Goal: Task Accomplishment & Management: Manage account settings

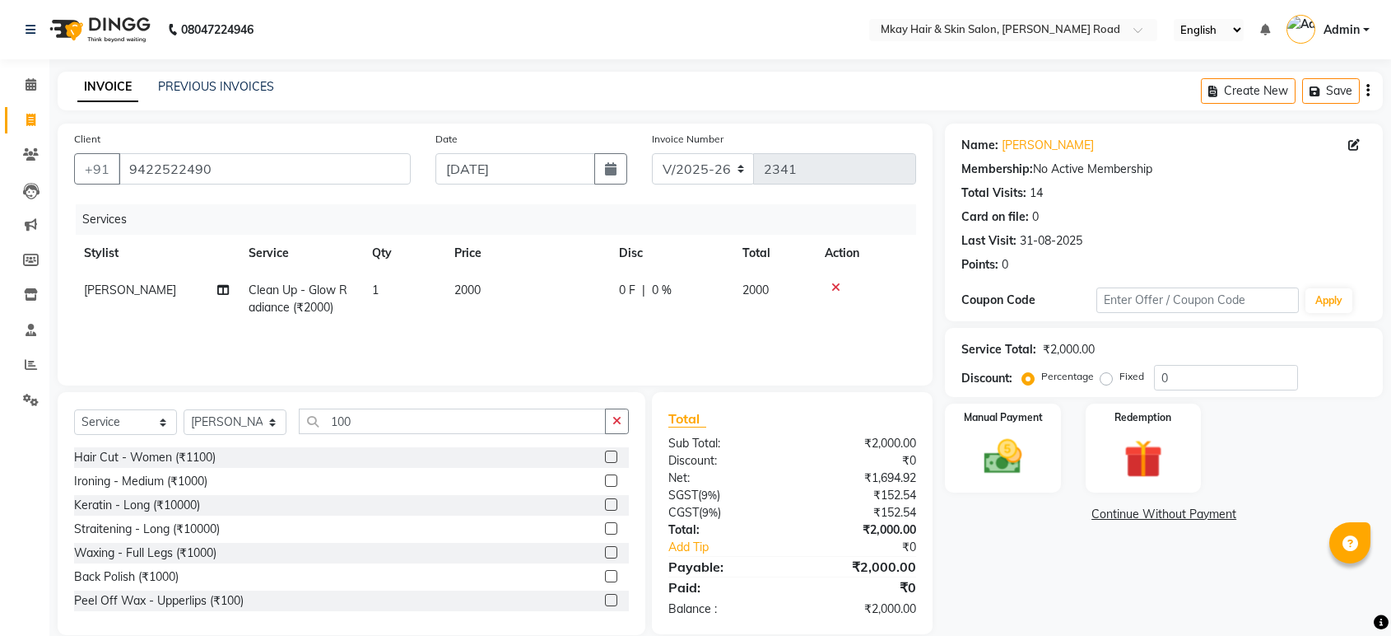
select select "5258"
select select "service"
select select "82666"
type input "100"
click at [228, 594] on div "Peel Off Wax - Upperlips (₹100)" at bounding box center [159, 600] width 170 height 17
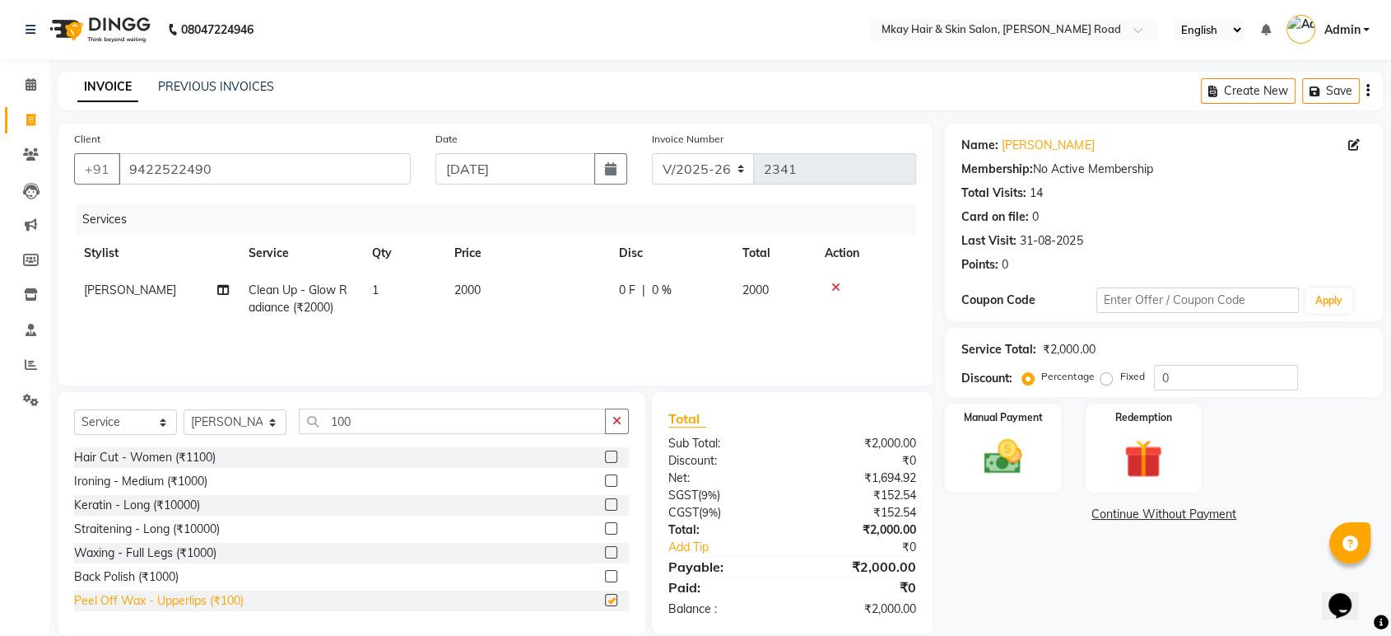
checkbox input "false"
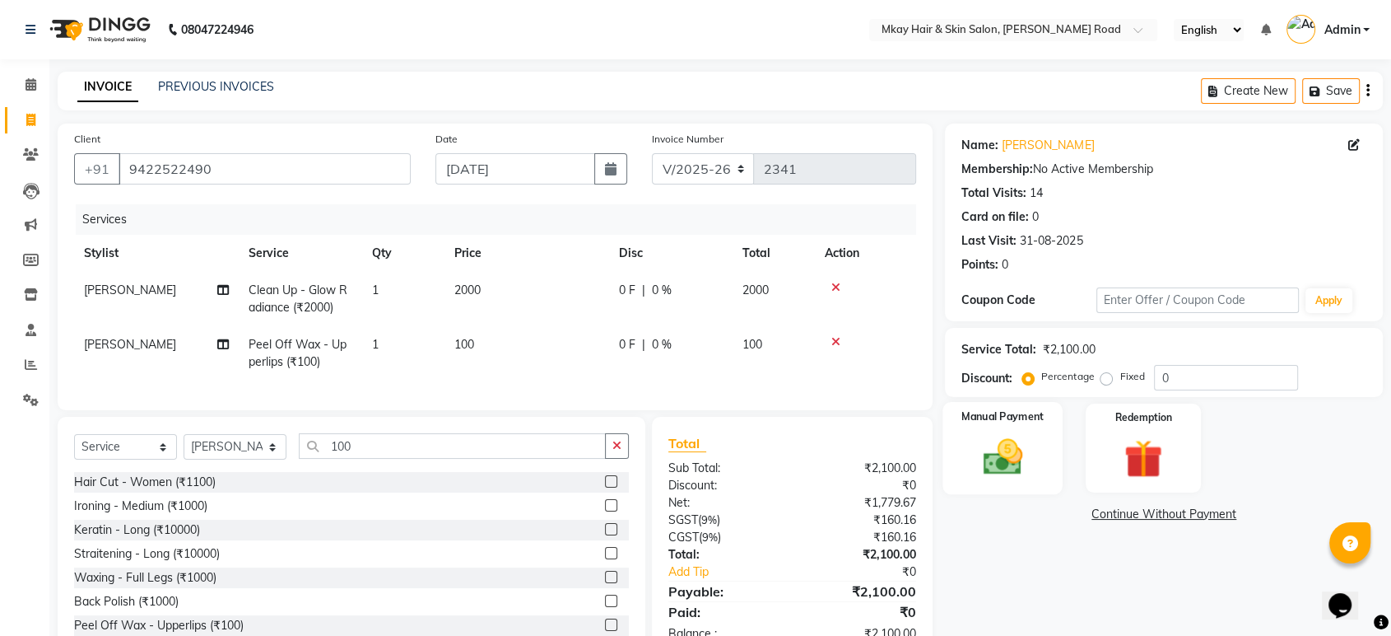
click at [996, 469] on img at bounding box center [1003, 457] width 64 height 46
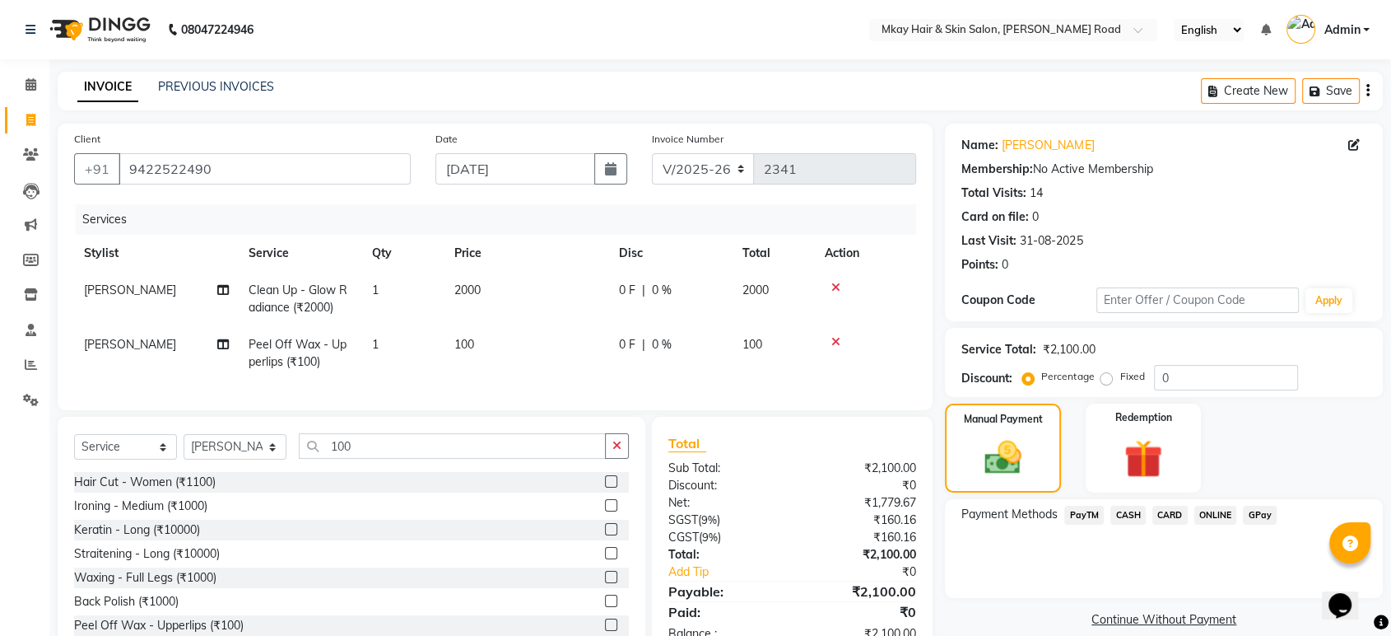
click at [1128, 510] on span "CASH" at bounding box center [1128, 515] width 35 height 19
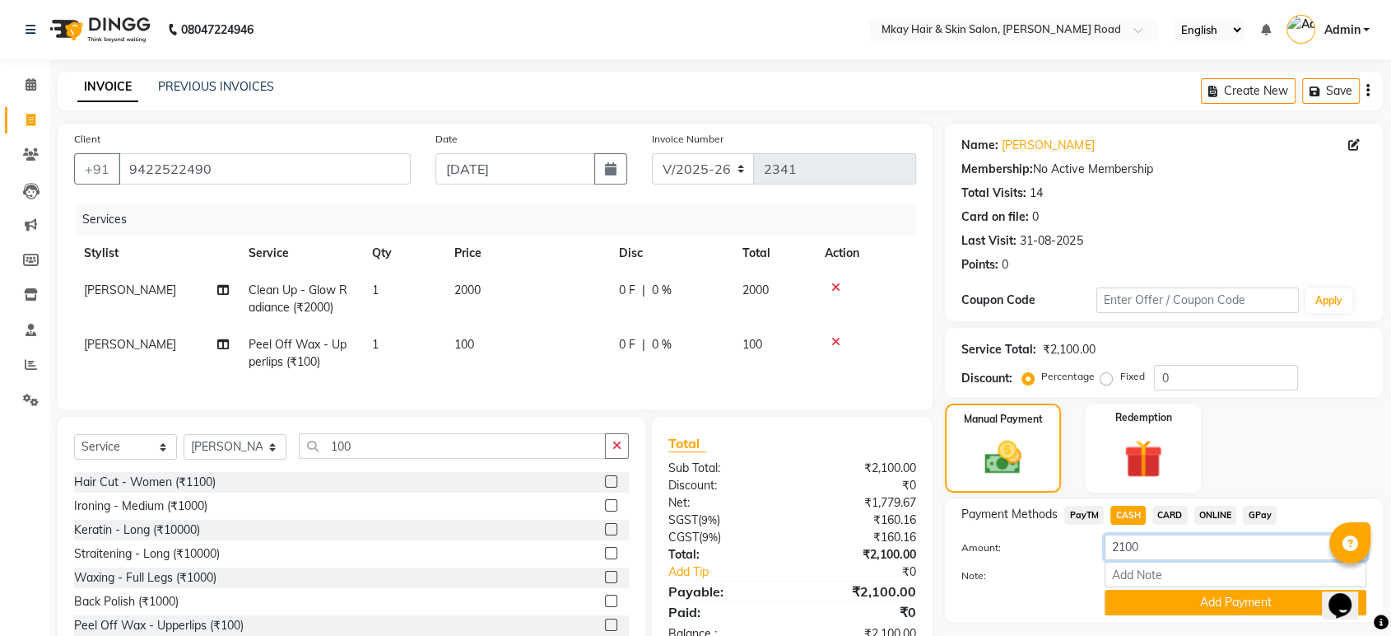
click at [1162, 547] on input "2100" at bounding box center [1236, 547] width 262 height 26
type input "2000"
click at [1228, 603] on button "Add Payment" at bounding box center [1236, 603] width 262 height 26
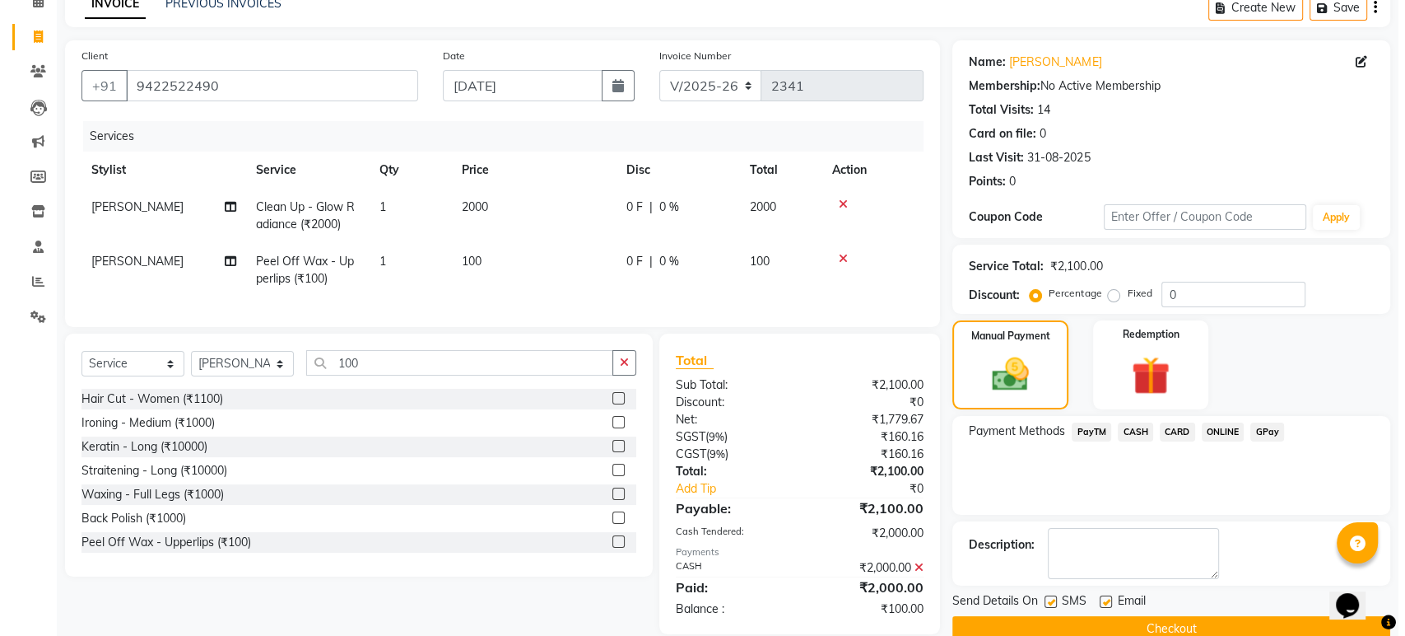
scroll to position [119, 0]
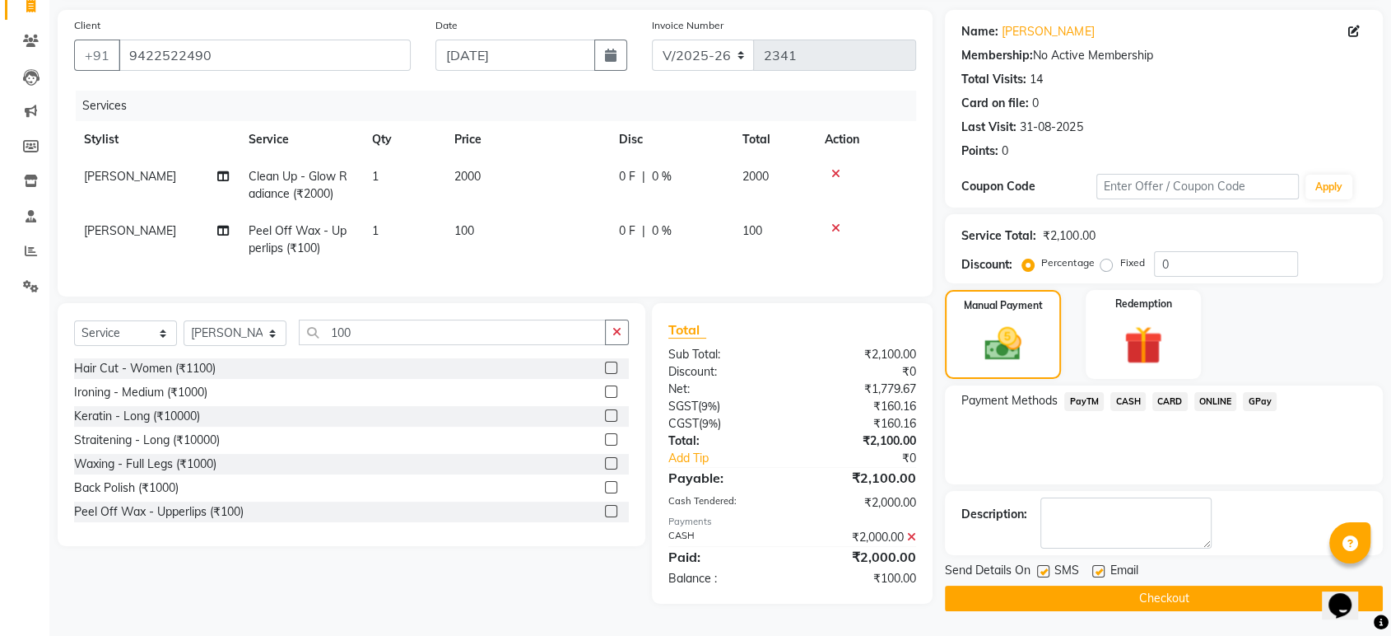
click at [1045, 566] on label at bounding box center [1043, 571] width 12 height 12
click at [1045, 566] on input "checkbox" at bounding box center [1042, 571] width 11 height 11
checkbox input "false"
click at [1097, 565] on label at bounding box center [1099, 571] width 12 height 12
click at [1097, 566] on input "checkbox" at bounding box center [1098, 571] width 11 height 11
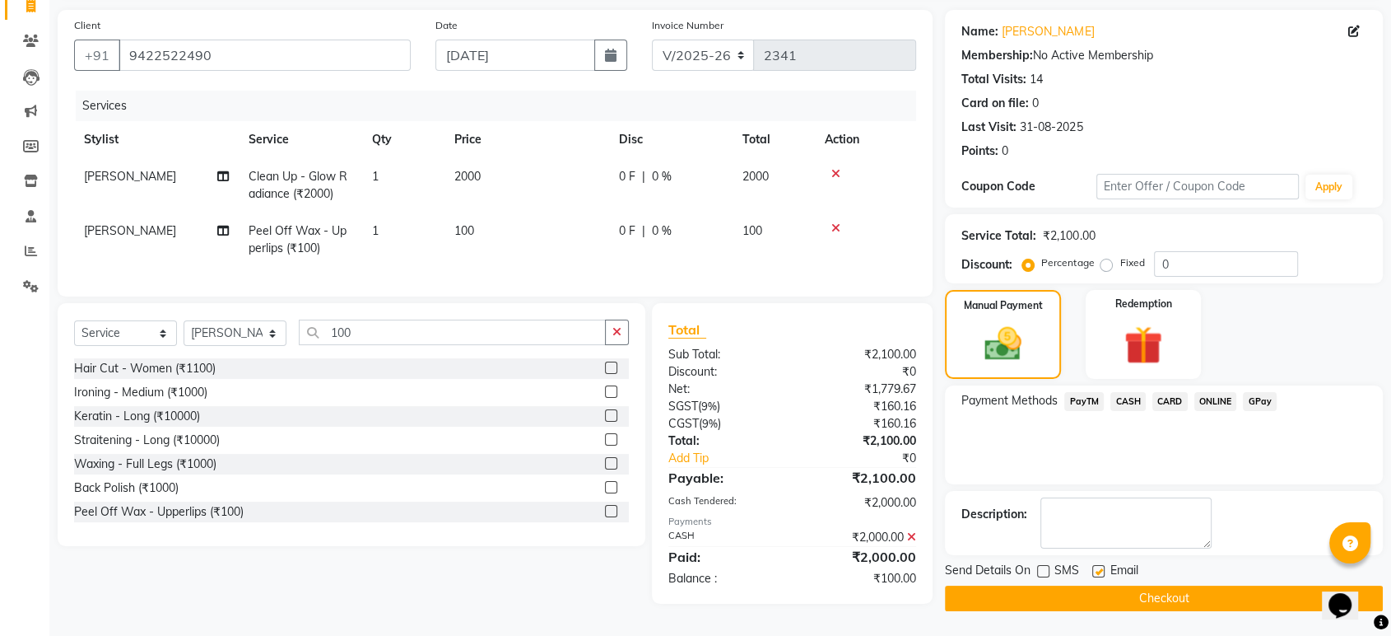
checkbox input "false"
click at [1099, 594] on button "Checkout" at bounding box center [1164, 598] width 438 height 26
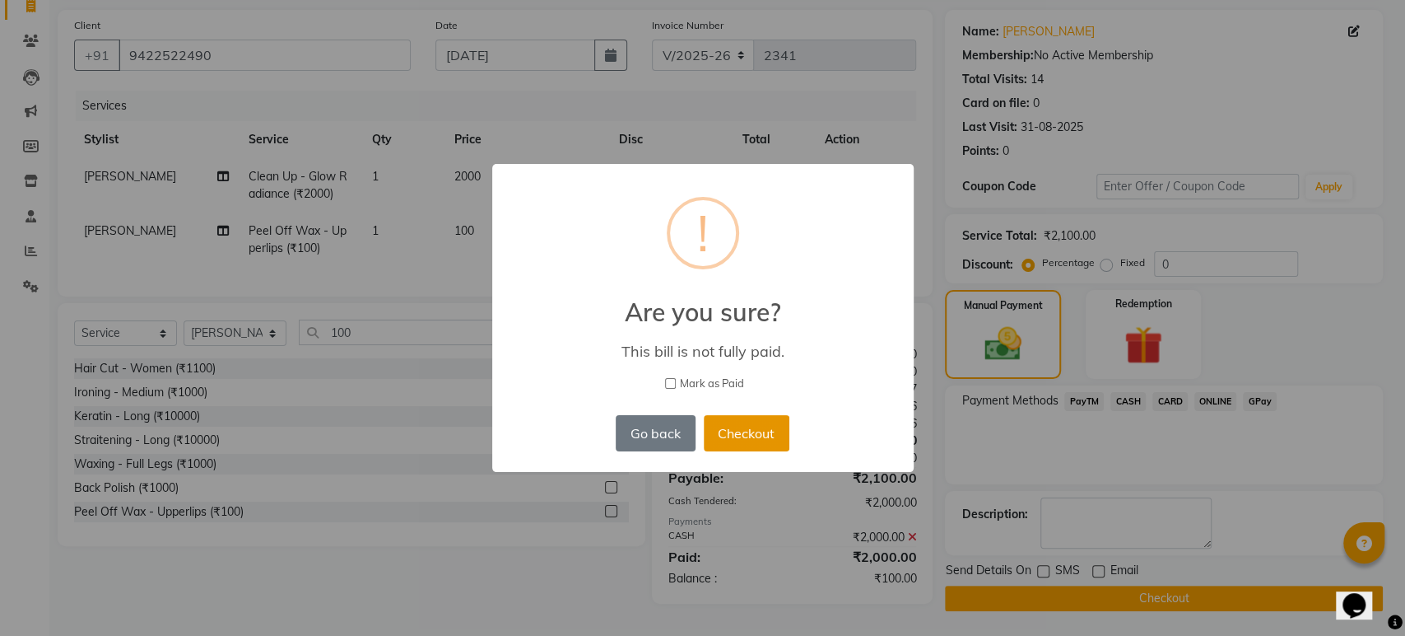
click at [754, 440] on button "Checkout" at bounding box center [747, 433] width 86 height 36
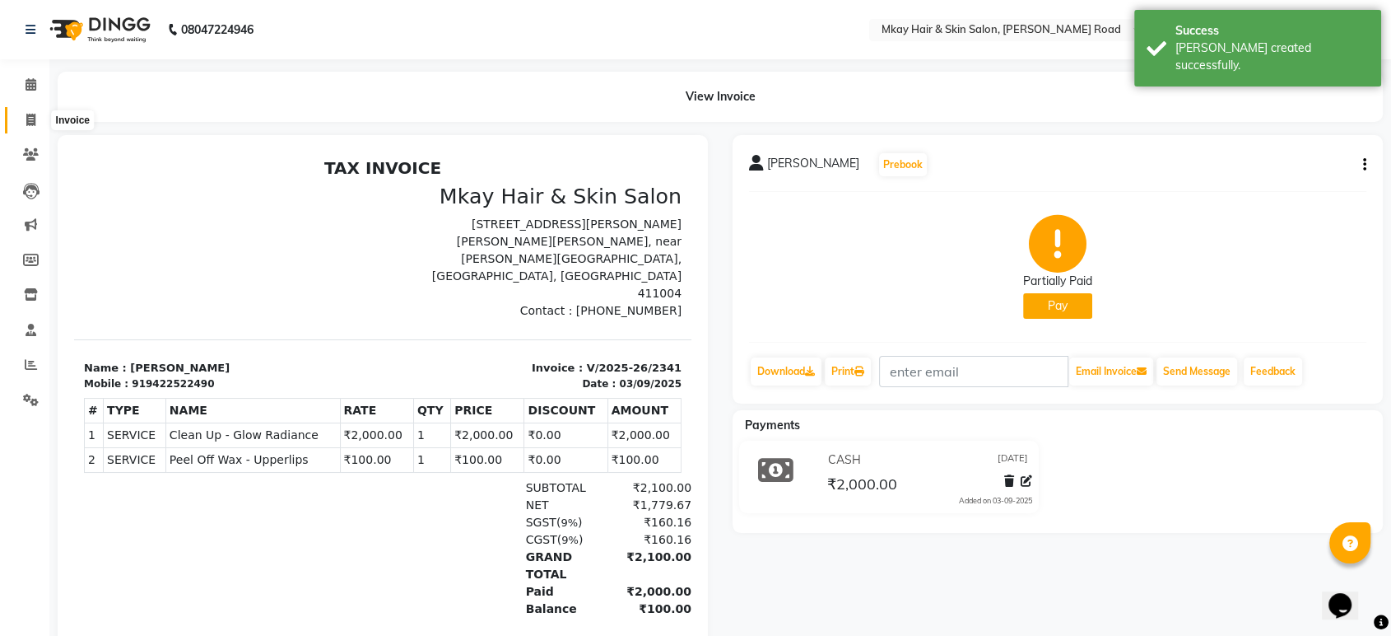
click at [32, 118] on icon at bounding box center [30, 120] width 9 height 12
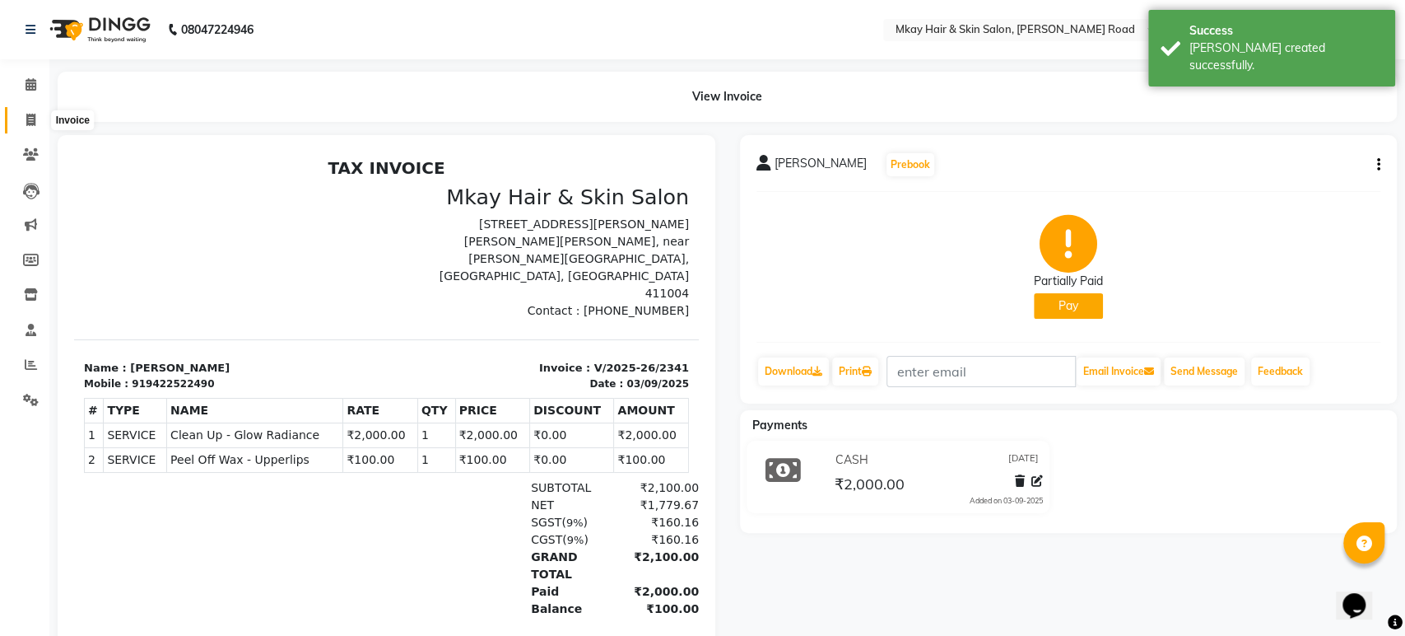
select select "service"
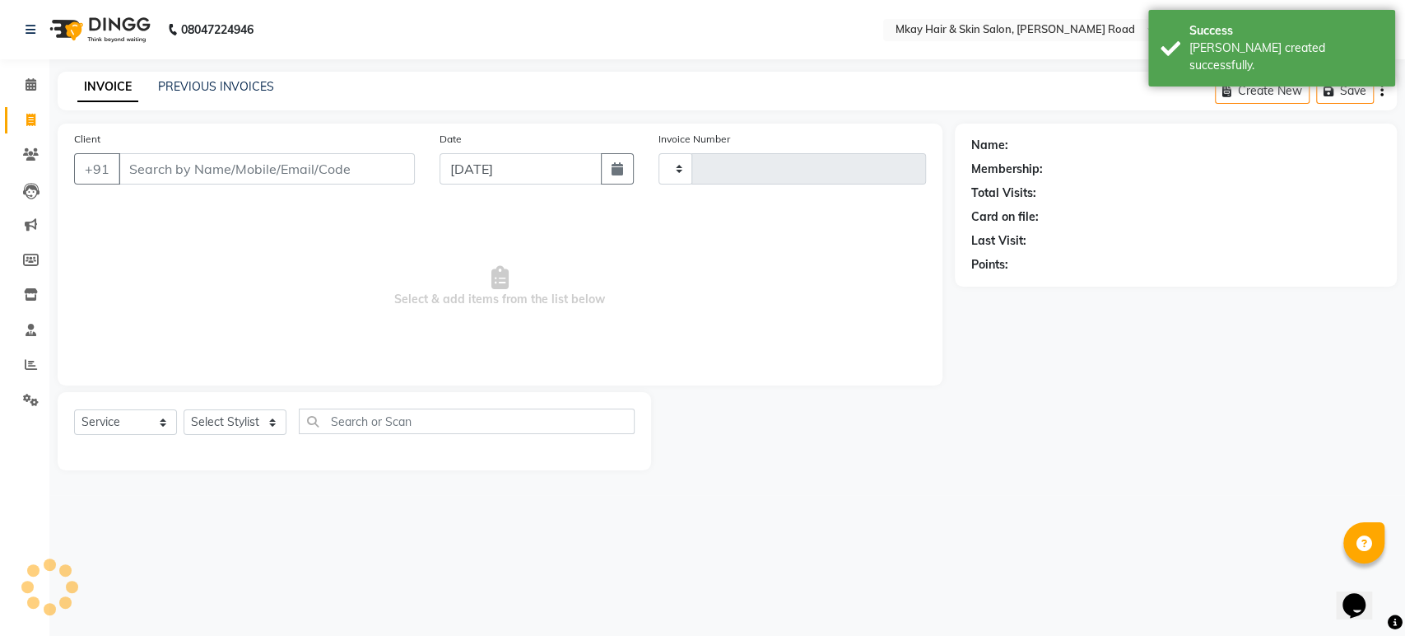
type input "2342"
select select "5258"
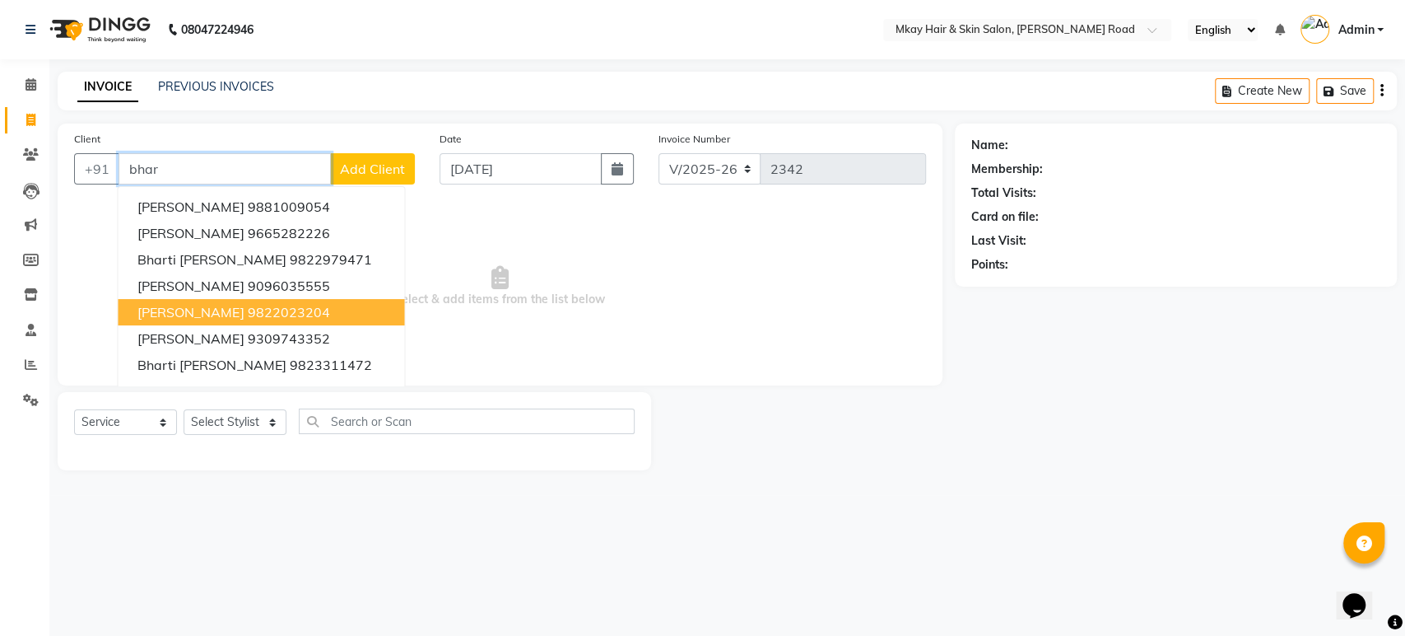
click at [278, 310] on ngb-highlight "9822023204" at bounding box center [288, 312] width 82 height 16
type input "9822023204"
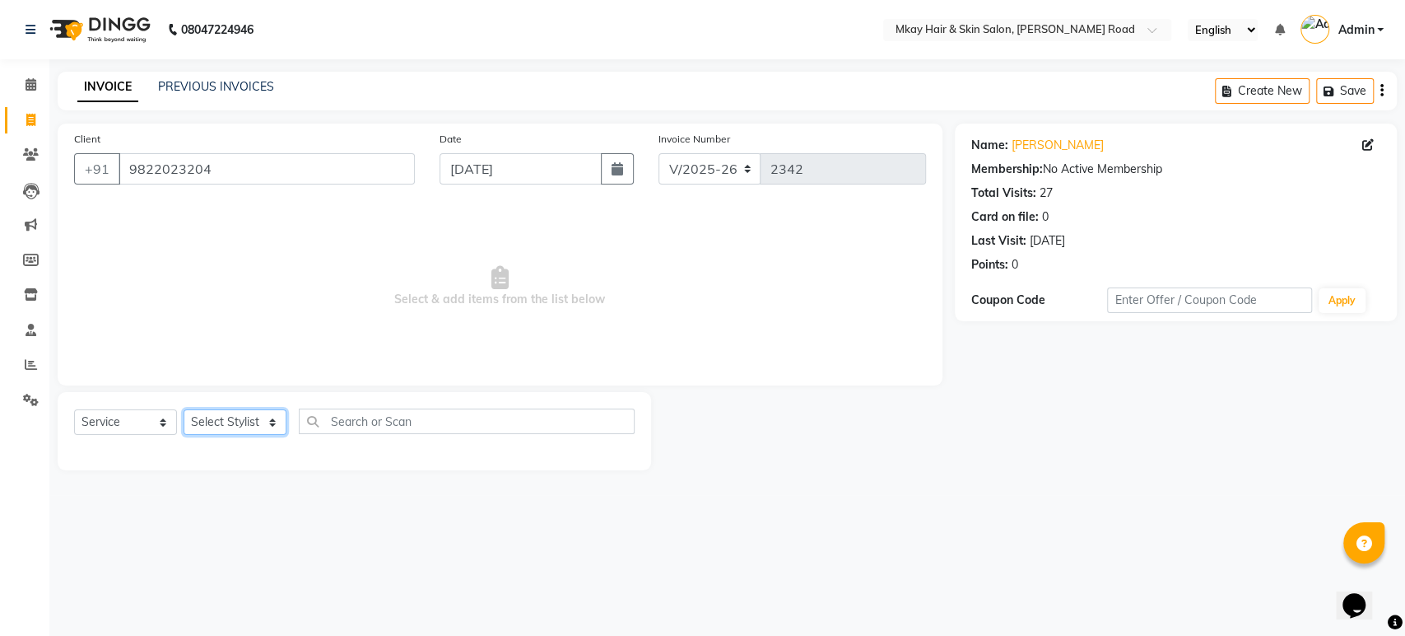
click at [213, 417] on select "Select Stylist [PERSON_NAME] Isha [PERSON_NAME] [PERSON_NAME] Shyam [PERSON_NAM…" at bounding box center [235, 422] width 103 height 26
select select "38226"
click at [184, 409] on select "Select Stylist [PERSON_NAME] Isha [PERSON_NAME] [PERSON_NAME] Shyam [PERSON_NAM…" at bounding box center [235, 422] width 103 height 26
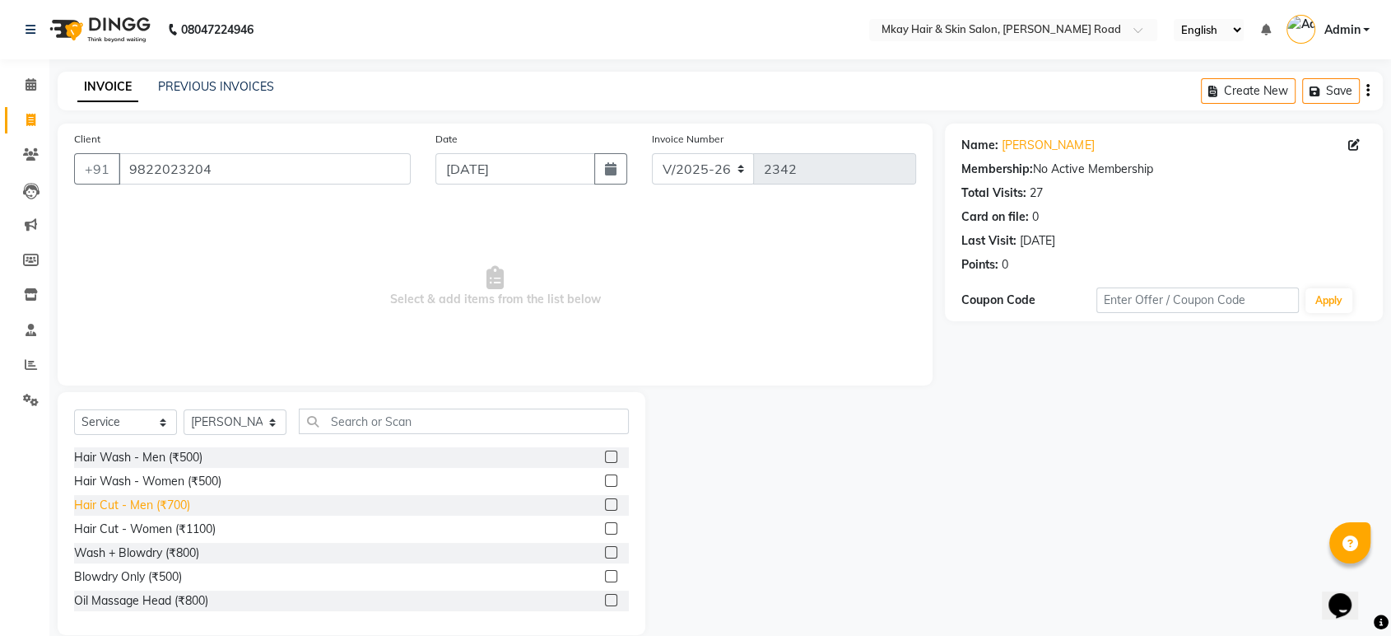
click at [166, 504] on div "Hair Cut - Men (₹700)" at bounding box center [132, 504] width 116 height 17
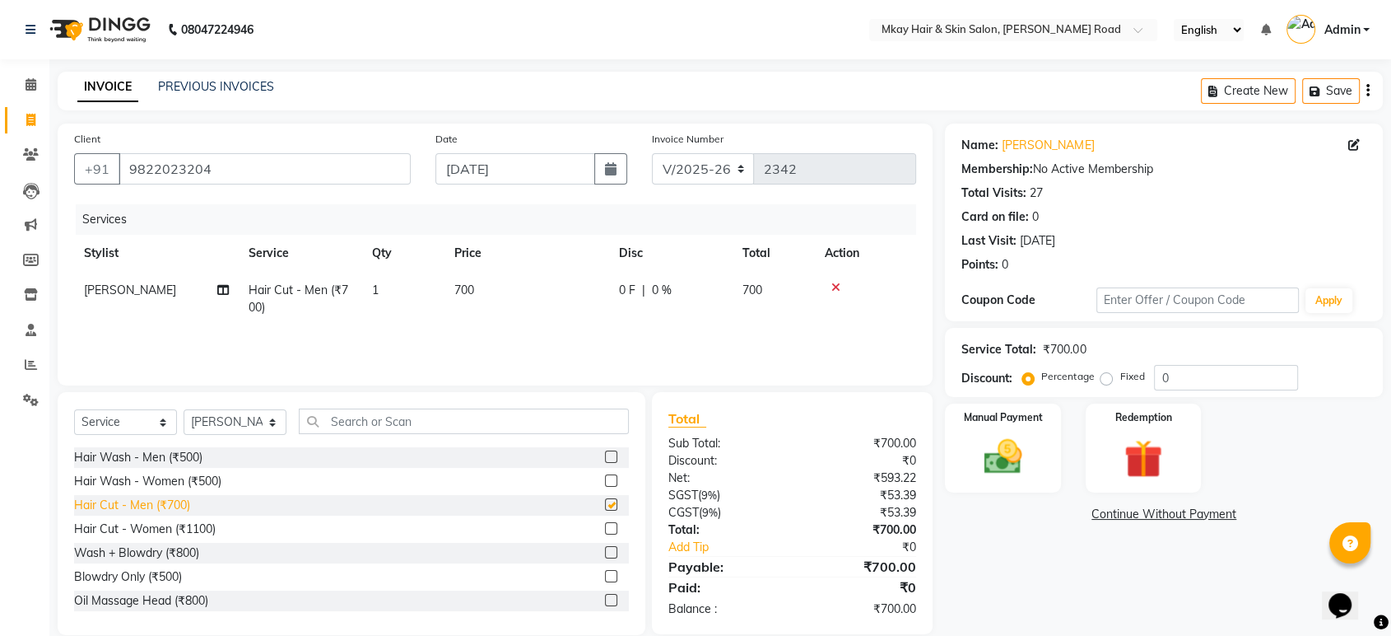
checkbox input "false"
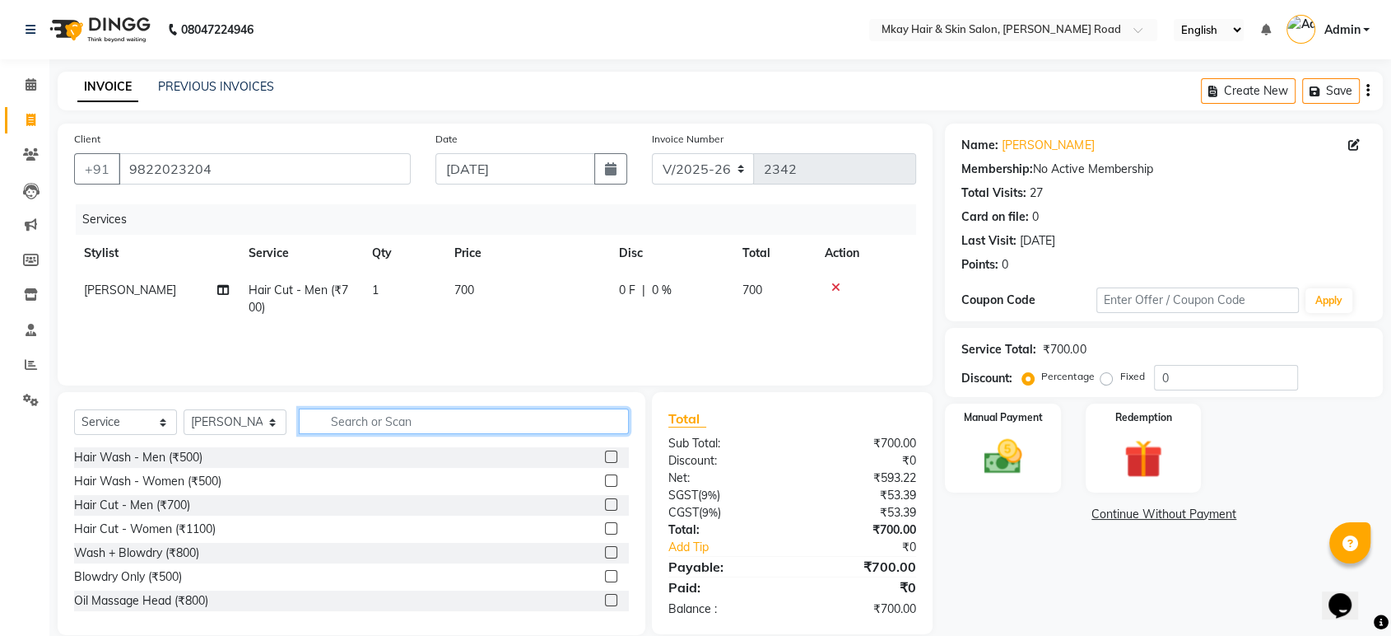
click at [354, 425] on input "text" at bounding box center [464, 421] width 330 height 26
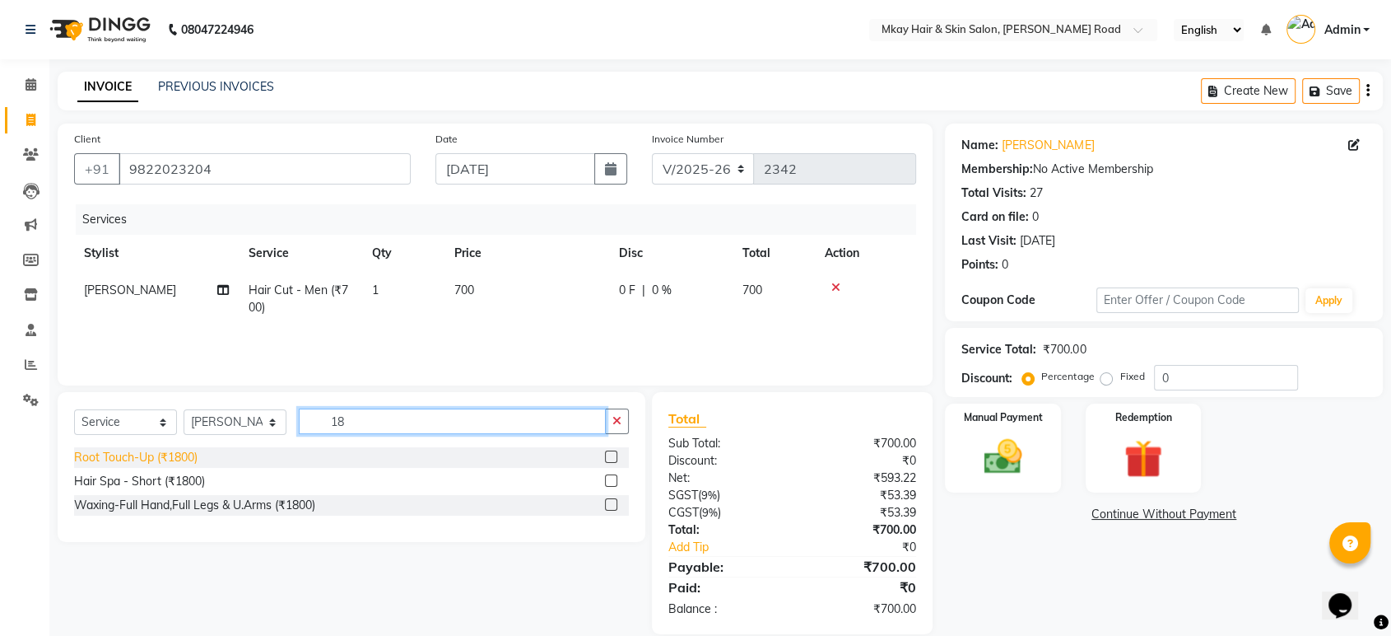
type input "18"
click at [174, 454] on div "Root Touch-Up (₹1800)" at bounding box center [136, 457] width 124 height 17
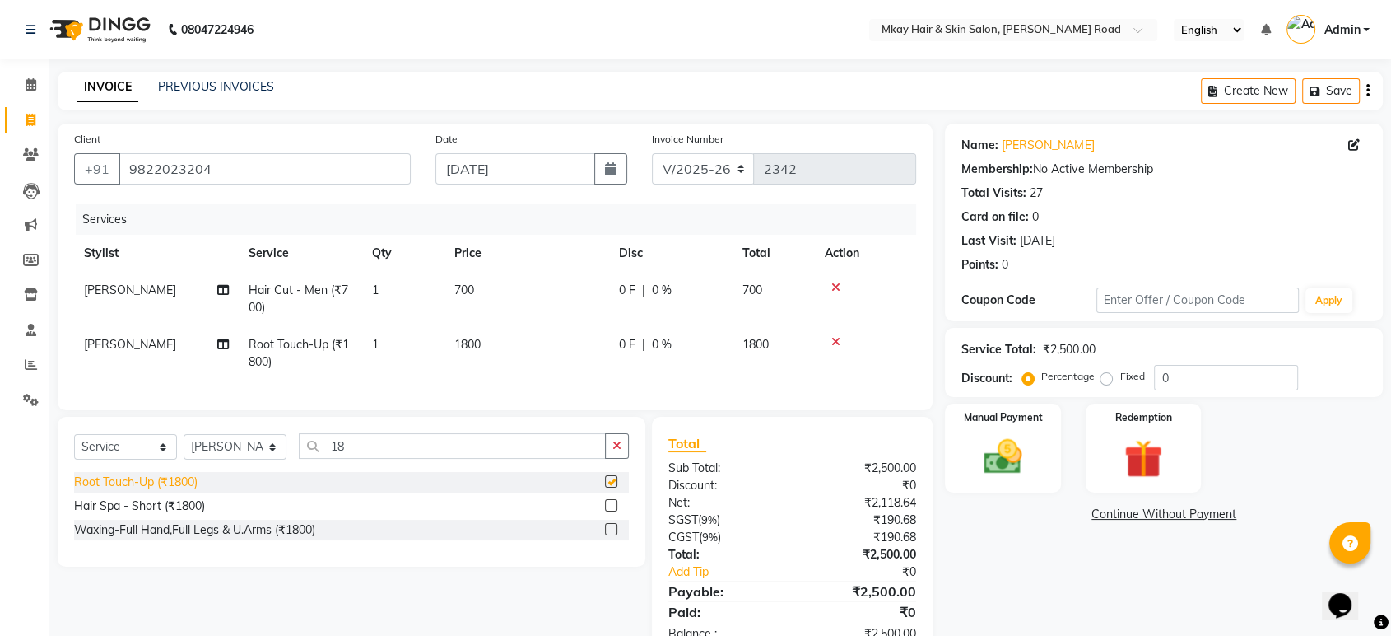
checkbox input "false"
click at [1036, 443] on div "Manual Payment" at bounding box center [1004, 448] width 120 height 92
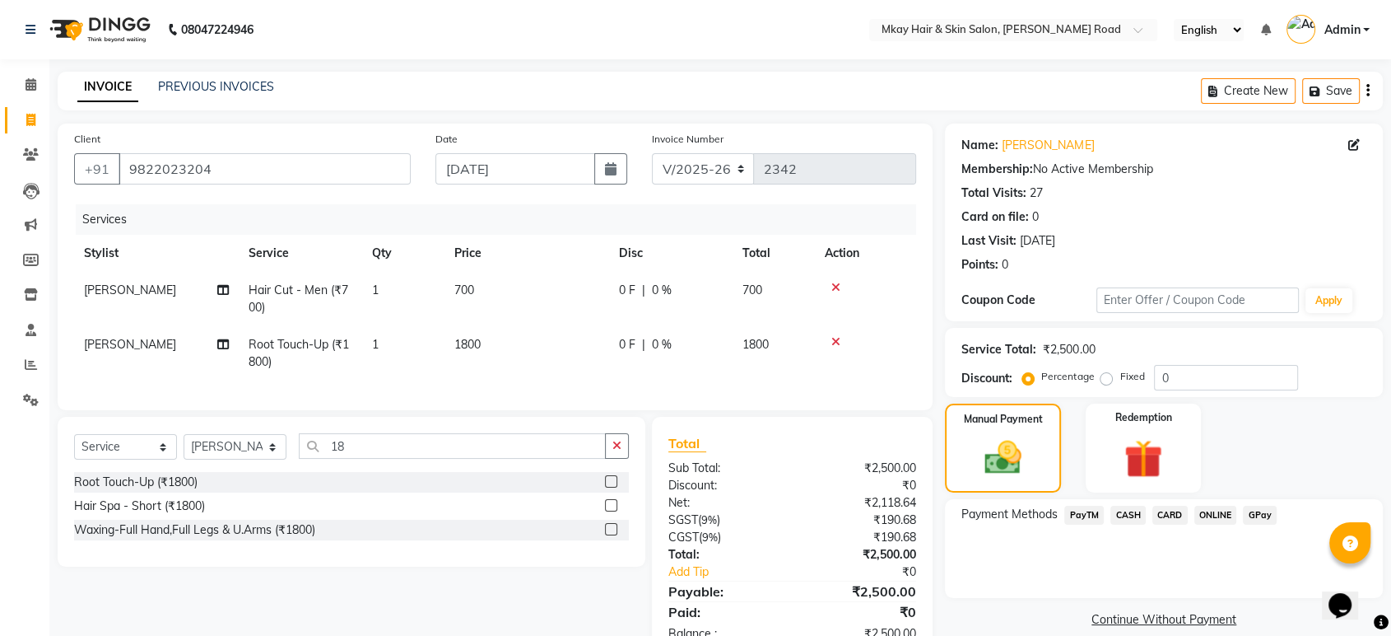
click at [1260, 512] on span "GPay" at bounding box center [1260, 515] width 34 height 19
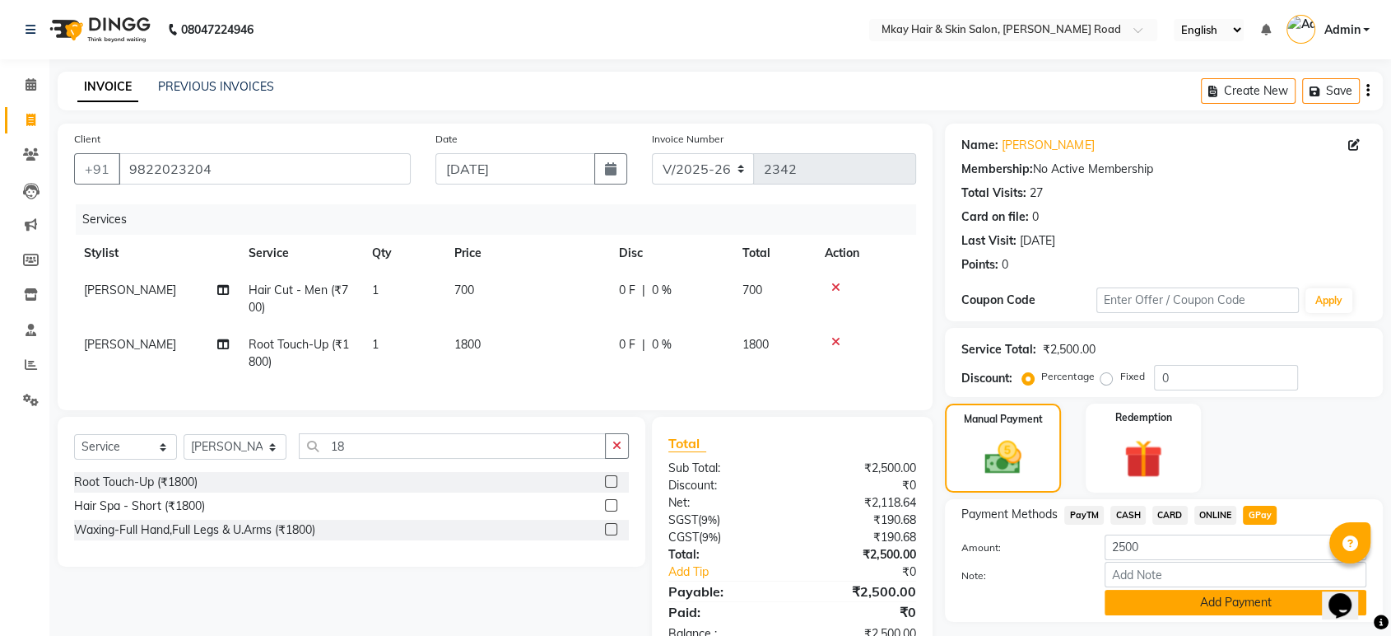
click at [1236, 603] on button "Add Payment" at bounding box center [1236, 603] width 262 height 26
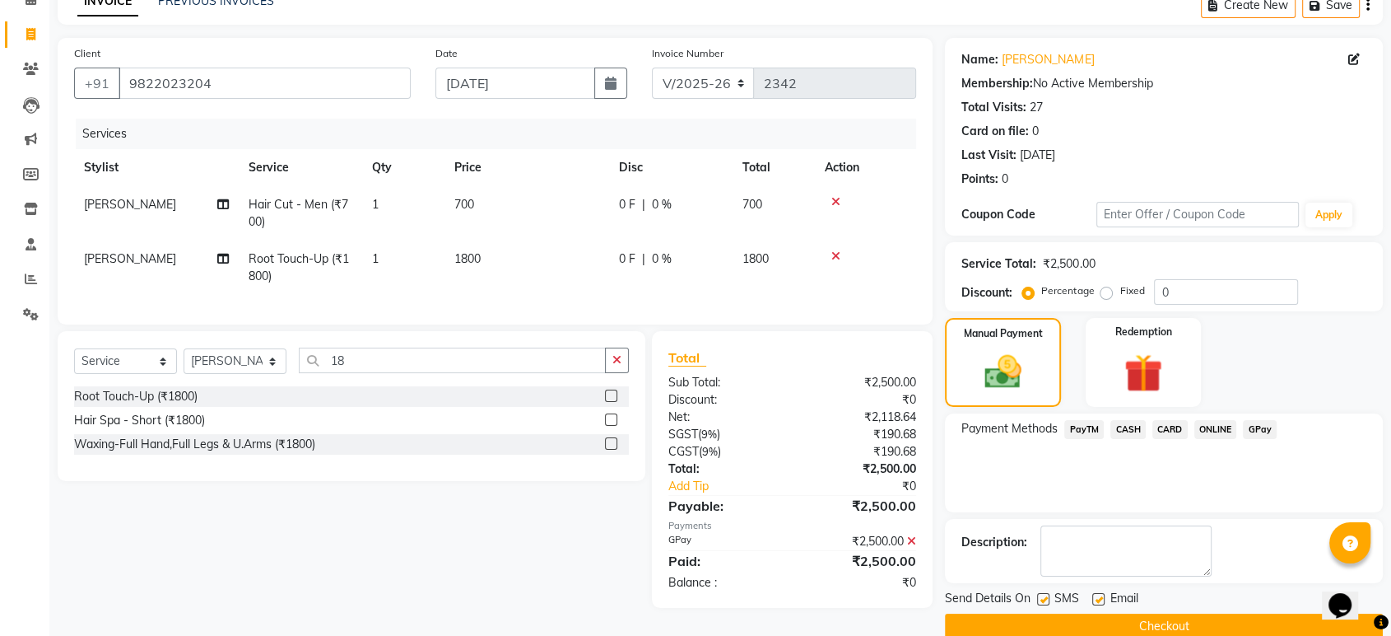
scroll to position [112, 0]
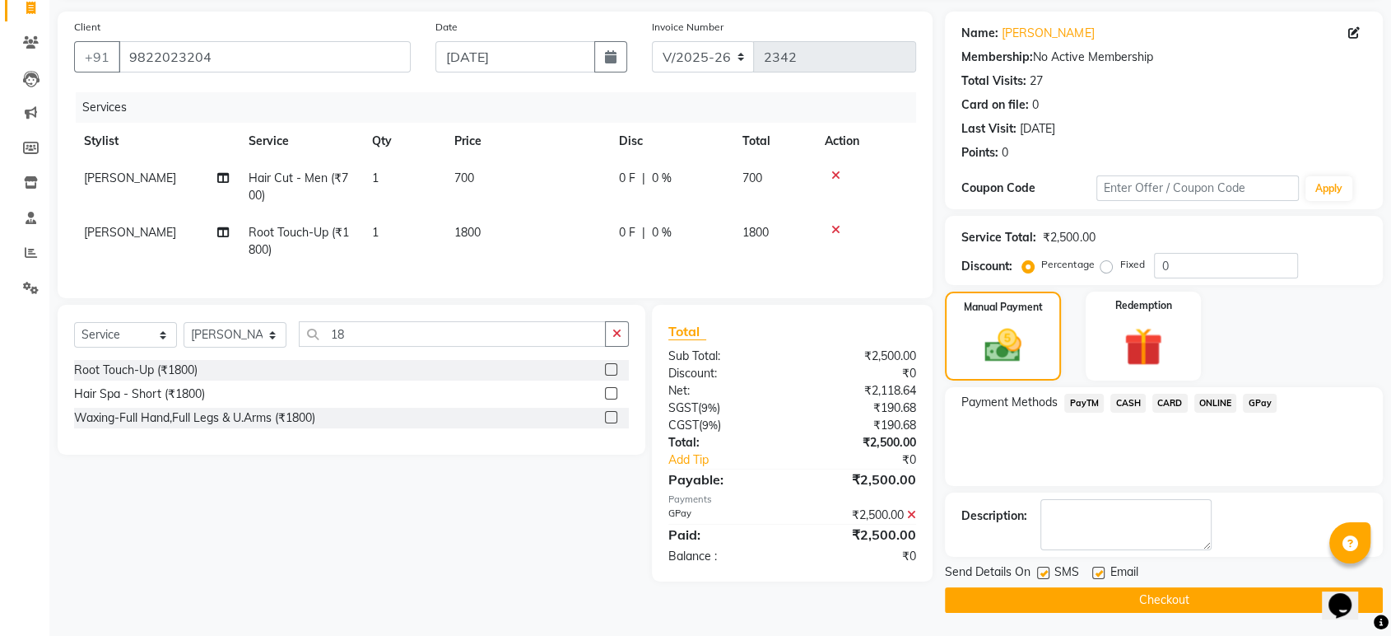
click at [1040, 569] on label at bounding box center [1043, 572] width 12 height 12
click at [1040, 569] on input "checkbox" at bounding box center [1042, 573] width 11 height 11
checkbox input "false"
click at [1102, 572] on label at bounding box center [1099, 572] width 12 height 12
click at [1102, 572] on input "checkbox" at bounding box center [1098, 573] width 11 height 11
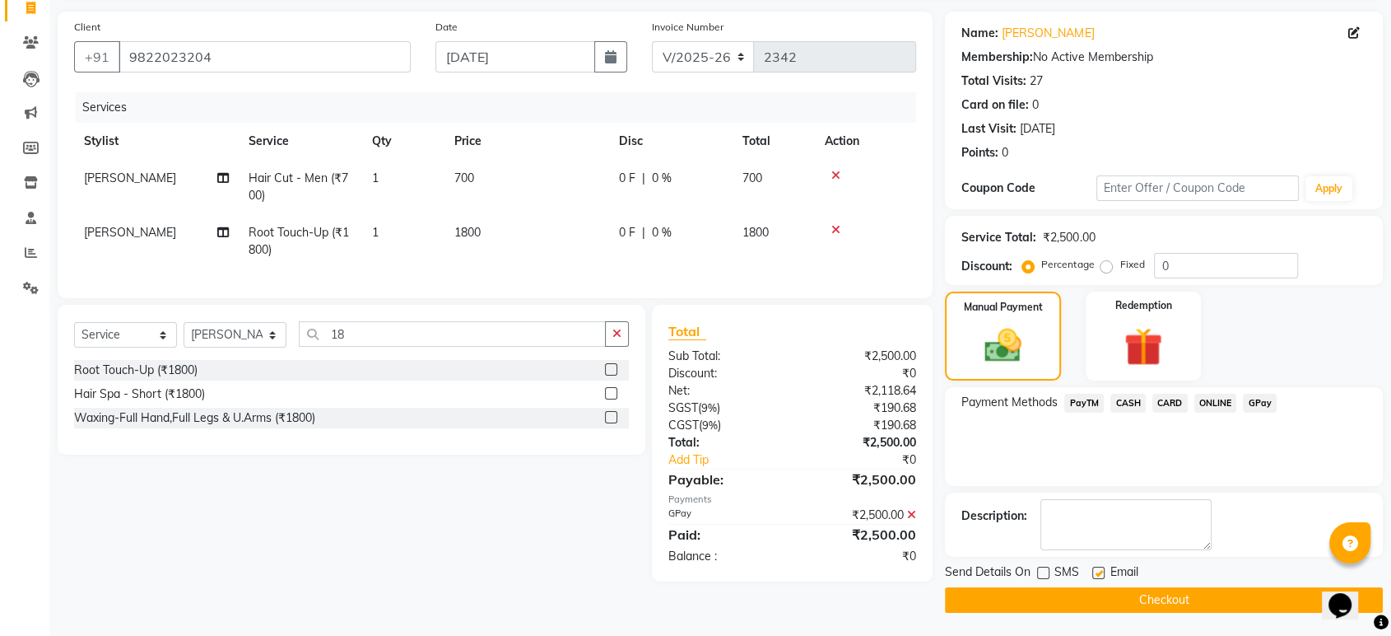
checkbox input "false"
click at [1102, 594] on button "Checkout" at bounding box center [1164, 600] width 438 height 26
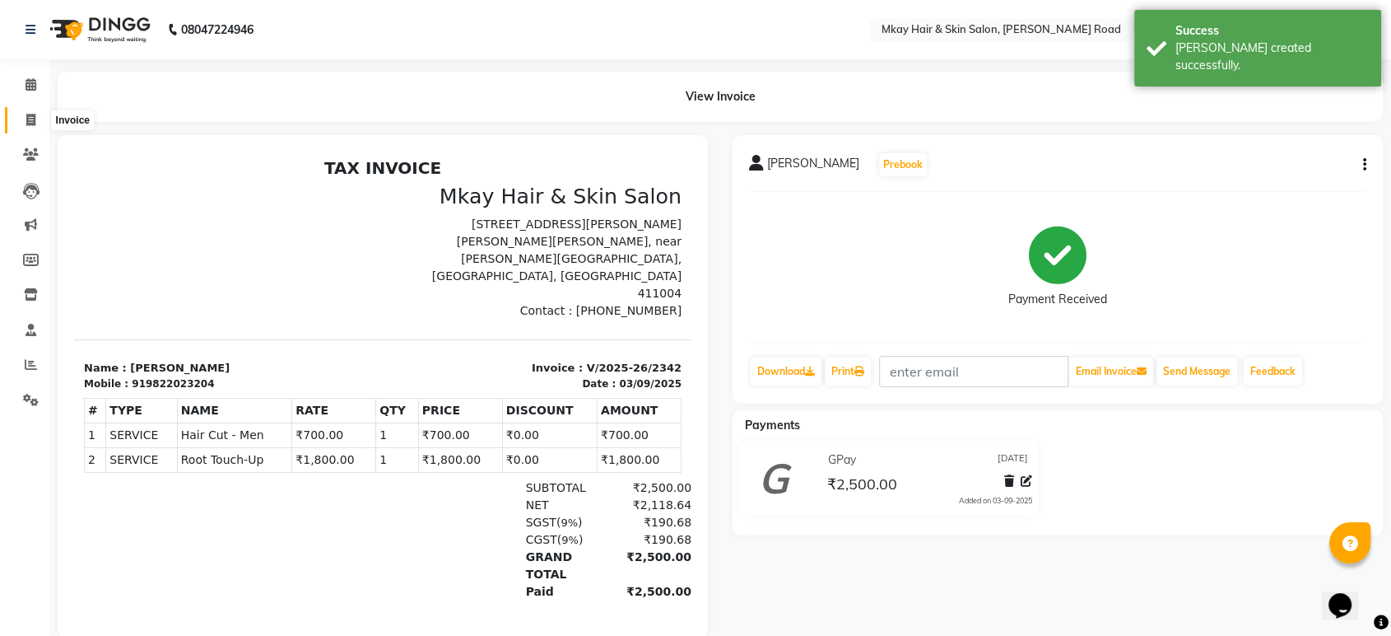
click at [36, 119] on span at bounding box center [30, 120] width 29 height 19
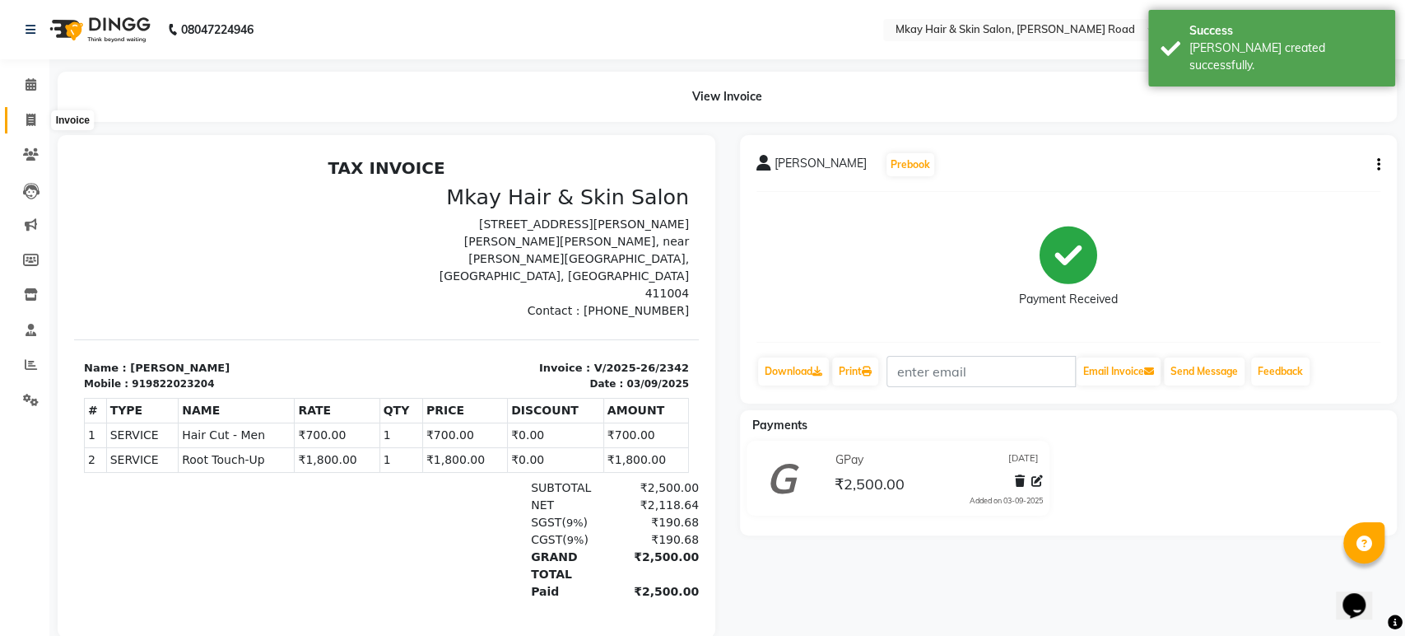
select select "5258"
select select "service"
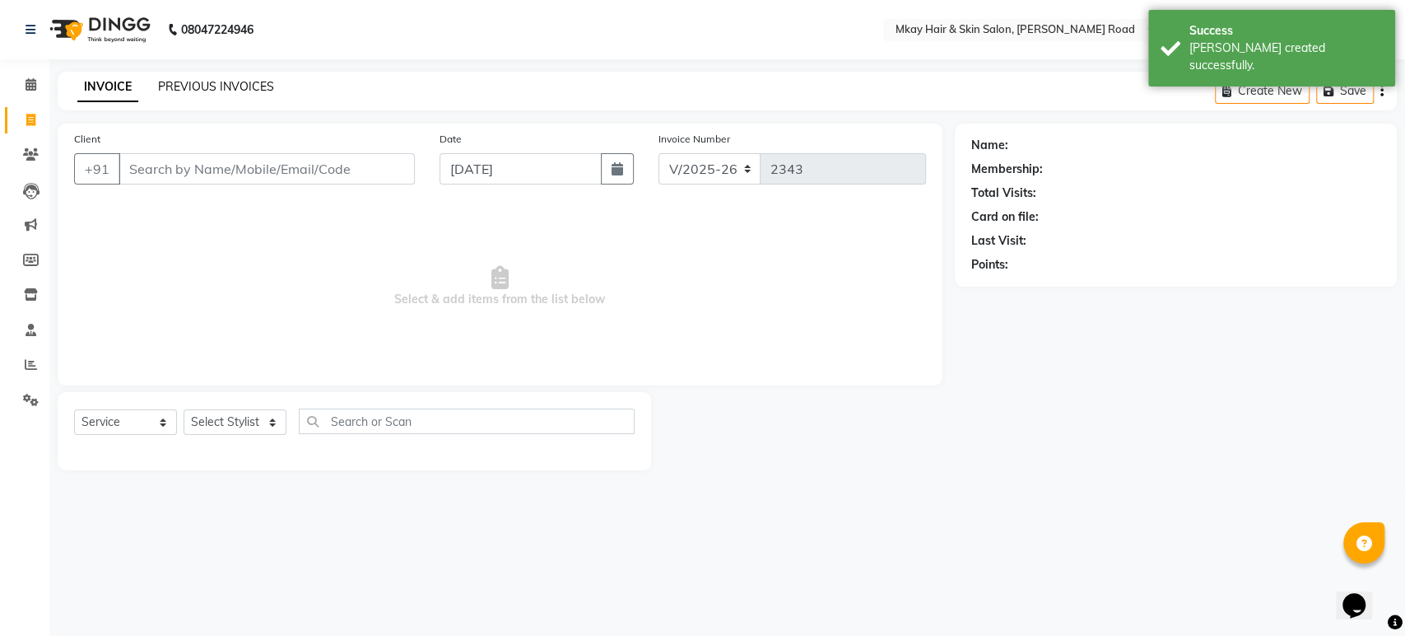
click at [189, 86] on link "PREVIOUS INVOICES" at bounding box center [216, 86] width 116 height 15
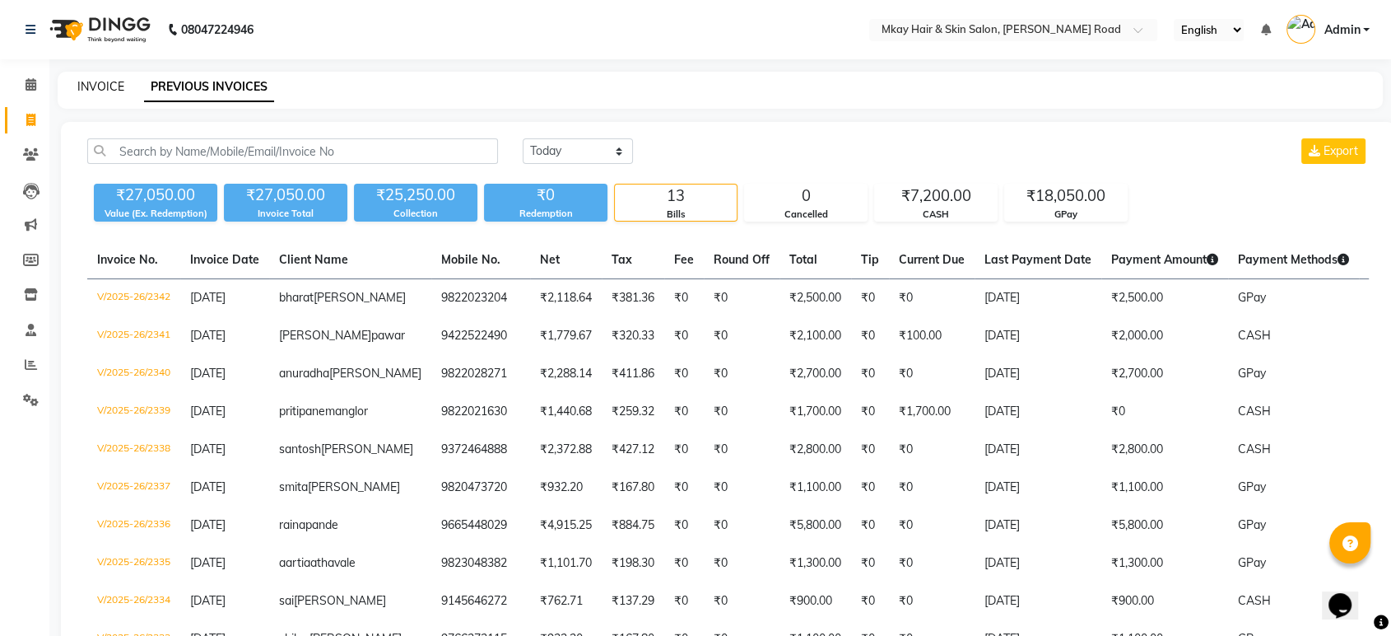
click at [114, 86] on link "INVOICE" at bounding box center [100, 86] width 47 height 15
select select "service"
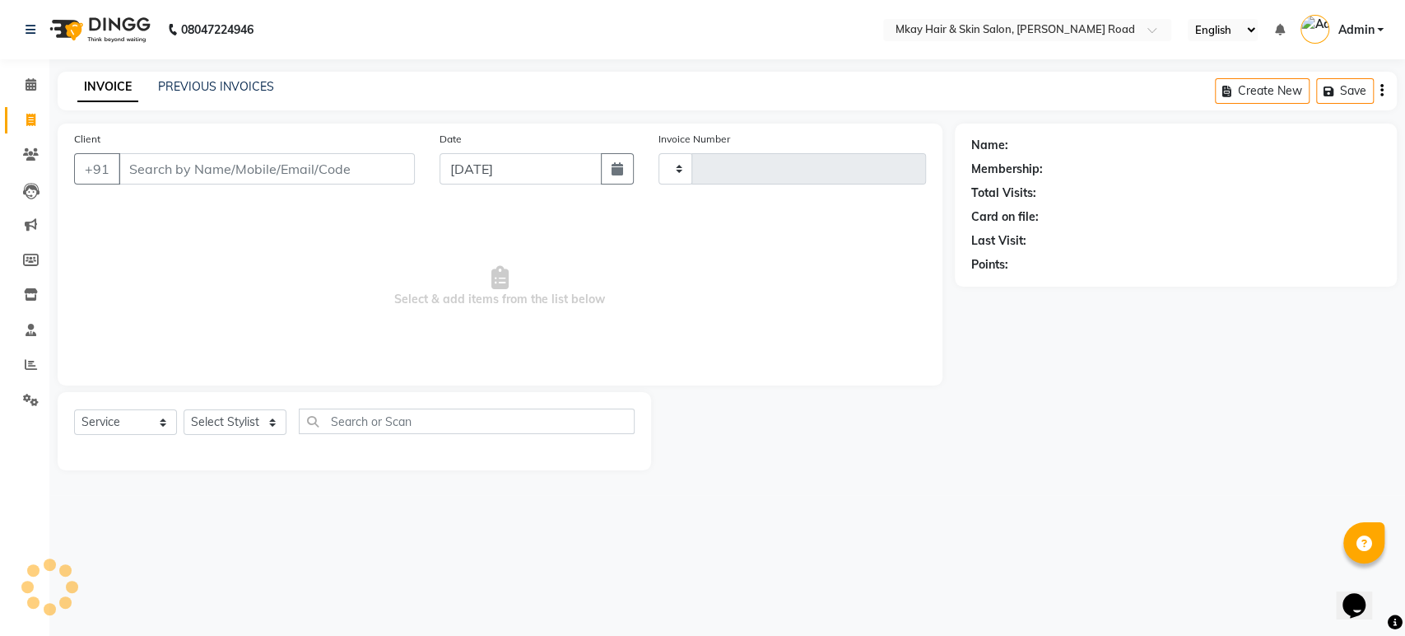
type input "2343"
select select "5258"
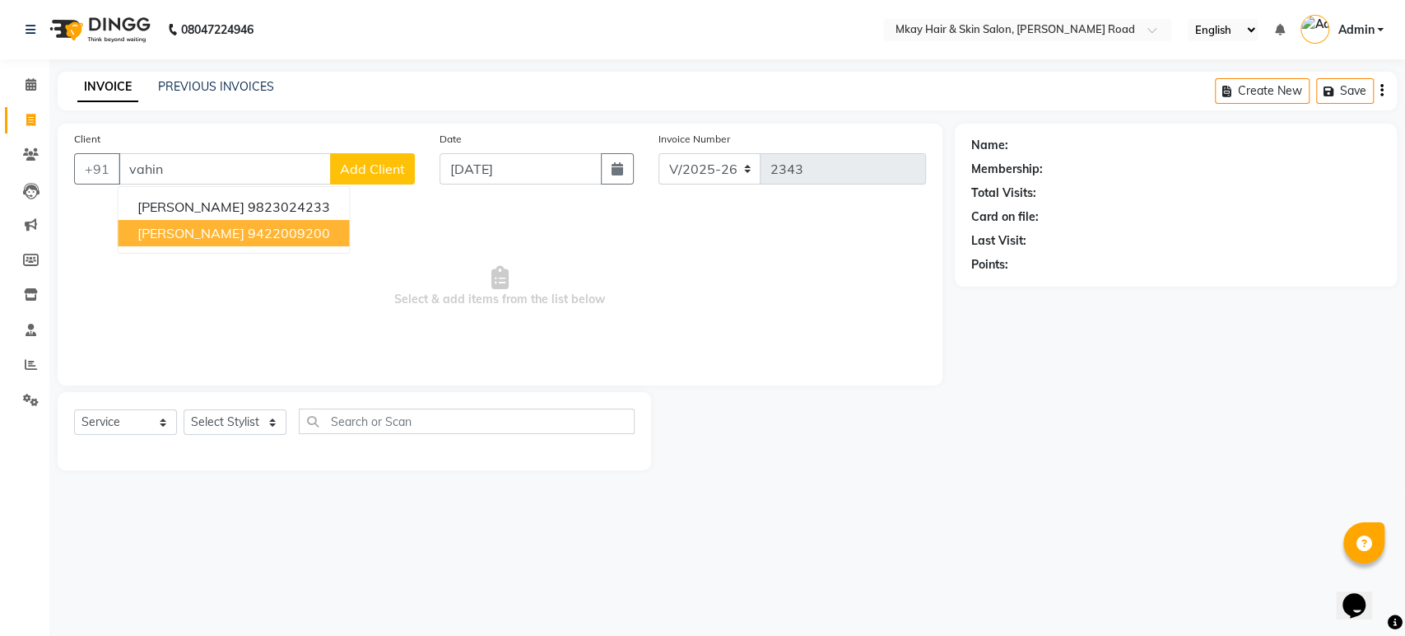
click at [269, 225] on ngb-highlight "9422009200" at bounding box center [288, 233] width 82 height 16
type input "9422009200"
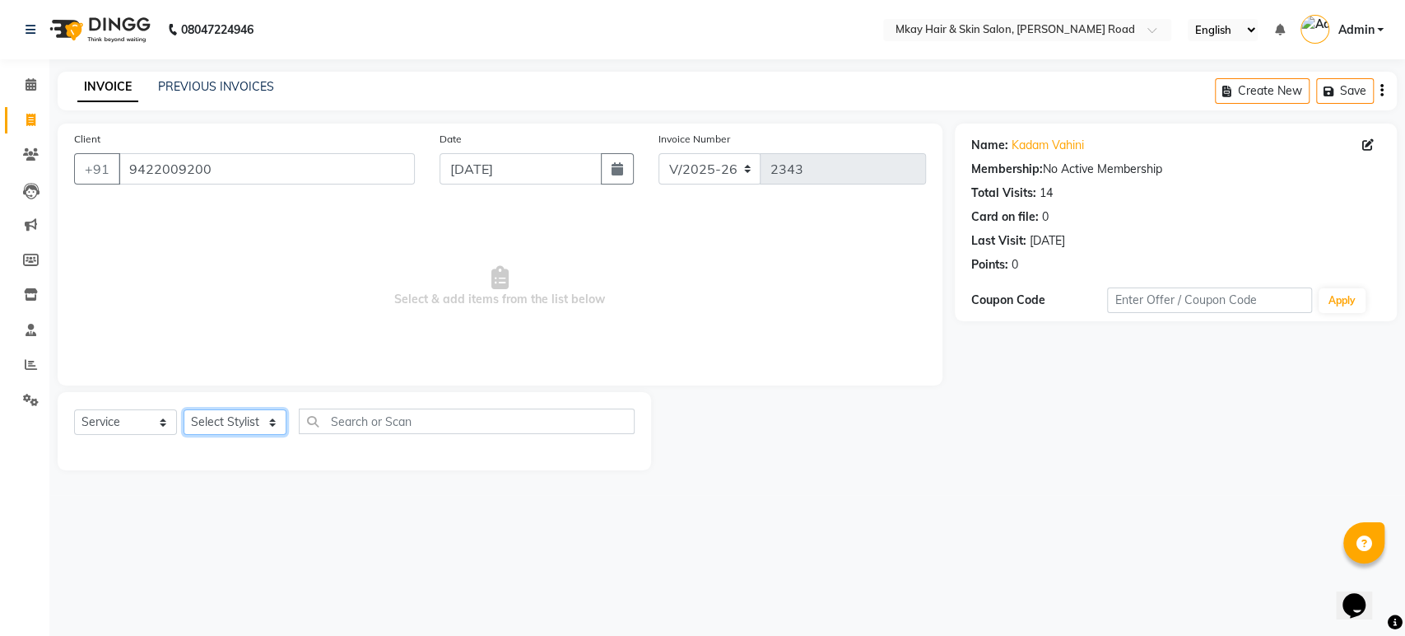
drag, startPoint x: 231, startPoint y: 422, endPoint x: 210, endPoint y: 505, distance: 84.9
click at [210, 505] on div "08047224946 Select Location × Mkay Hair & Skin Salon, [PERSON_NAME] Road Englis…" at bounding box center [702, 318] width 1405 height 636
select select "38226"
click at [184, 409] on select "Select Stylist [PERSON_NAME] Isha [PERSON_NAME] [PERSON_NAME] Shyam [PERSON_NAM…" at bounding box center [235, 422] width 103 height 26
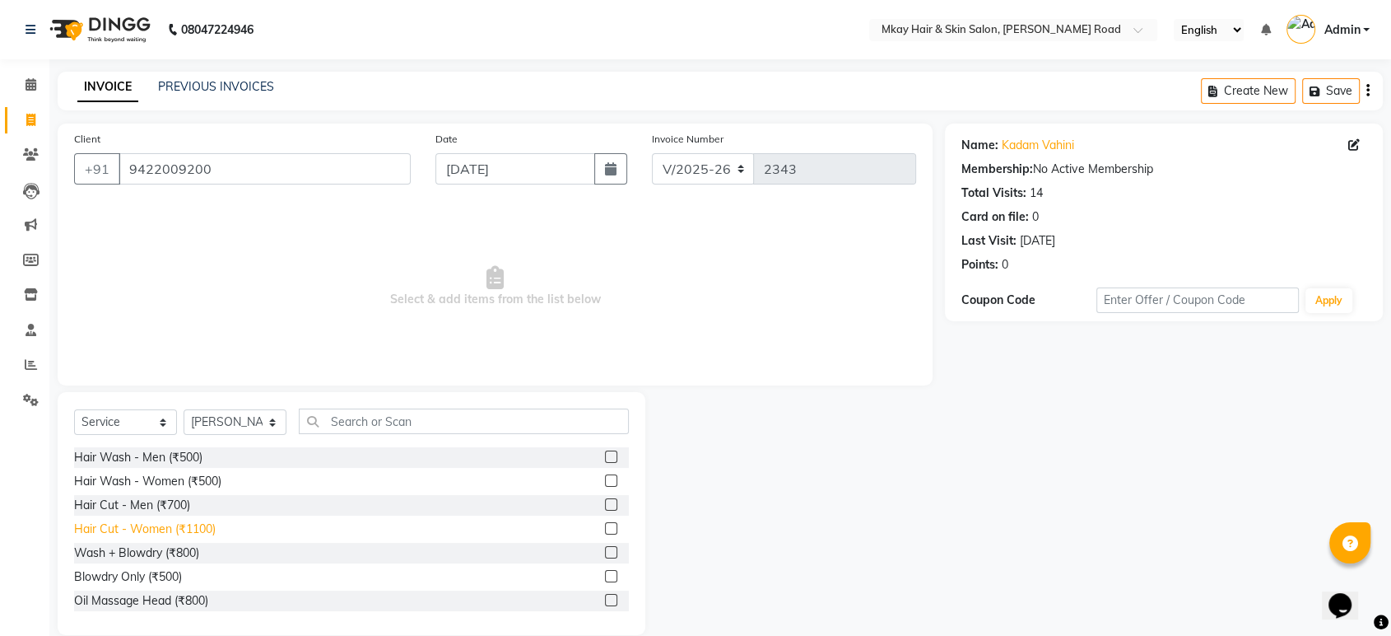
click at [194, 525] on div "Hair Cut - Women (₹1100)" at bounding box center [145, 528] width 142 height 17
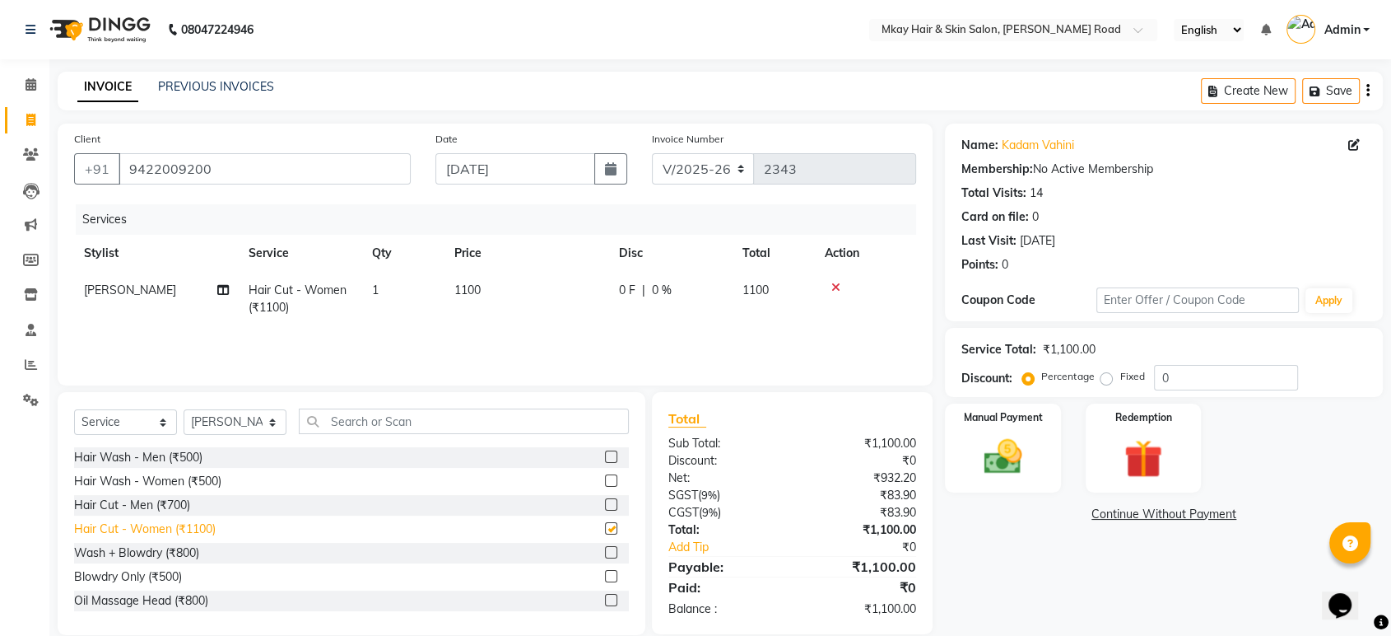
checkbox input "false"
click at [521, 293] on td "1100" at bounding box center [527, 299] width 165 height 54
select select "38226"
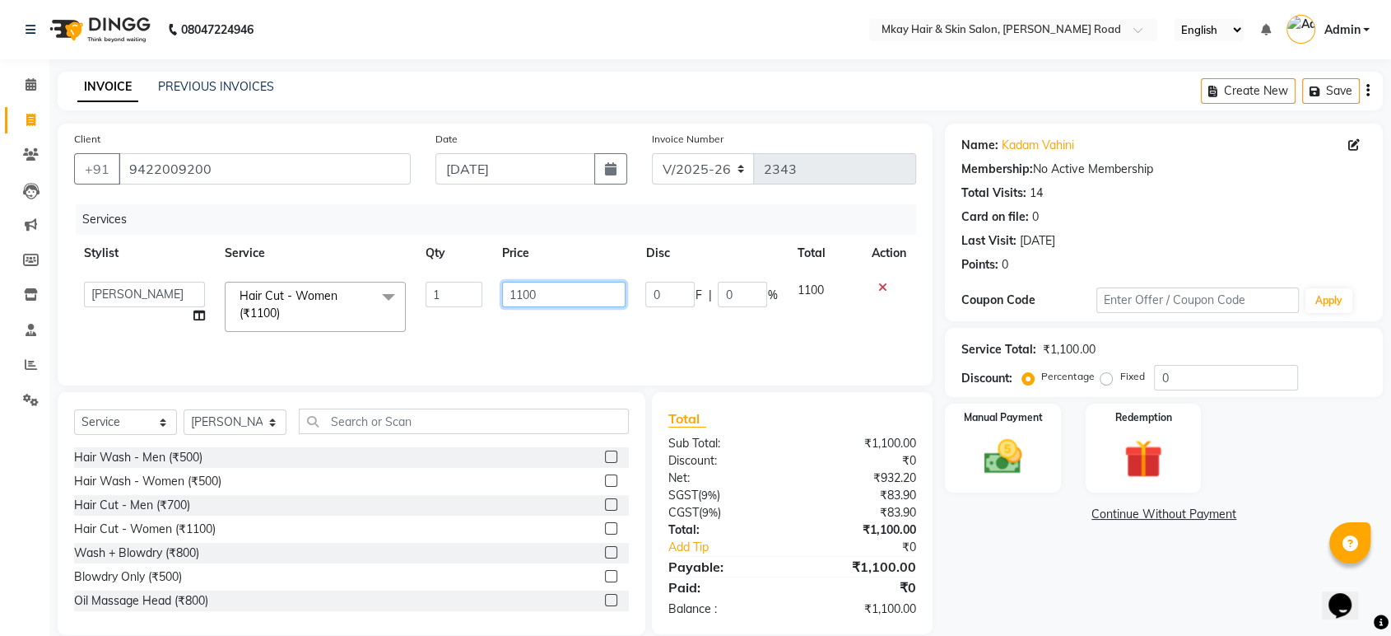
click at [546, 288] on input "1100" at bounding box center [564, 295] width 124 height 26
type input "1500"
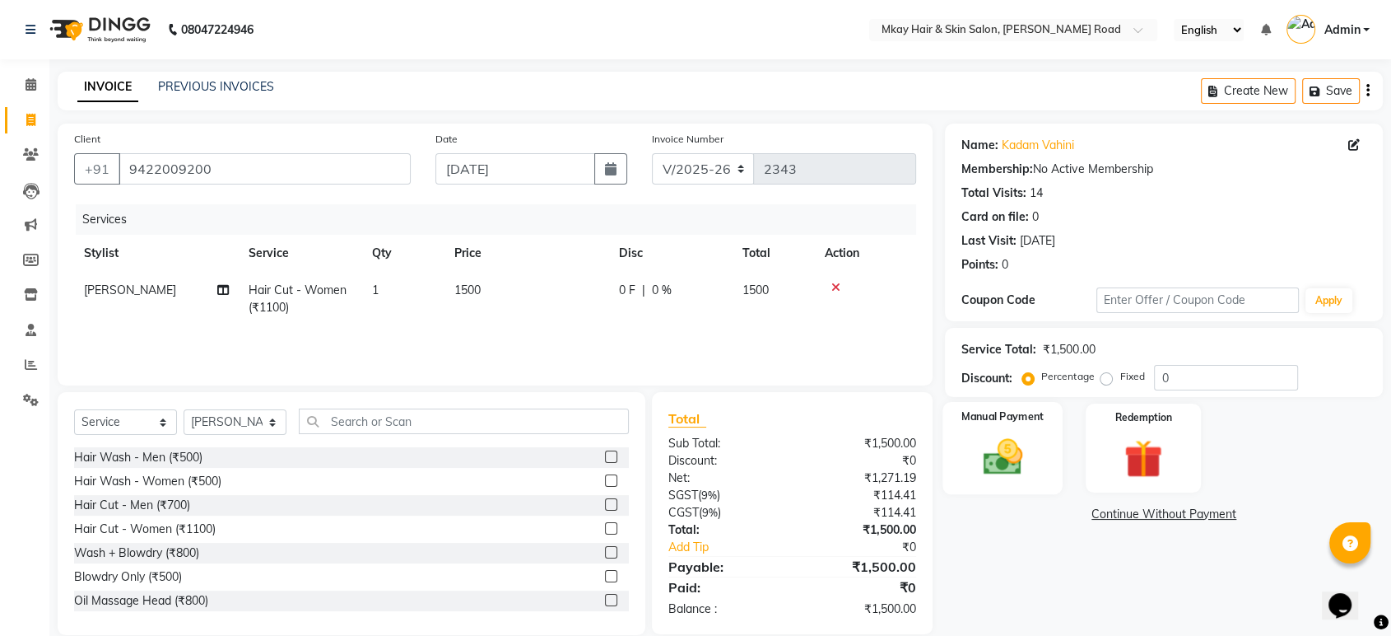
click at [1001, 446] on img at bounding box center [1003, 457] width 64 height 46
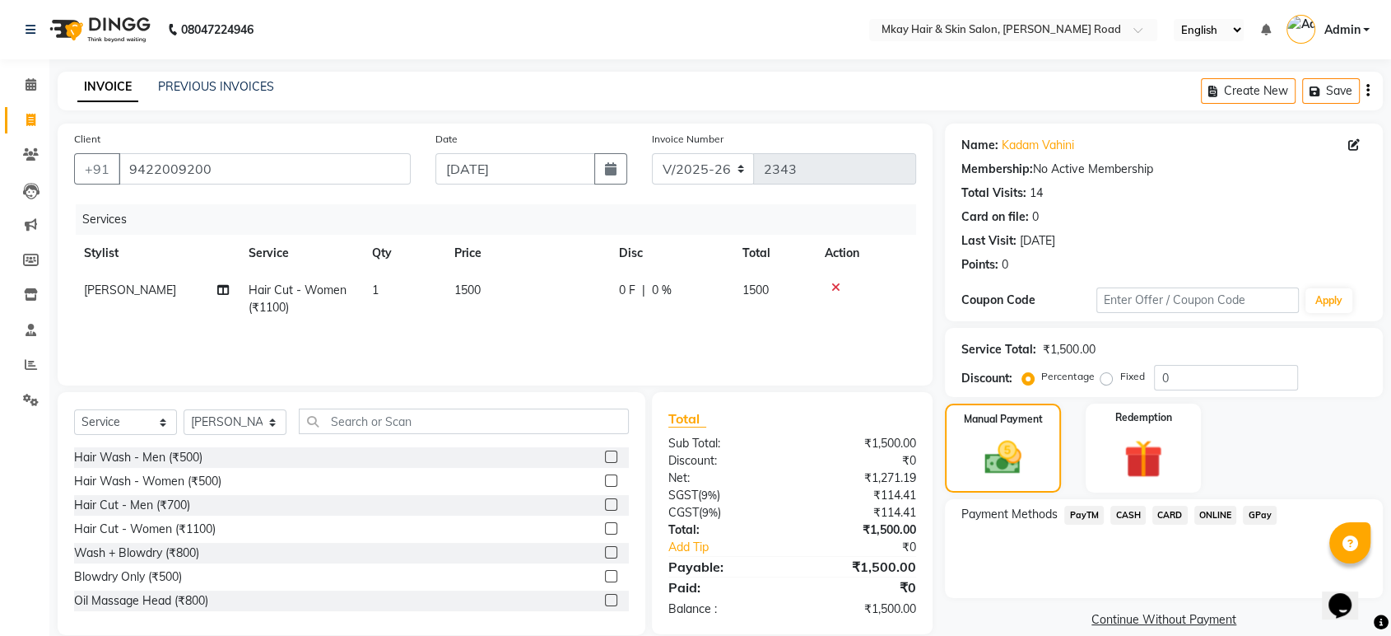
click at [1126, 512] on span "CASH" at bounding box center [1128, 515] width 35 height 19
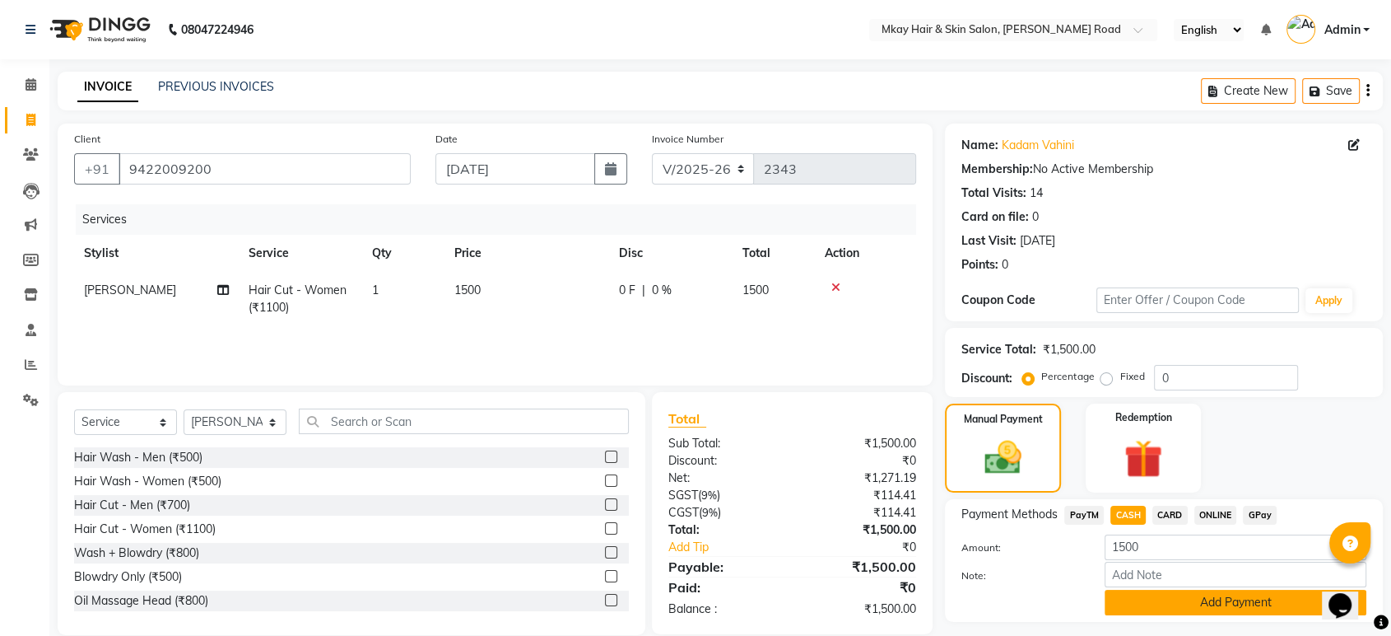
click at [1144, 602] on button "Add Payment" at bounding box center [1236, 603] width 262 height 26
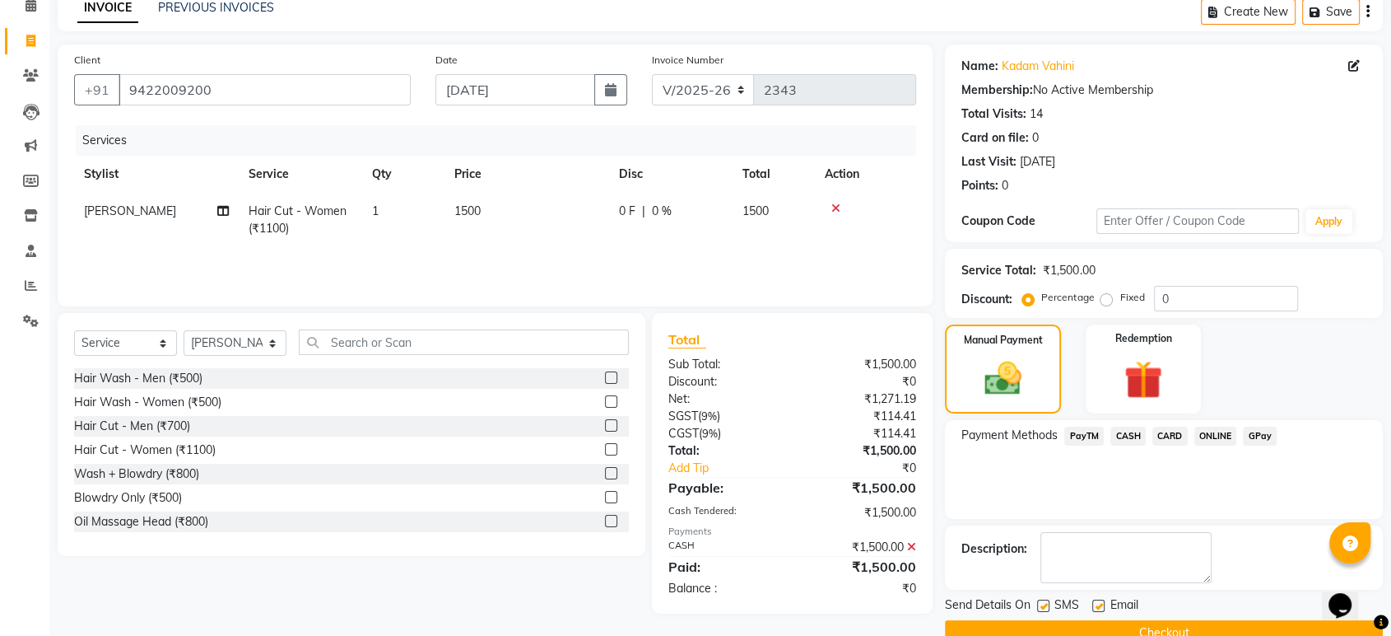
scroll to position [112, 0]
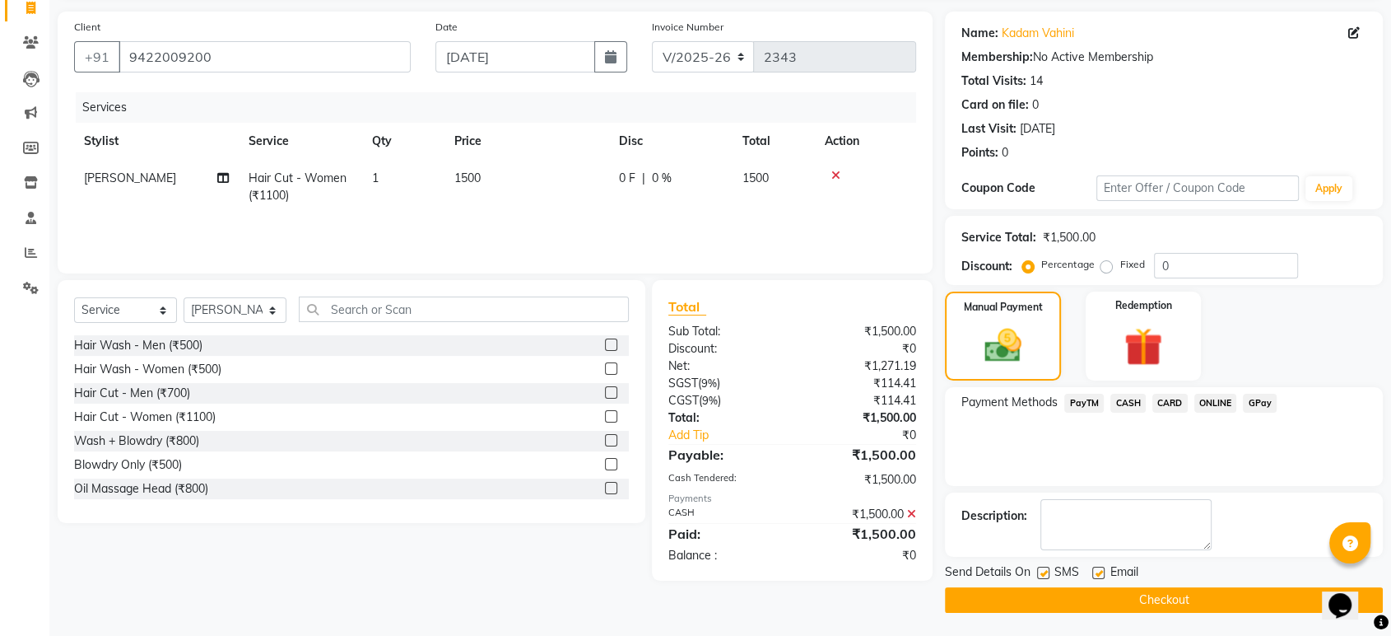
click at [1042, 569] on label at bounding box center [1043, 572] width 12 height 12
click at [1042, 569] on input "checkbox" at bounding box center [1042, 573] width 11 height 11
checkbox input "false"
click at [1100, 575] on label at bounding box center [1099, 572] width 12 height 12
click at [1100, 575] on input "checkbox" at bounding box center [1098, 573] width 11 height 11
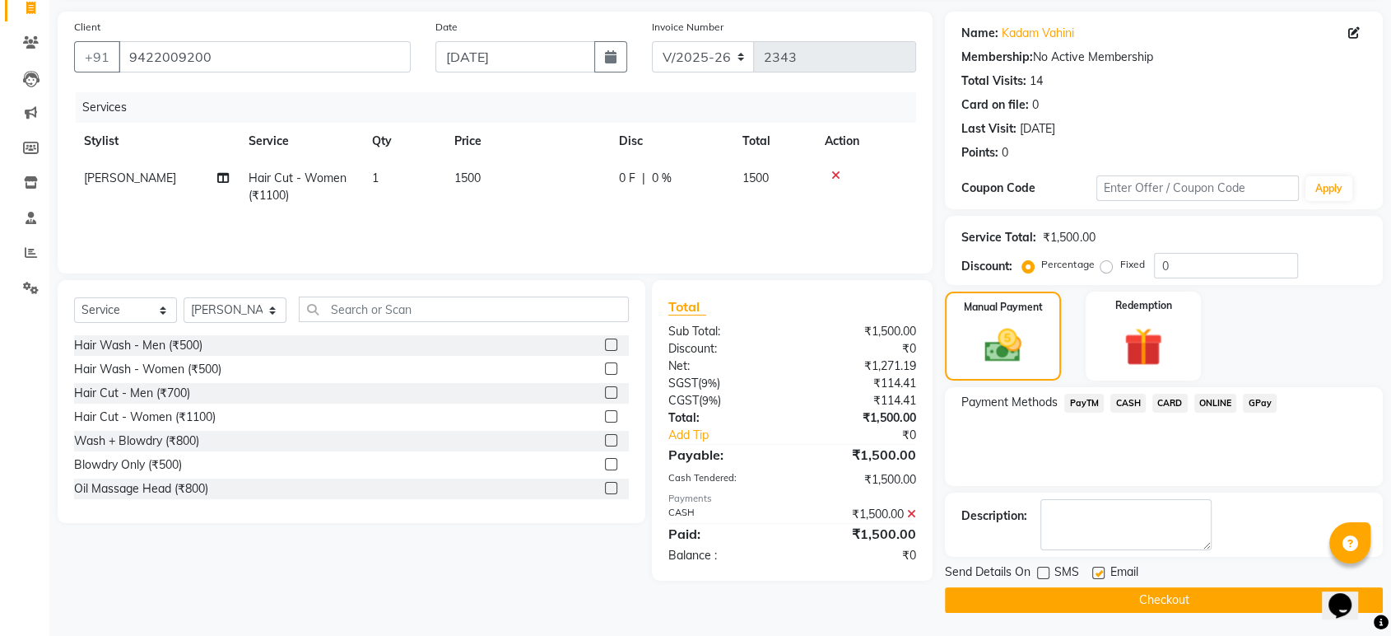
checkbox input "false"
click at [1100, 592] on button "Checkout" at bounding box center [1164, 600] width 438 height 26
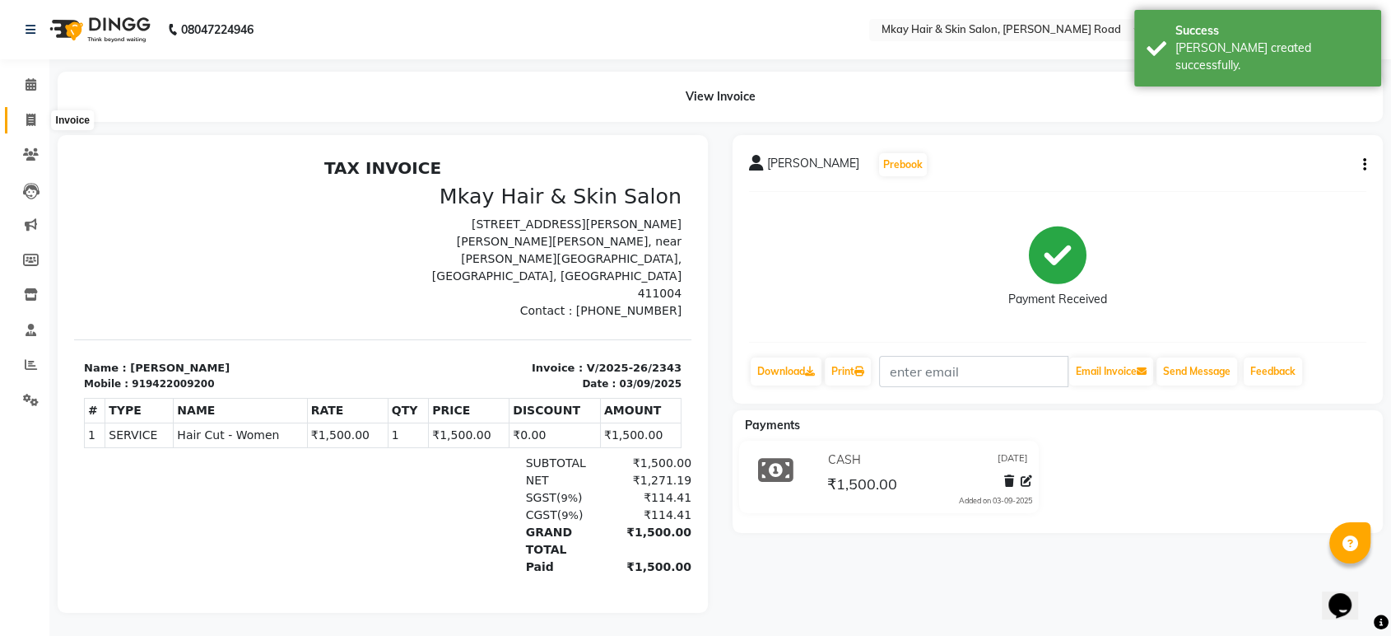
click at [27, 116] on icon at bounding box center [30, 120] width 9 height 12
select select "service"
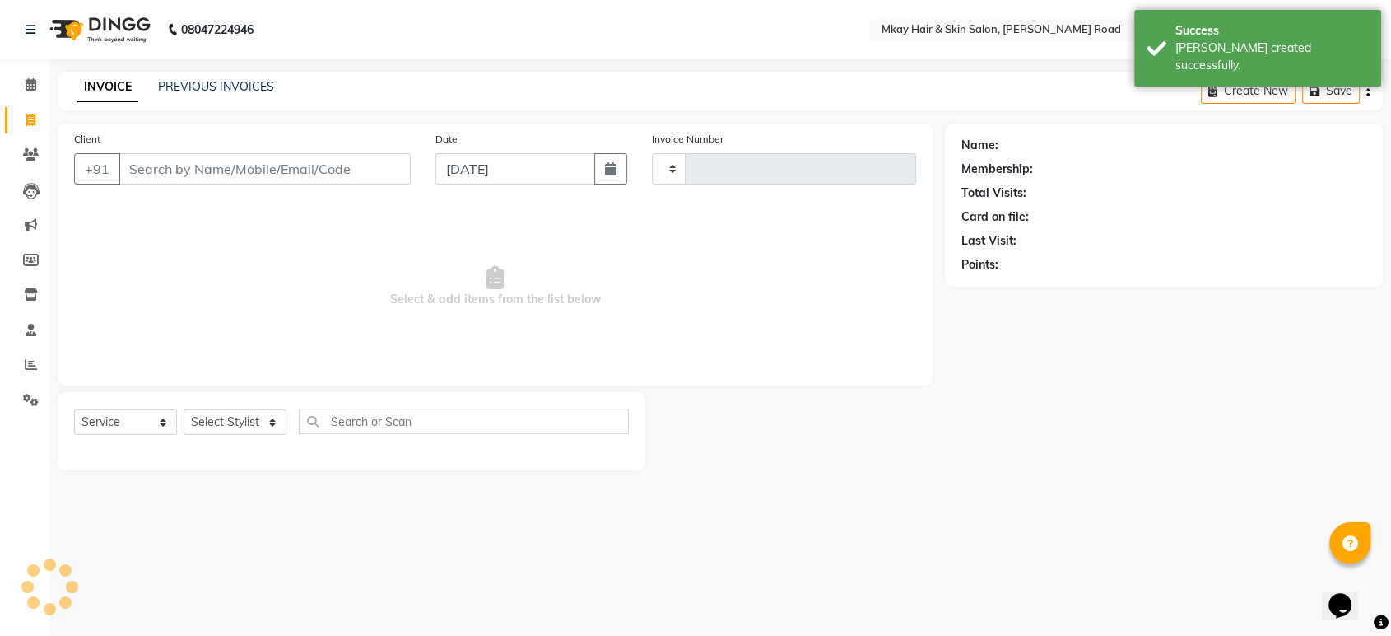
type input "2344"
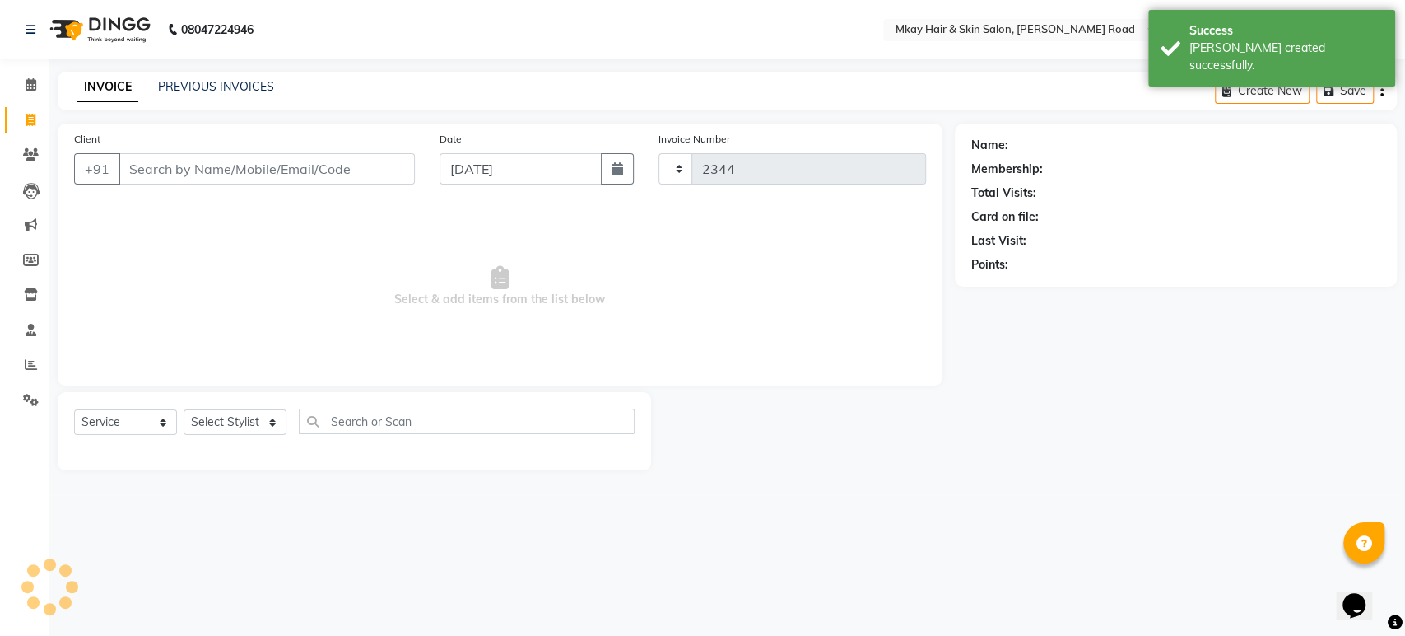
select select "5258"
click at [212, 85] on link "PREVIOUS INVOICES" at bounding box center [216, 86] width 116 height 15
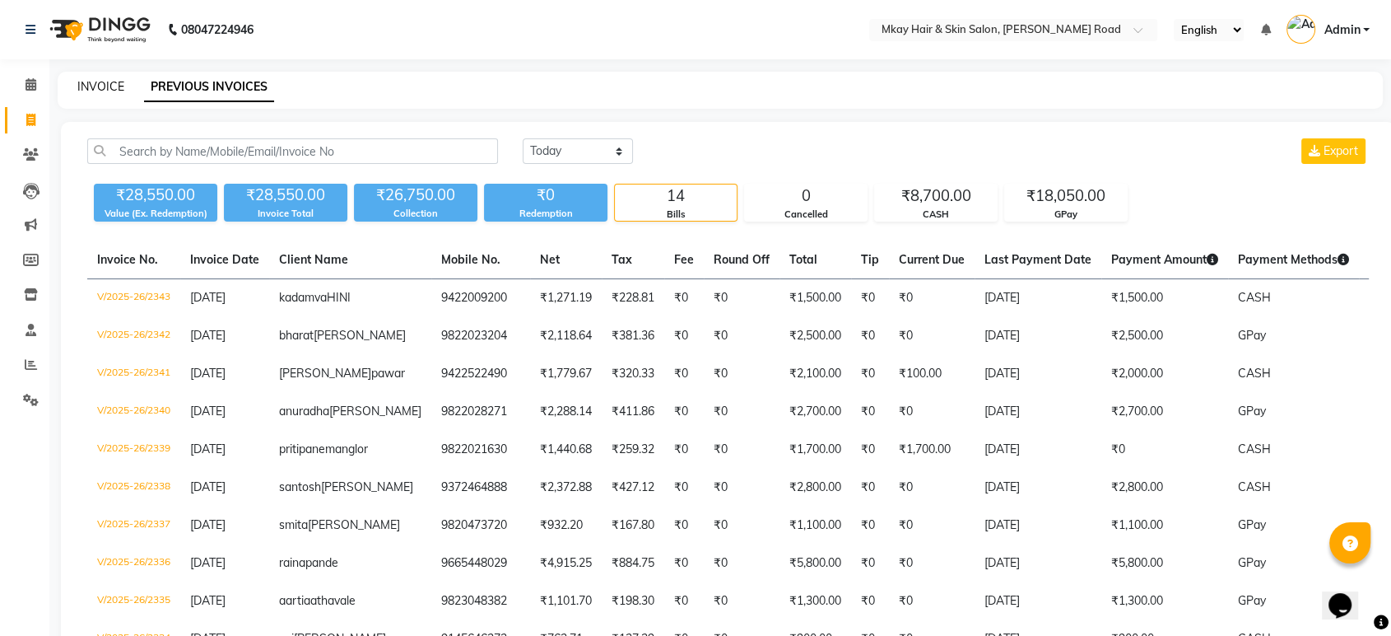
click at [102, 87] on link "INVOICE" at bounding box center [100, 86] width 47 height 15
select select "service"
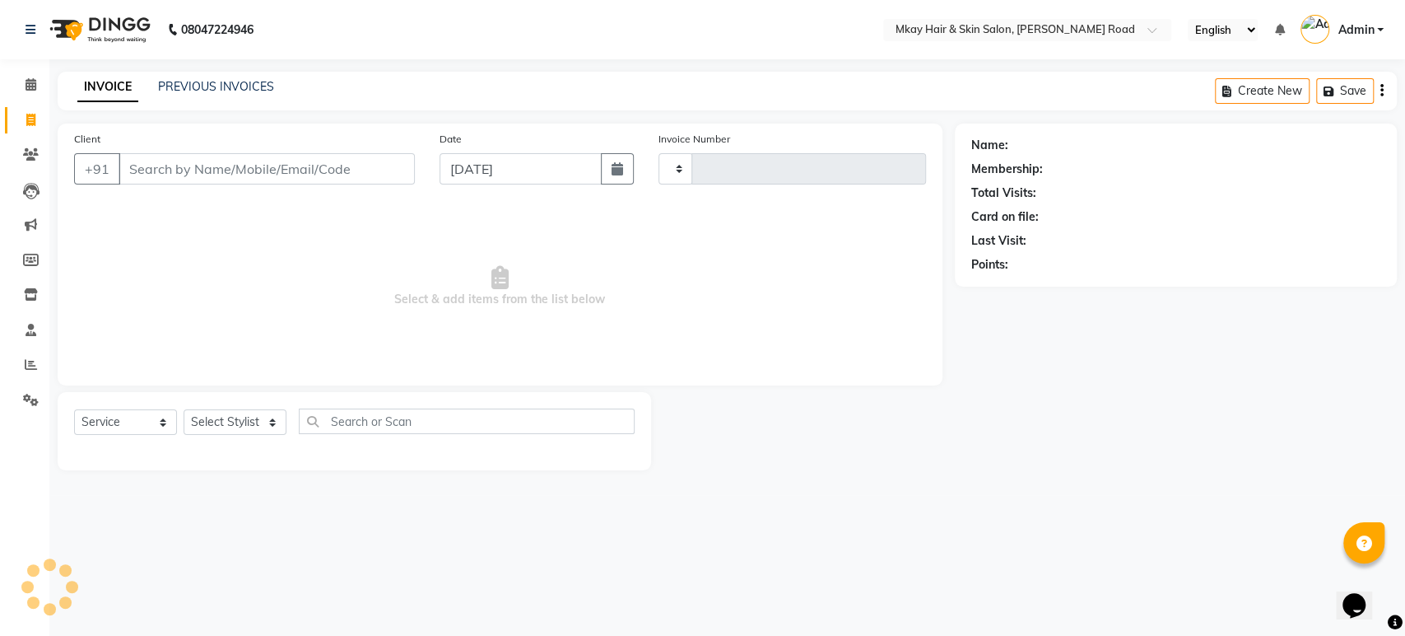
type input "2344"
select select "5258"
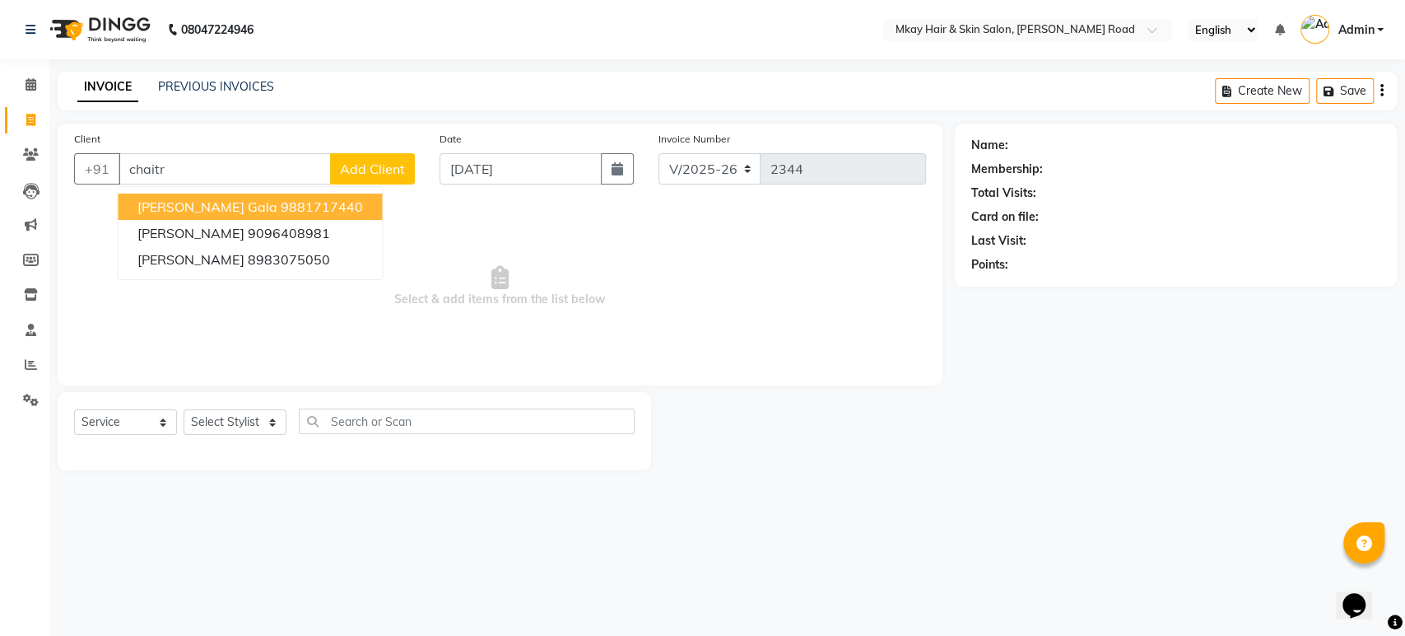
click at [287, 209] on ngb-highlight "9881717440" at bounding box center [321, 206] width 82 height 16
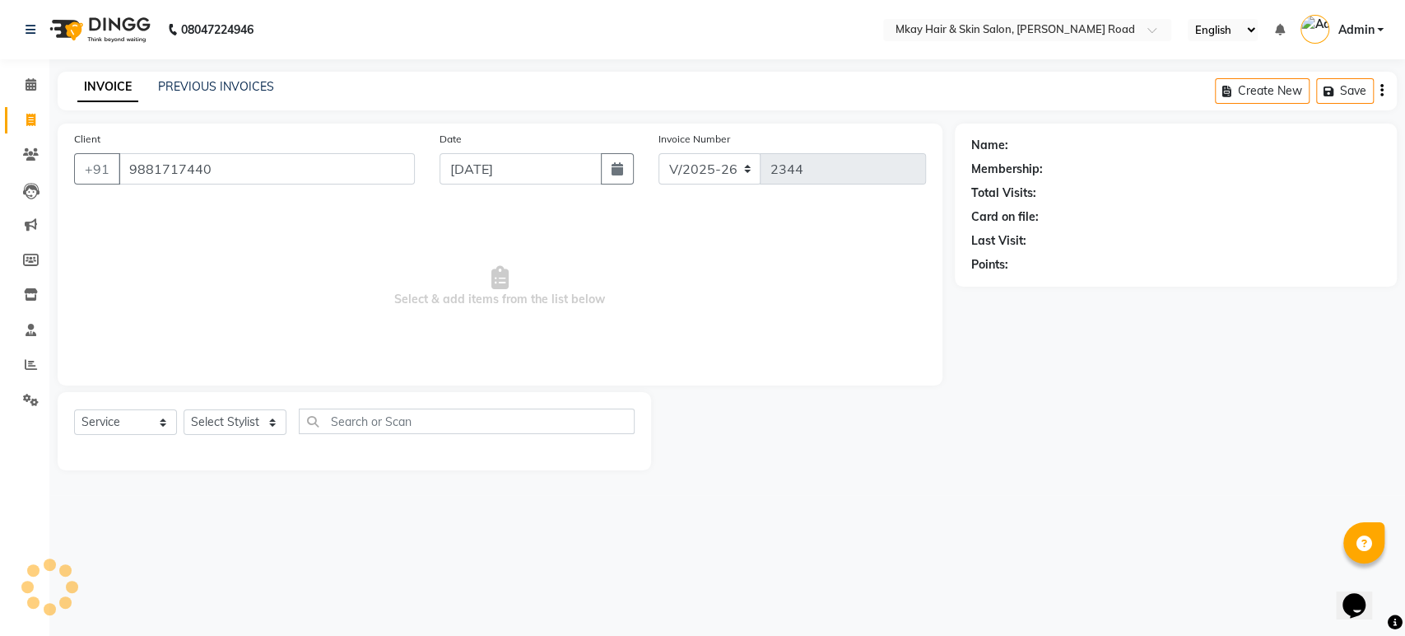
type input "9881717440"
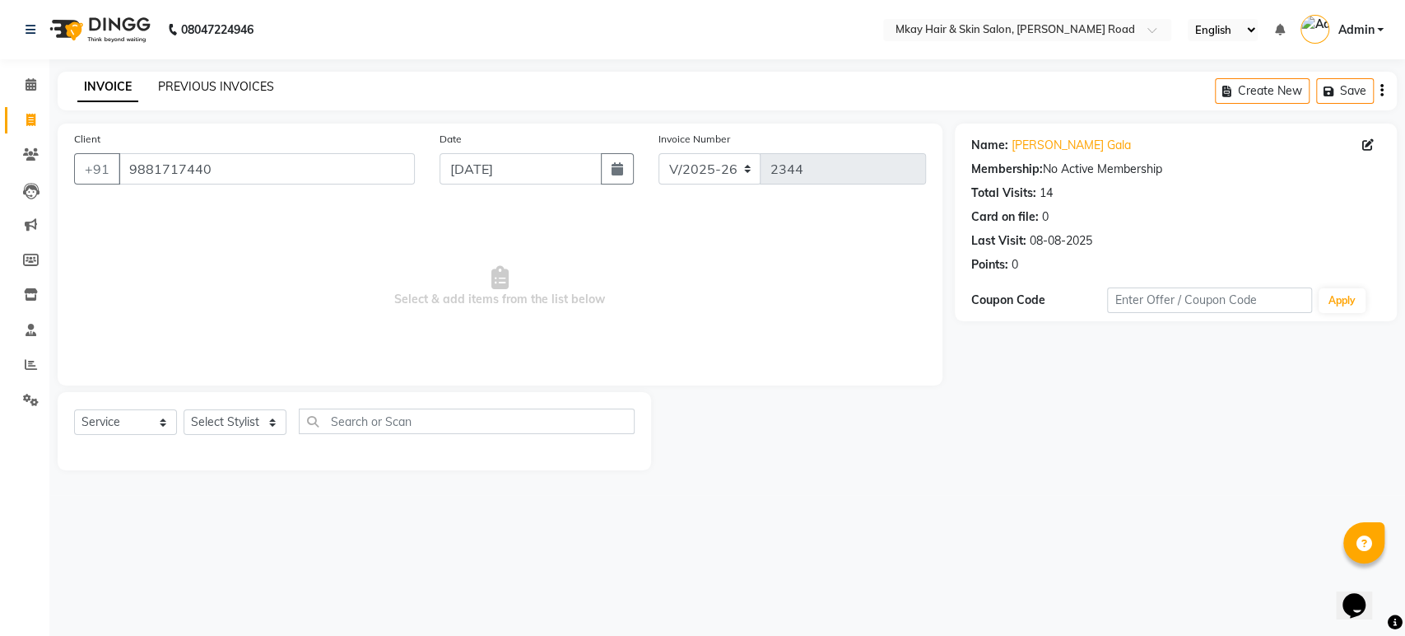
click at [240, 82] on link "PREVIOUS INVOICES" at bounding box center [216, 86] width 116 height 15
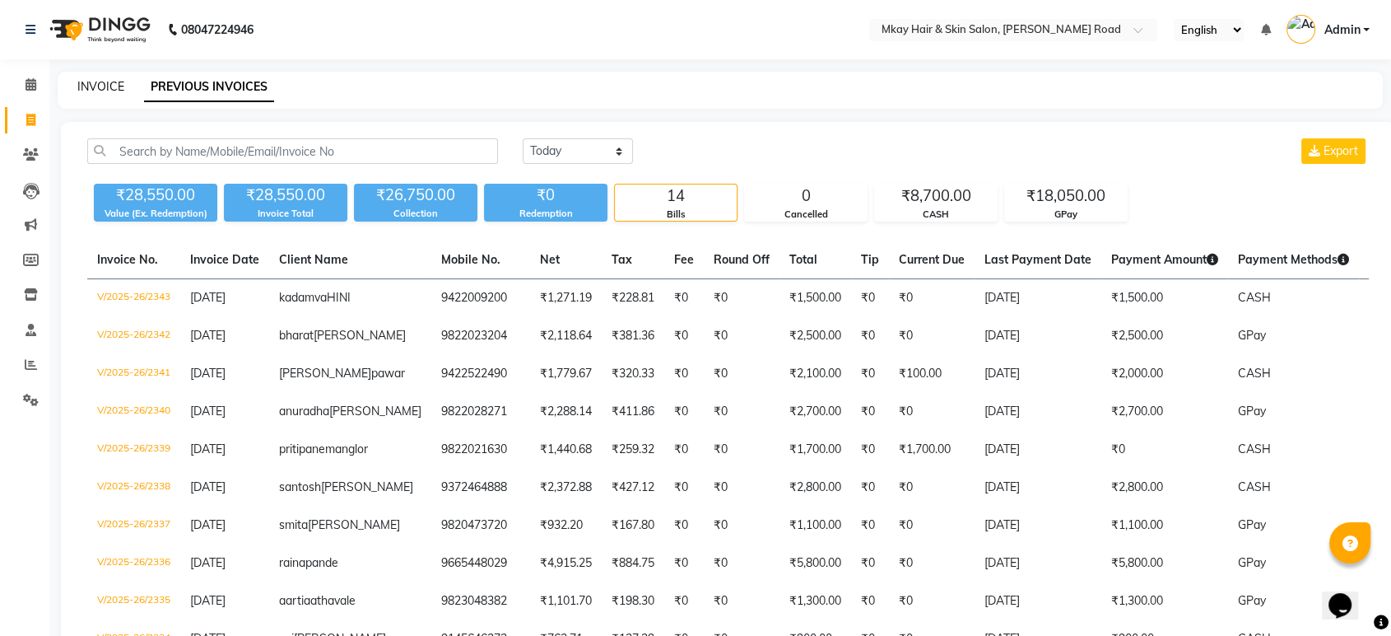
click at [93, 90] on link "INVOICE" at bounding box center [100, 86] width 47 height 15
select select "service"
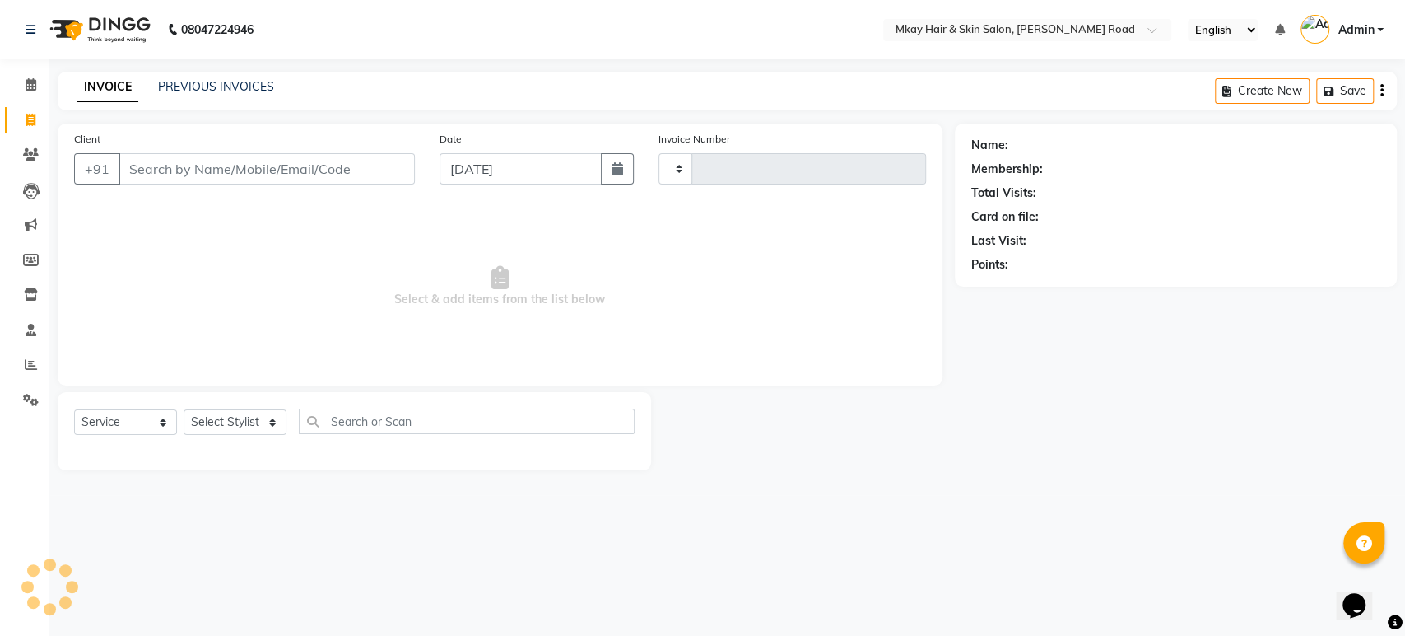
type input "2344"
select select "5258"
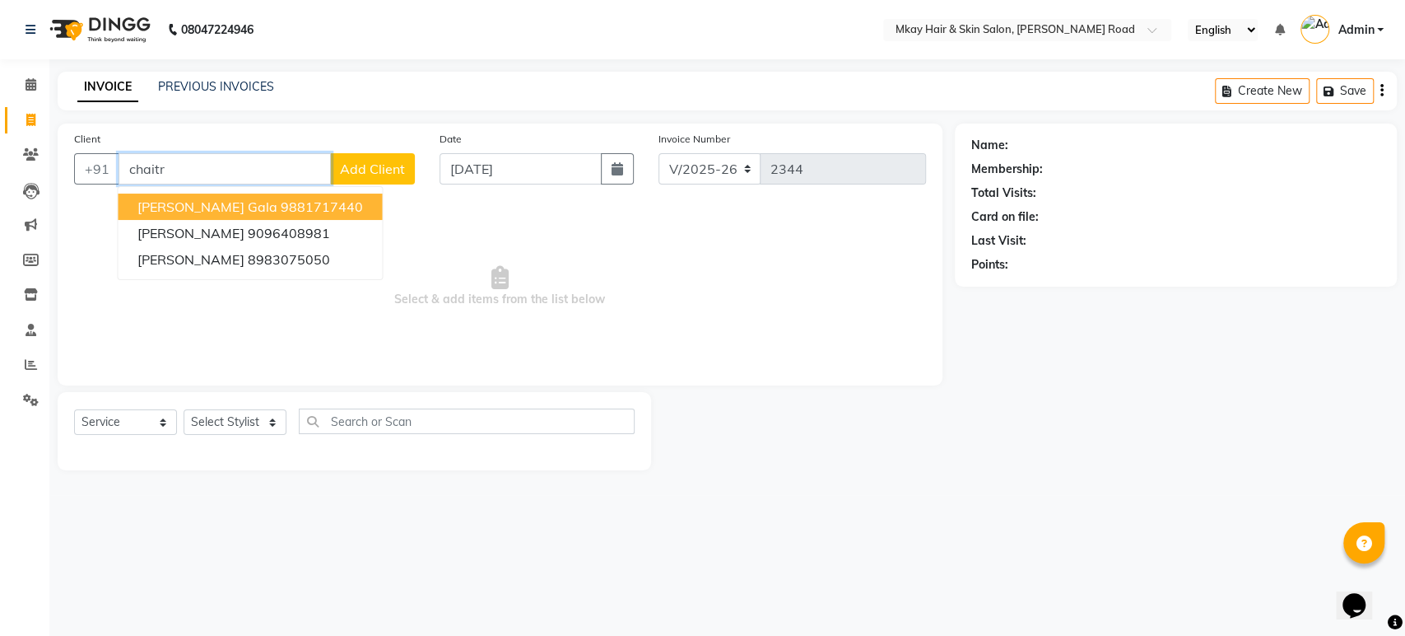
click at [280, 212] on ngb-highlight "9881717440" at bounding box center [321, 206] width 82 height 16
type input "9881717440"
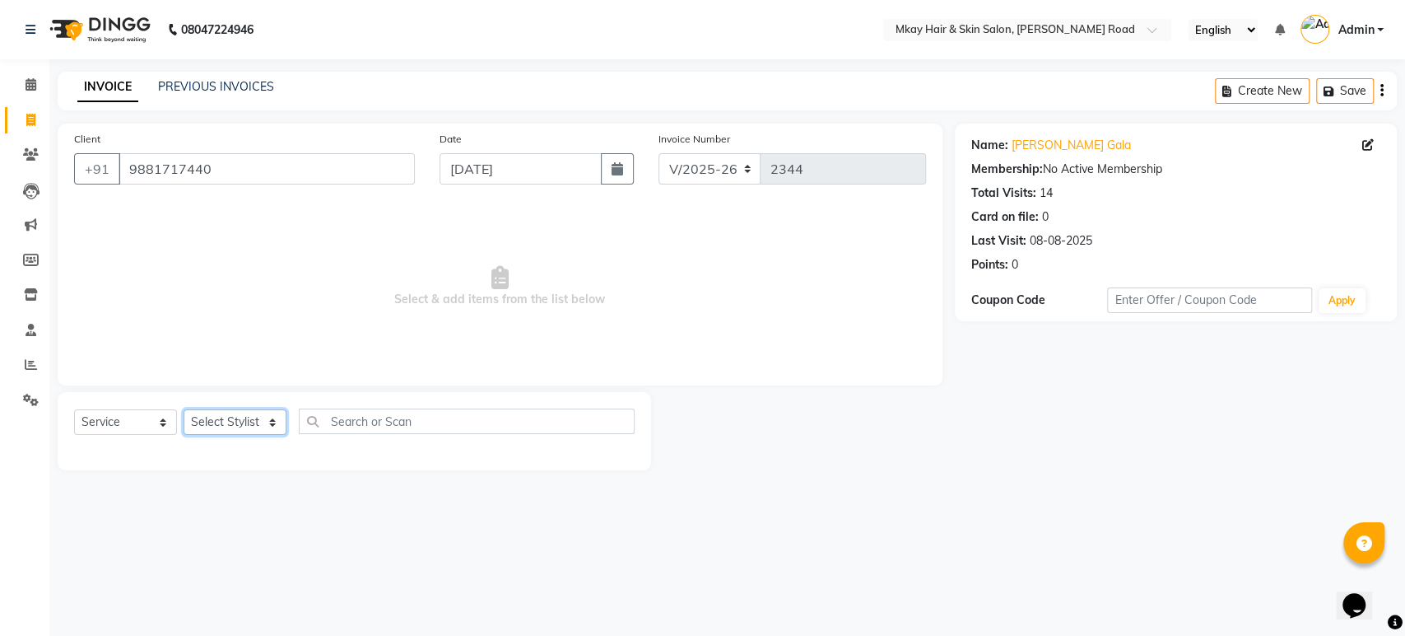
click at [215, 426] on select "Select Stylist [PERSON_NAME] Isha [PERSON_NAME] [PERSON_NAME] Shyam [PERSON_NAM…" at bounding box center [235, 422] width 103 height 26
select select "82666"
click at [184, 409] on select "Select Stylist [PERSON_NAME] Isha [PERSON_NAME] [PERSON_NAME] Shyam [PERSON_NAM…" at bounding box center [235, 422] width 103 height 26
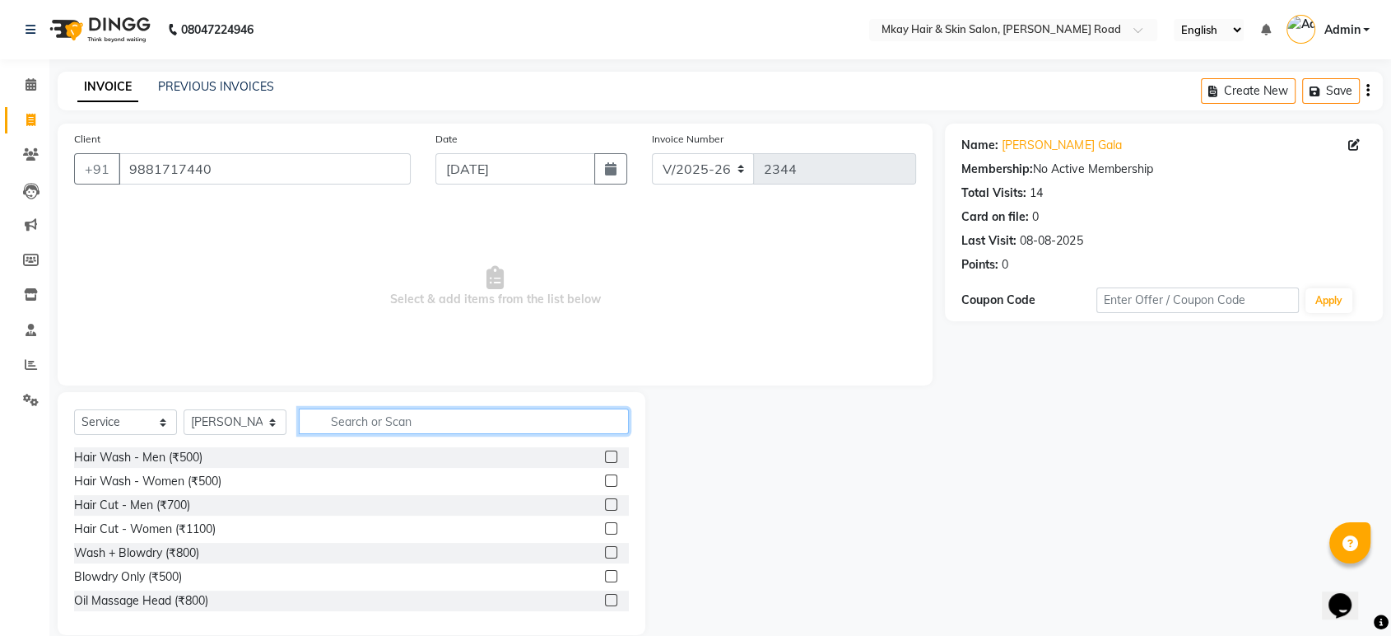
click at [359, 422] on input "text" at bounding box center [464, 421] width 330 height 26
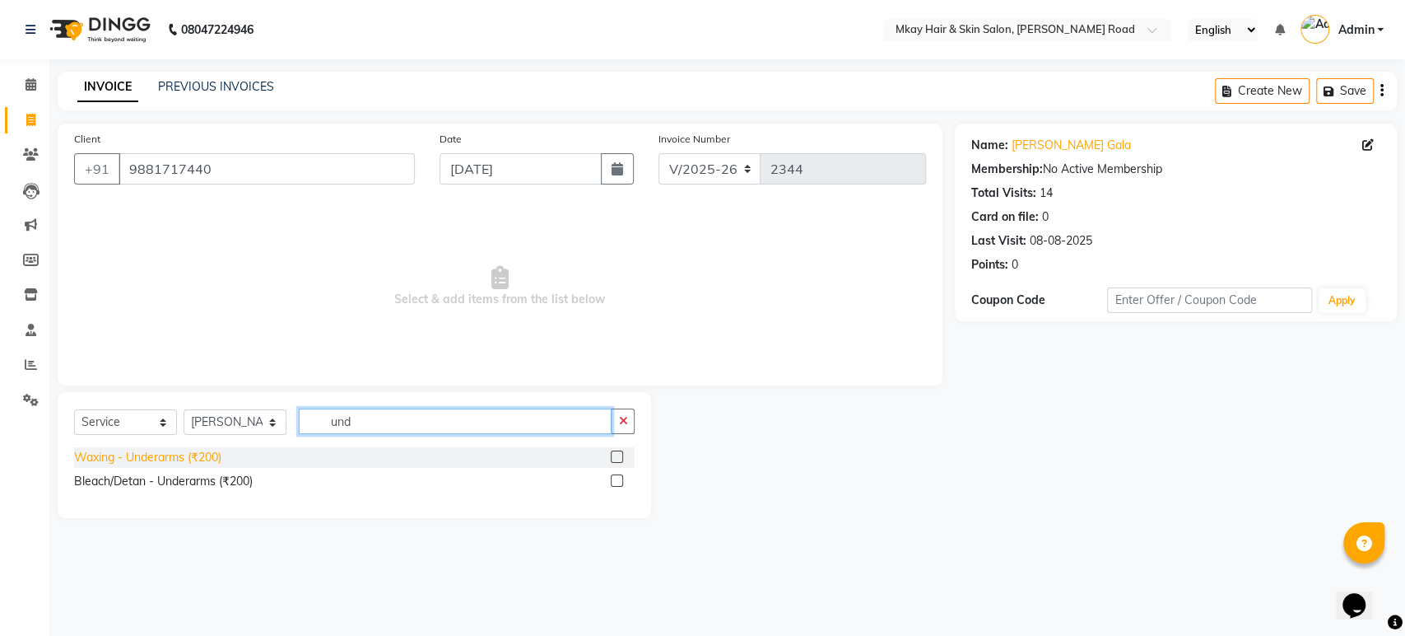
type input "und"
click at [165, 453] on div "Waxing - Underarms (₹200)" at bounding box center [147, 457] width 147 height 17
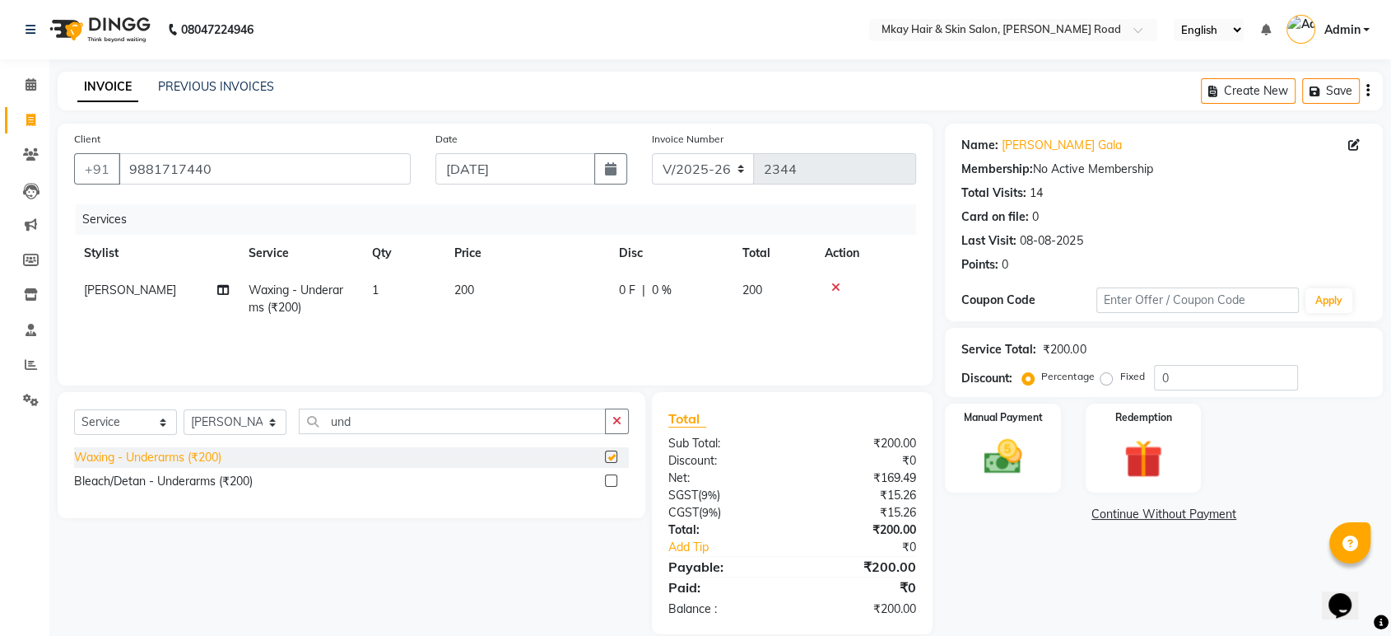
checkbox input "false"
click at [362, 426] on input "und" at bounding box center [452, 421] width 307 height 26
type input "u"
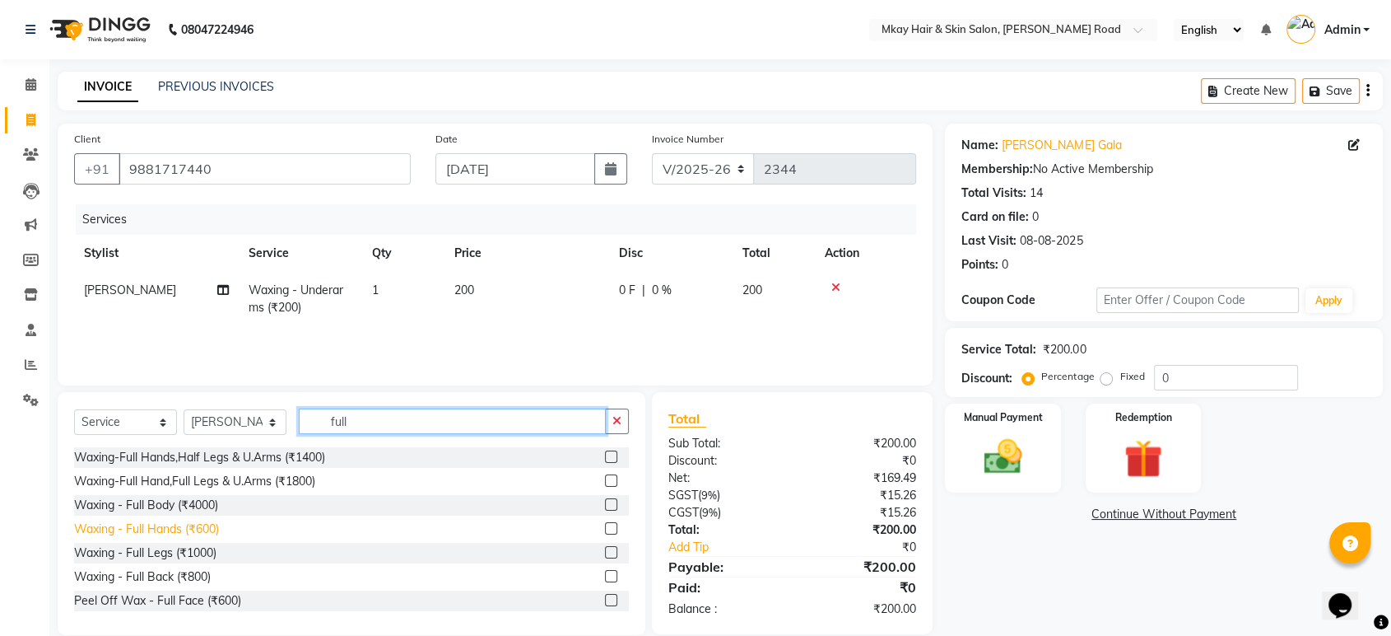
type input "full"
click at [198, 533] on div "Waxing - Full Hands (₹600)" at bounding box center [146, 528] width 145 height 17
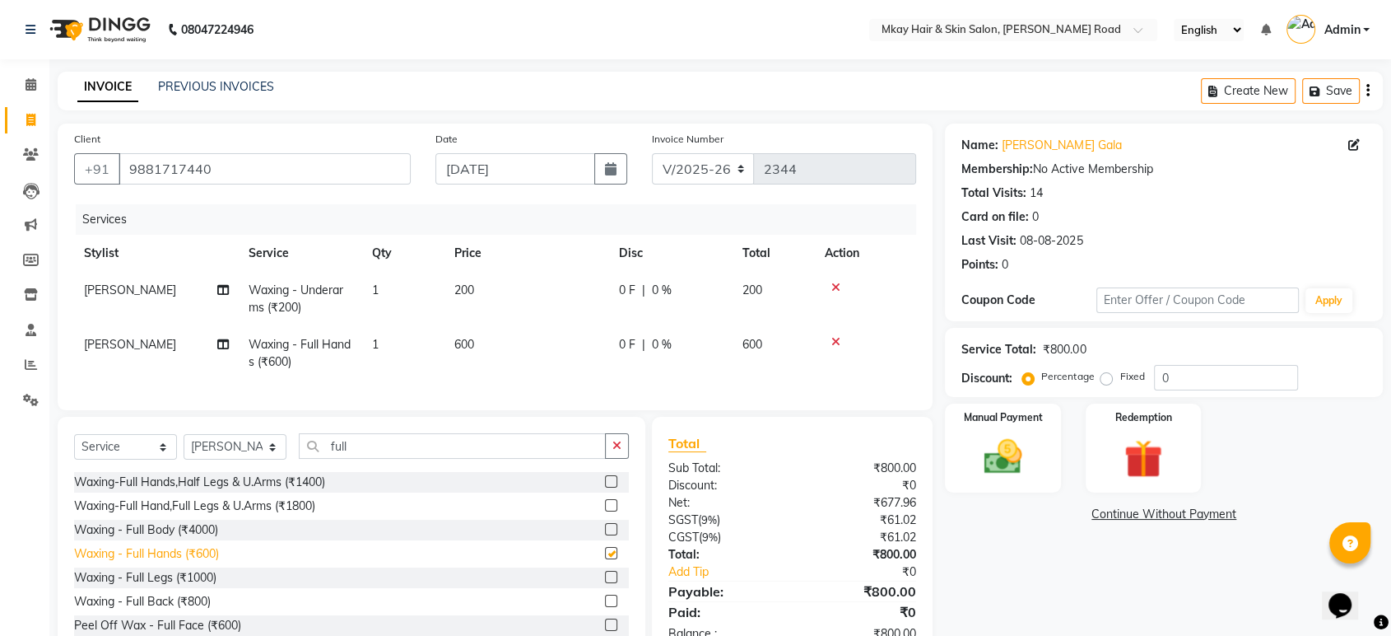
checkbox input "false"
click at [1016, 456] on img at bounding box center [1003, 457] width 64 height 46
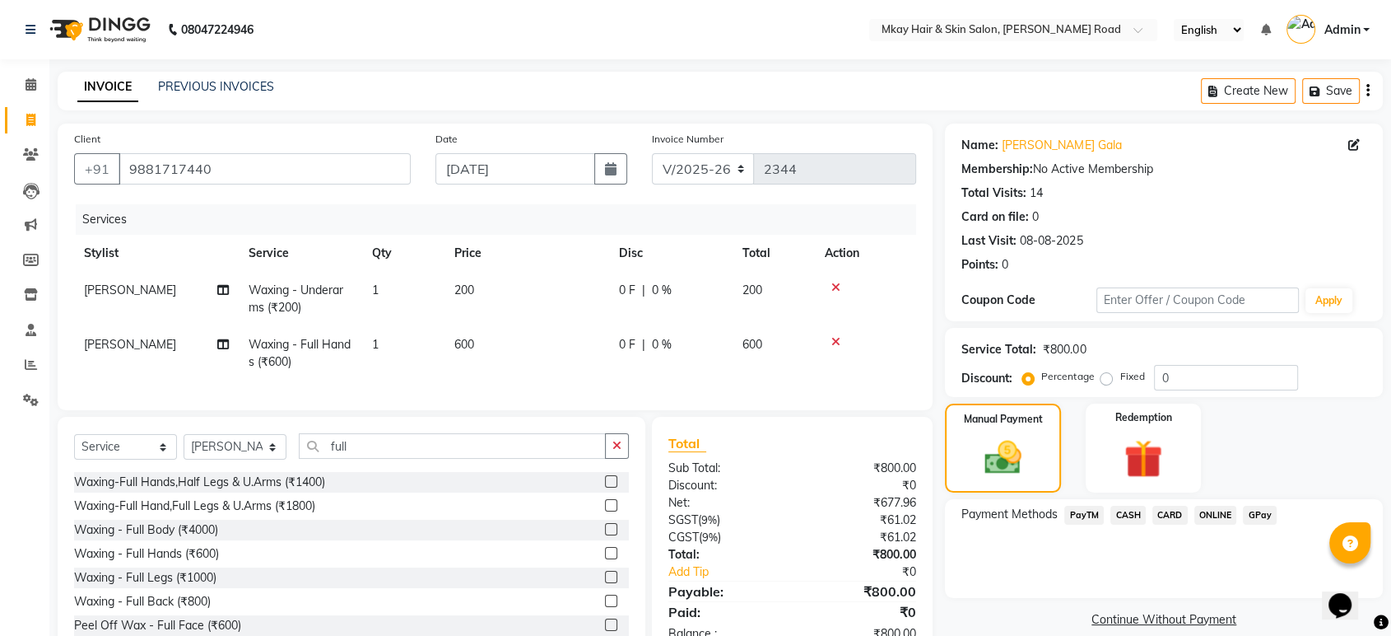
click at [1126, 511] on span "CASH" at bounding box center [1128, 515] width 35 height 19
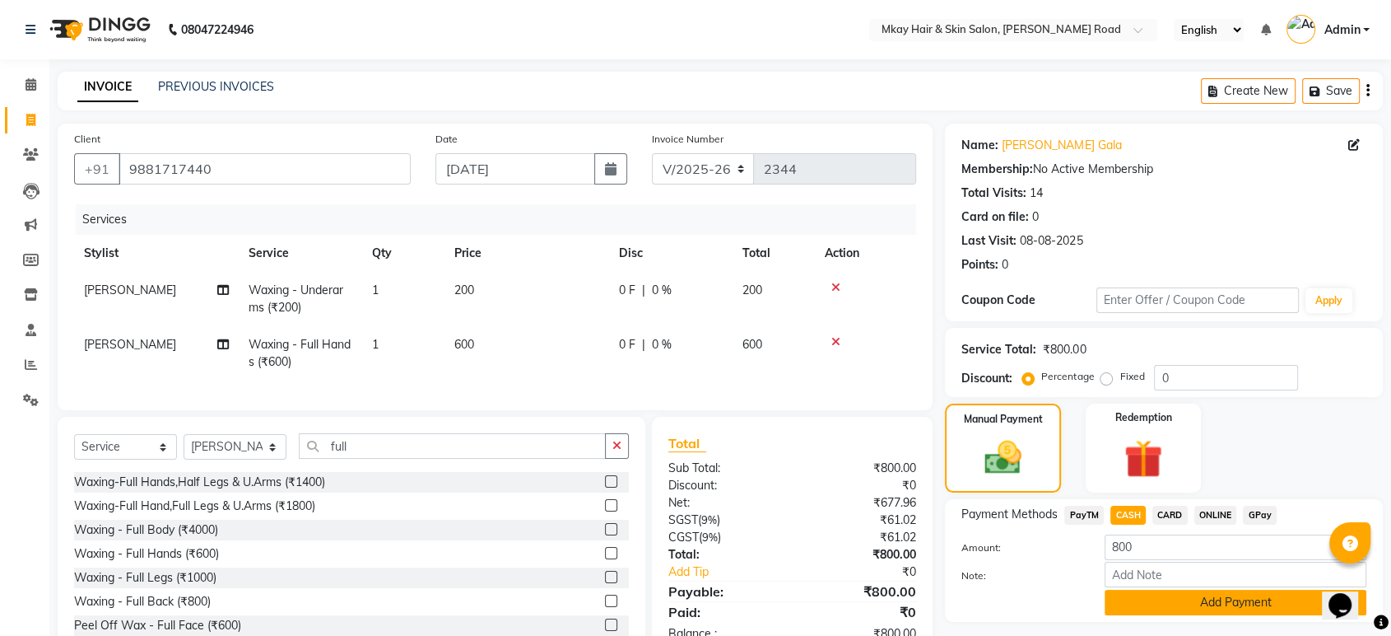
click at [1134, 602] on button "Add Payment" at bounding box center [1236, 603] width 262 height 26
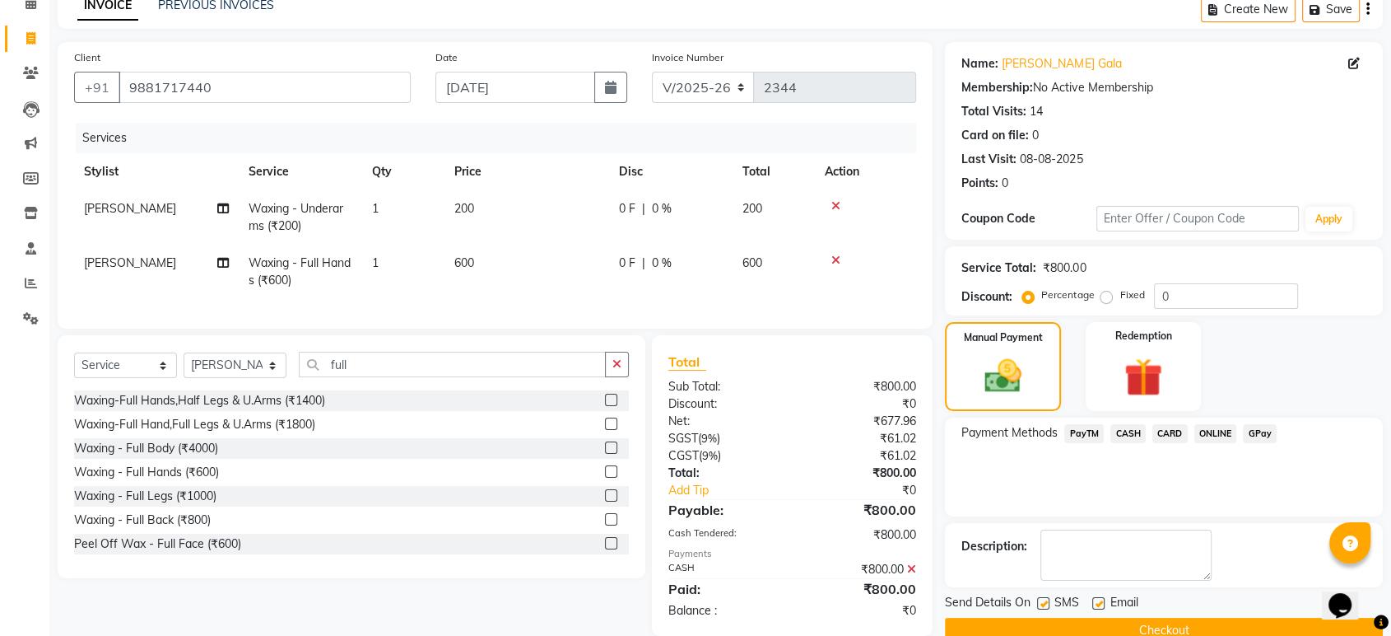
scroll to position [119, 0]
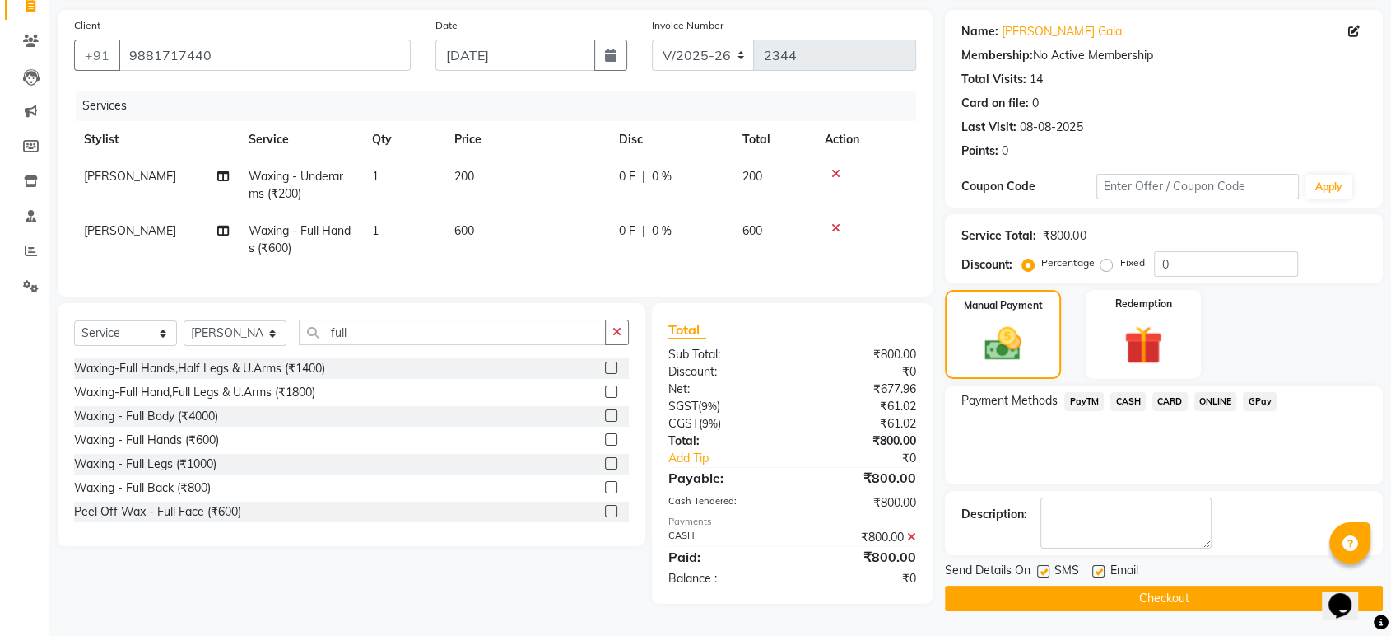
click at [1042, 565] on label at bounding box center [1043, 571] width 12 height 12
click at [1042, 566] on input "checkbox" at bounding box center [1042, 571] width 11 height 11
checkbox input "false"
click at [1099, 565] on label at bounding box center [1099, 571] width 12 height 12
click at [1099, 566] on input "checkbox" at bounding box center [1098, 571] width 11 height 11
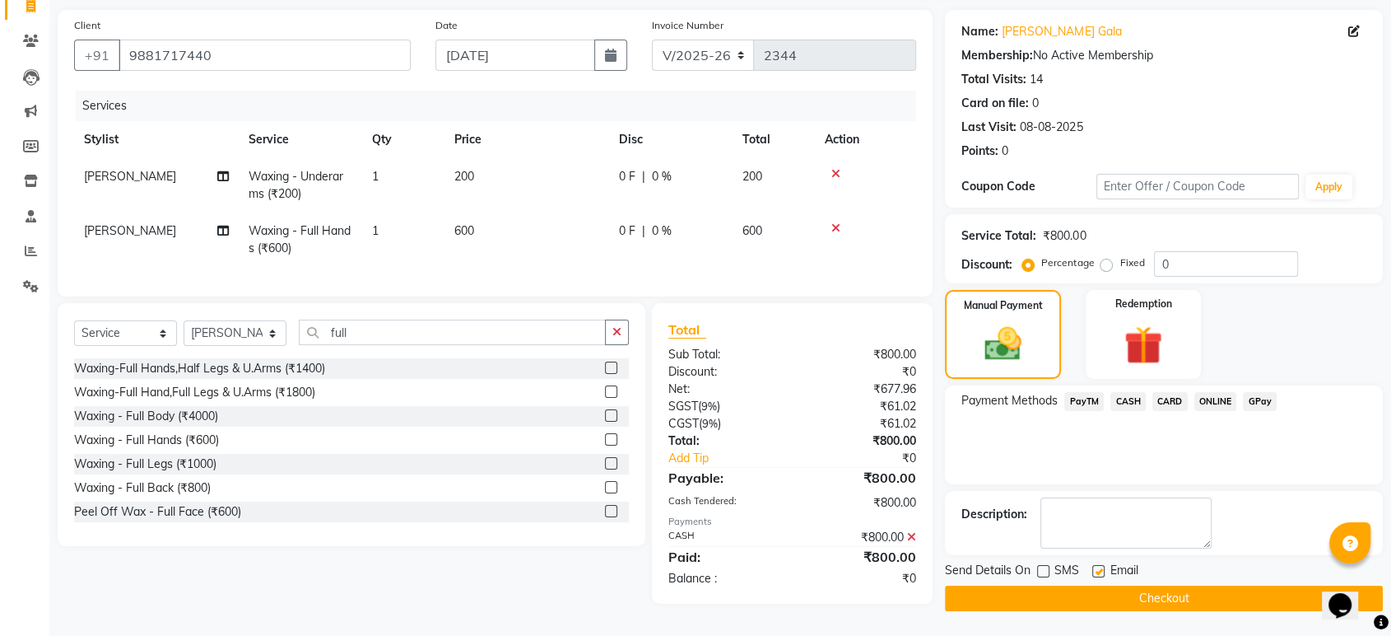
checkbox input "false"
click at [1093, 595] on button "Checkout" at bounding box center [1164, 598] width 438 height 26
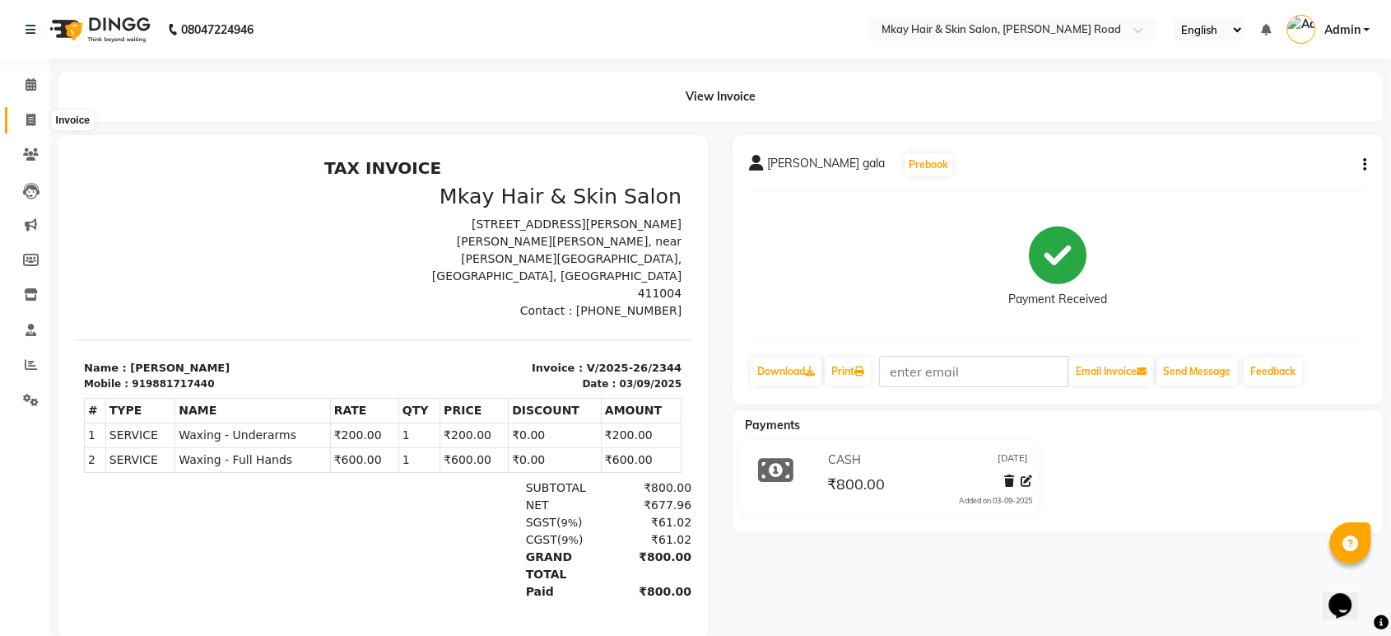
click at [30, 114] on icon at bounding box center [30, 120] width 9 height 12
select select "service"
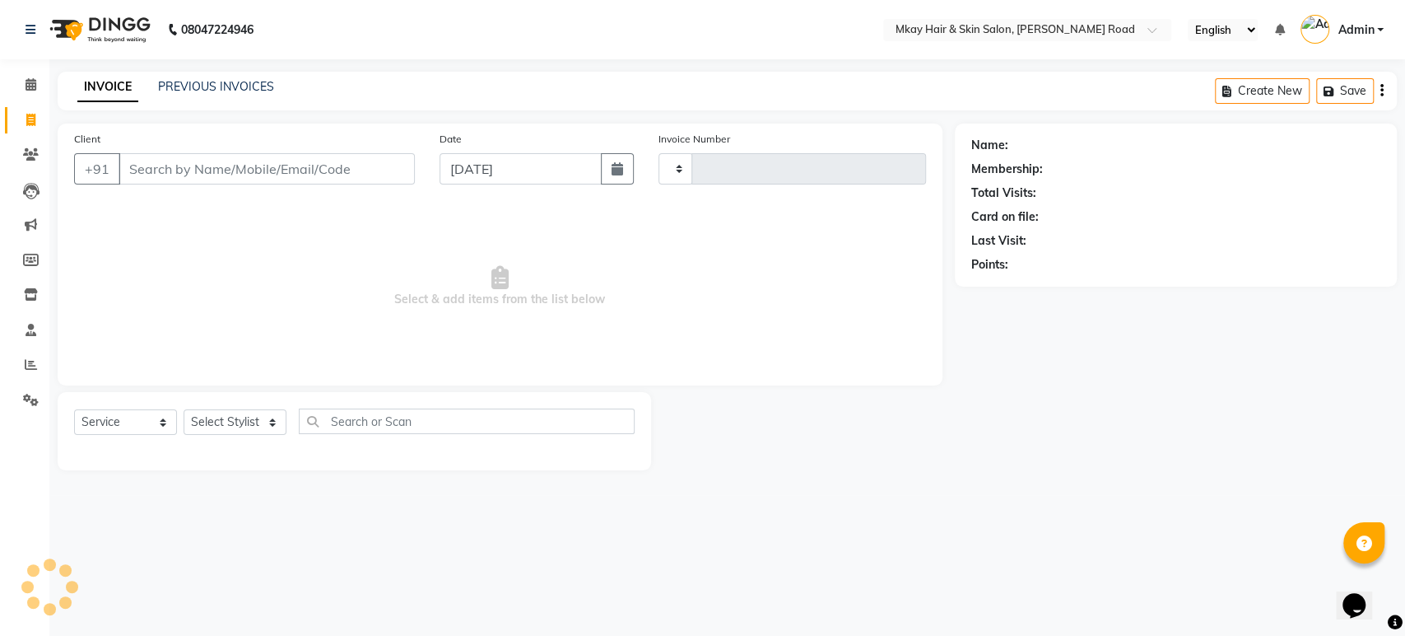
type input "2345"
select select "5258"
click at [207, 87] on link "PREVIOUS INVOICES" at bounding box center [216, 86] width 116 height 15
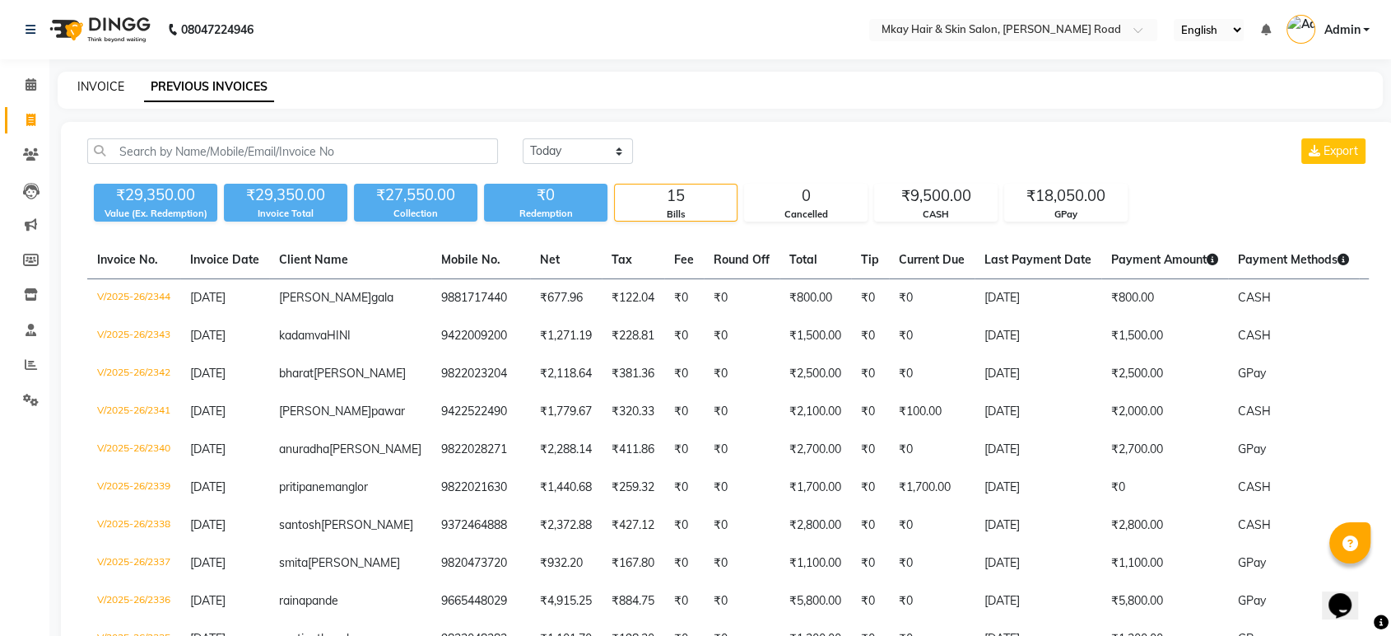
click at [106, 87] on link "INVOICE" at bounding box center [100, 86] width 47 height 15
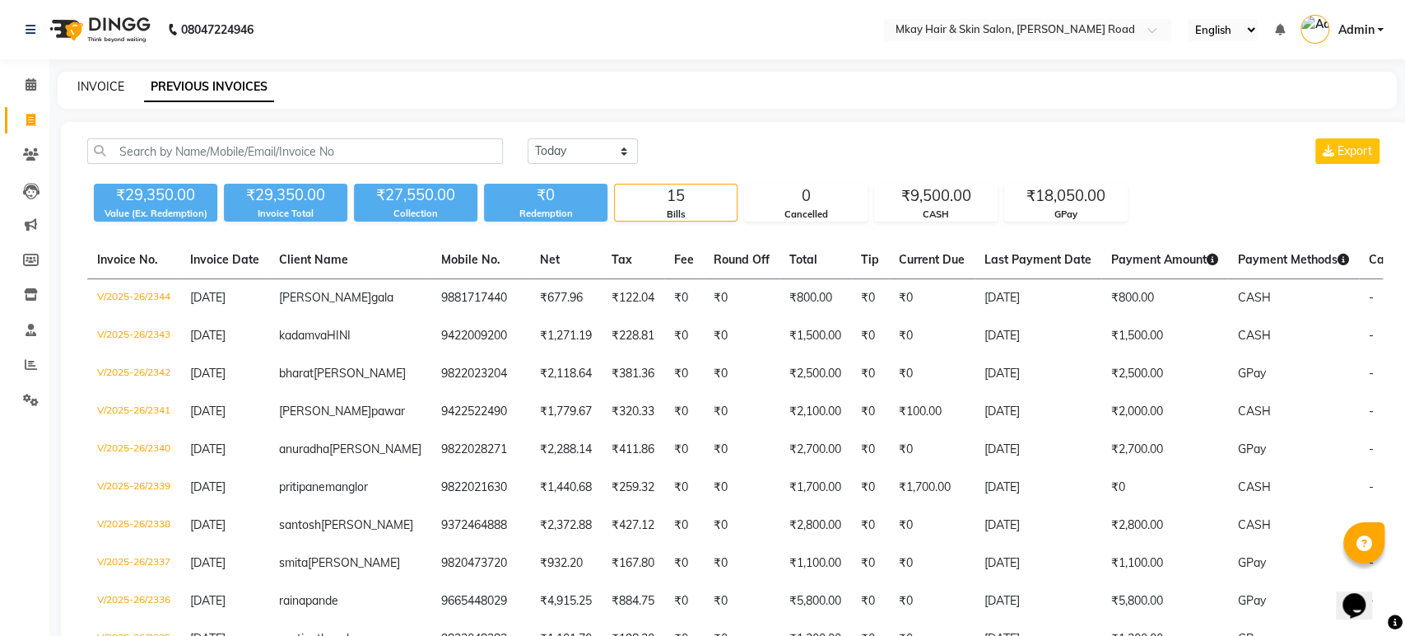
select select "5258"
select select "service"
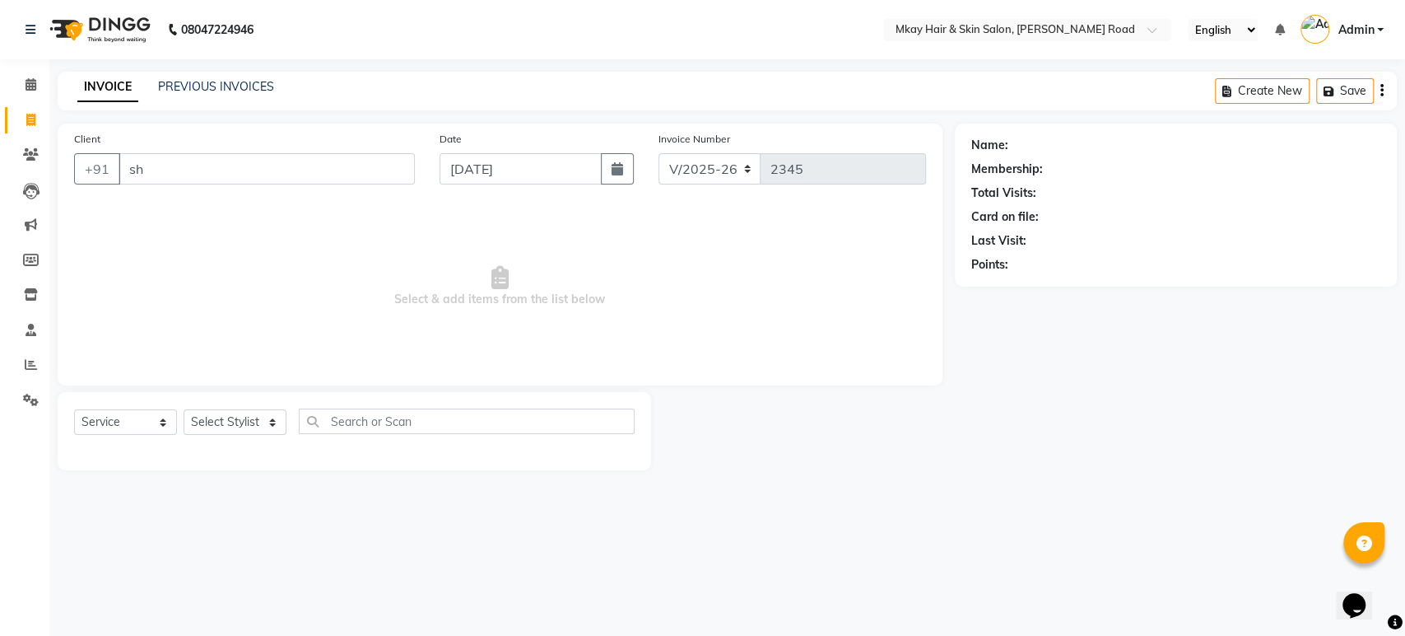
type input "s"
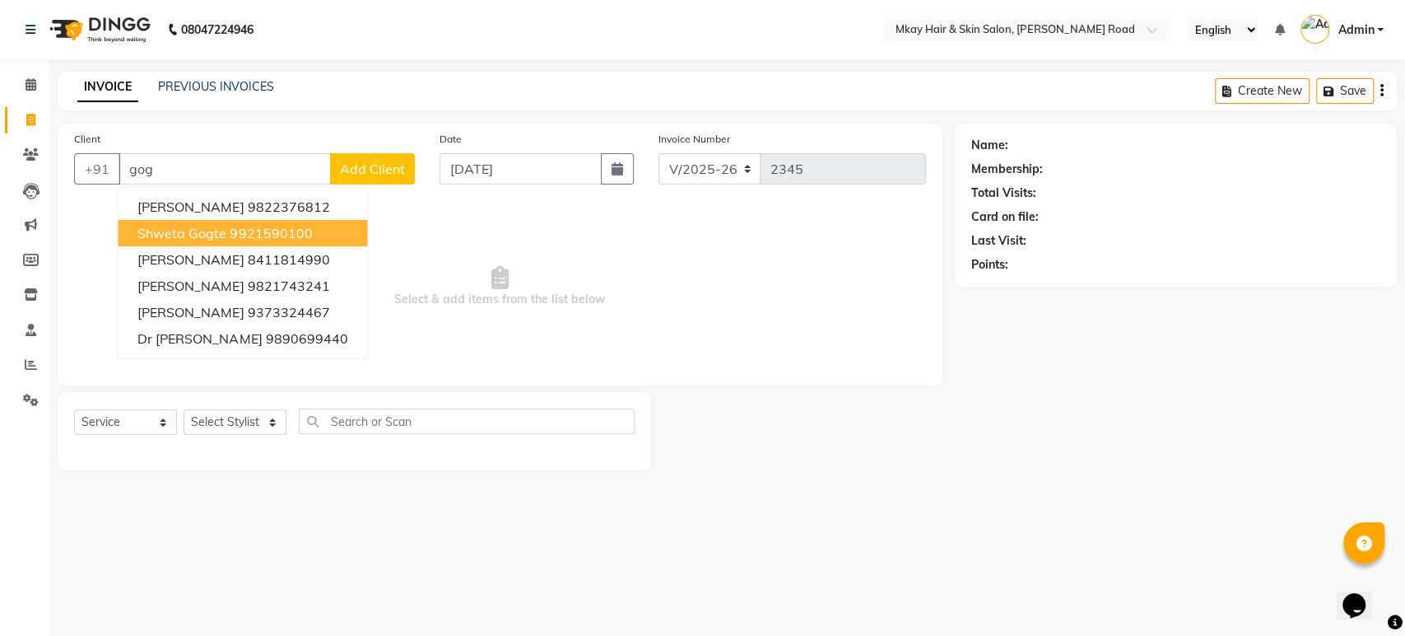
click at [252, 229] on ngb-highlight "9921590100" at bounding box center [271, 233] width 82 height 16
type input "9921590100"
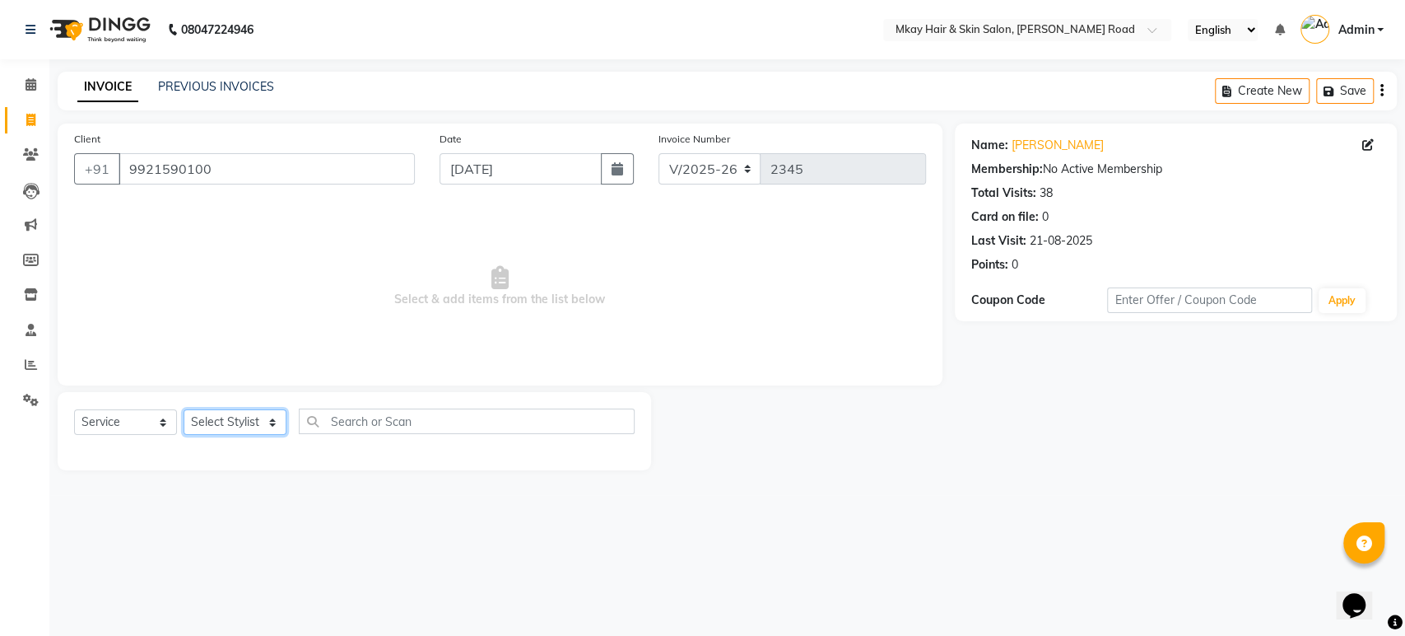
click at [230, 417] on select "Select Stylist [PERSON_NAME] Isha [PERSON_NAME] [PERSON_NAME] Shyam [PERSON_NAM…" at bounding box center [235, 422] width 103 height 26
select select "38227"
click at [184, 409] on select "Select Stylist [PERSON_NAME] Isha [PERSON_NAME] [PERSON_NAME] Shyam [PERSON_NAM…" at bounding box center [235, 422] width 103 height 26
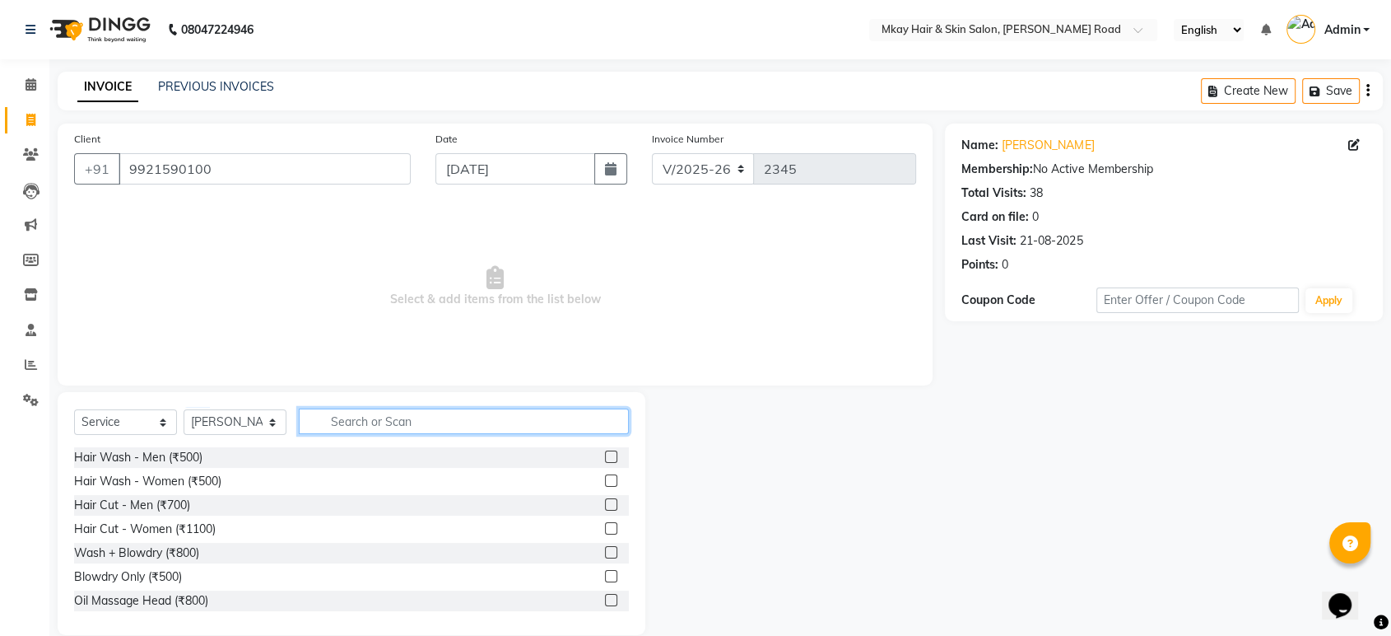
click at [389, 412] on input "text" at bounding box center [464, 421] width 330 height 26
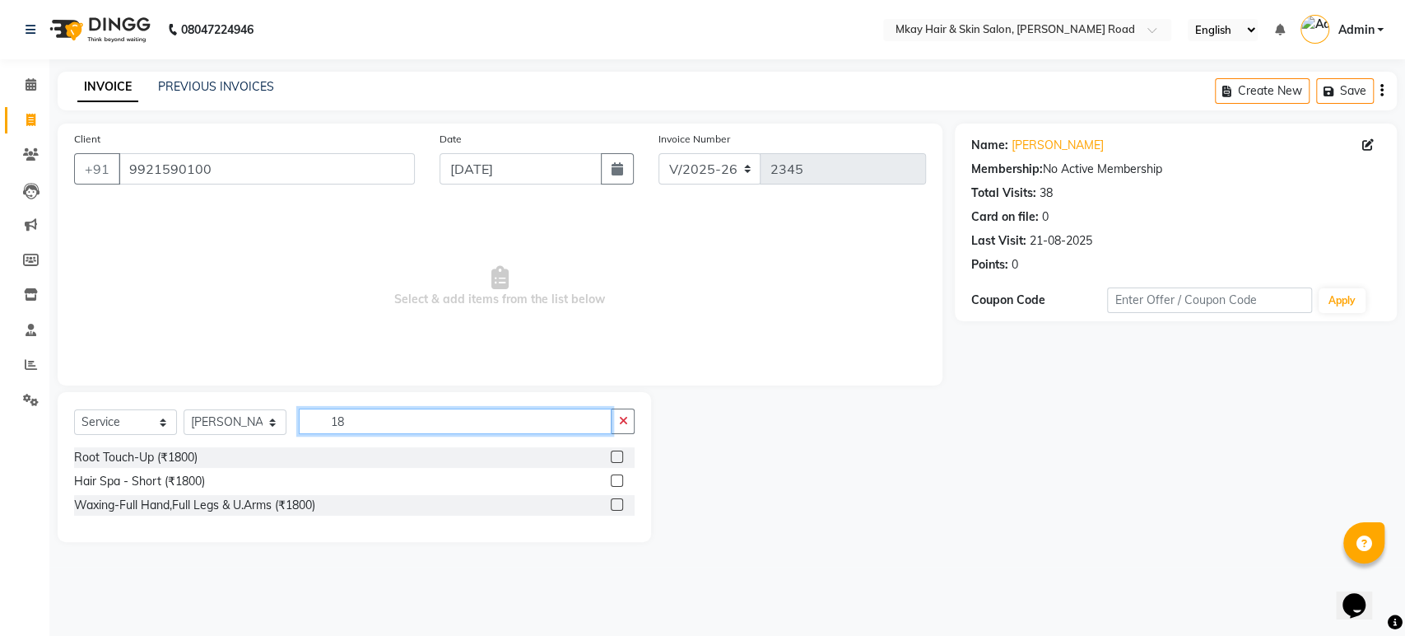
type input "18"
click at [160, 447] on div "Root Touch-Up (₹1800)" at bounding box center [354, 457] width 561 height 21
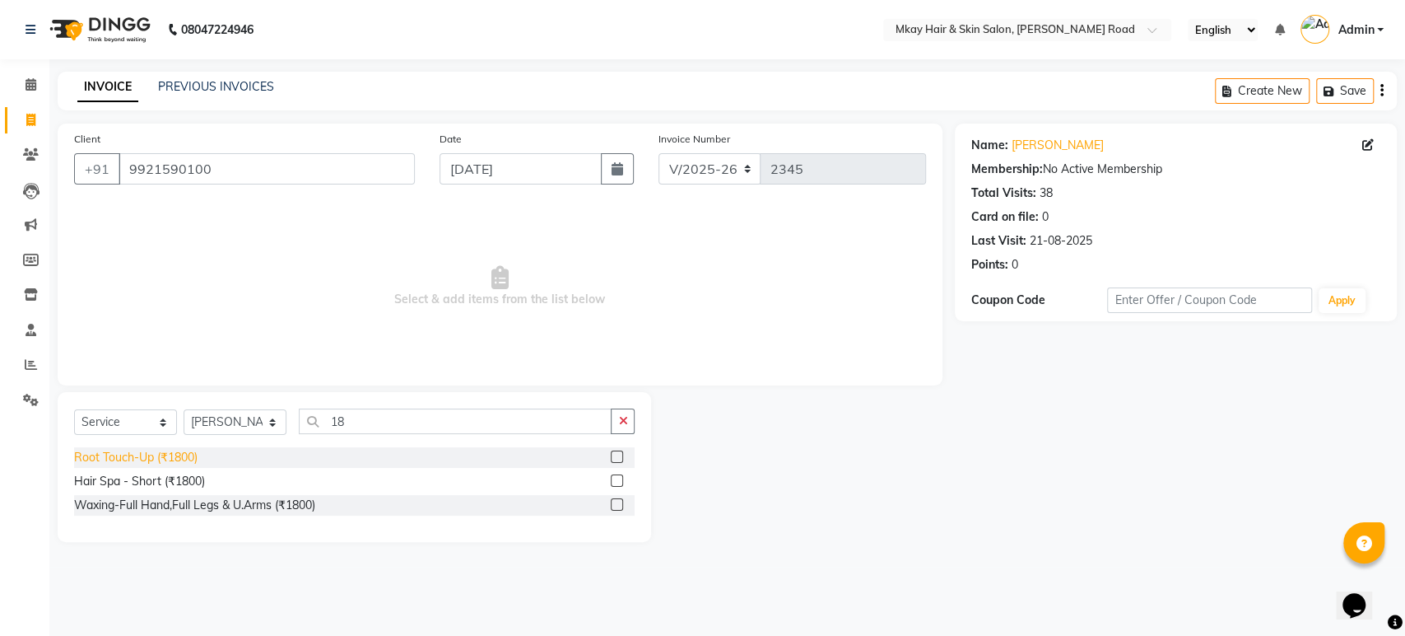
click at [164, 453] on div "Root Touch-Up (₹1800)" at bounding box center [136, 457] width 124 height 17
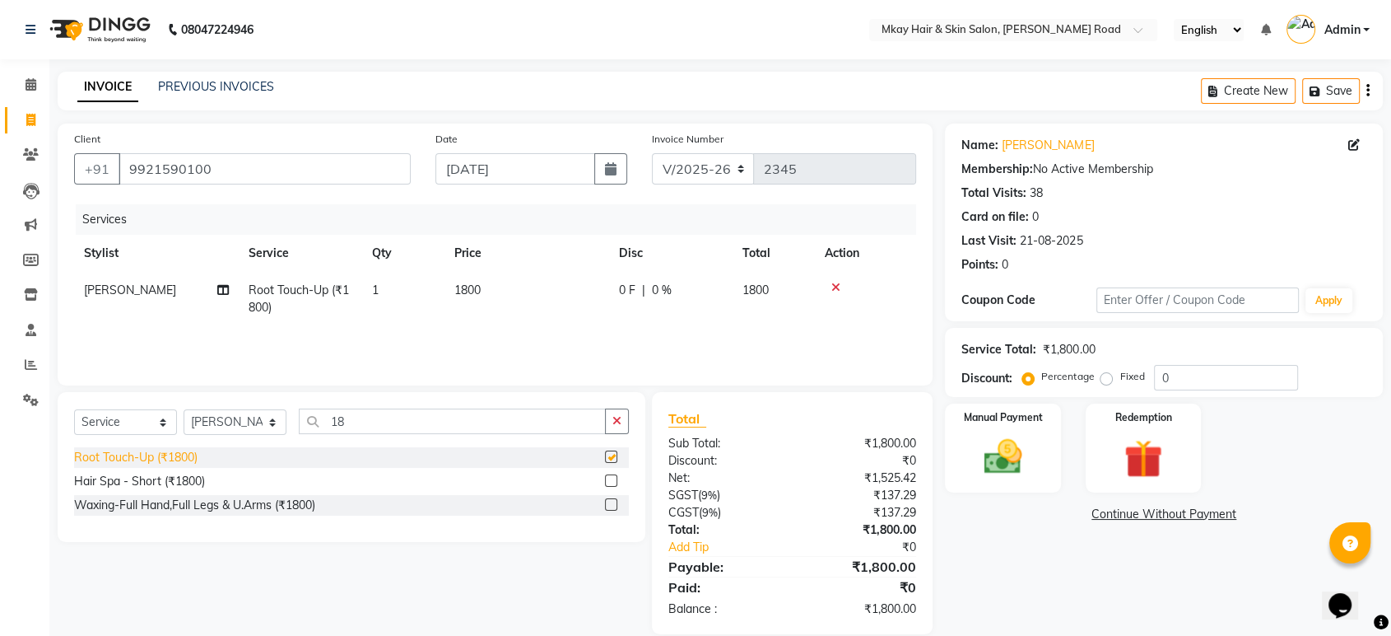
checkbox input "false"
click at [224, 422] on select "Select Stylist [PERSON_NAME] Isha [PERSON_NAME] [PERSON_NAME] Shyam [PERSON_NAM…" at bounding box center [235, 422] width 103 height 26
select select "38229"
click at [184, 409] on select "Select Stylist [PERSON_NAME] Isha [PERSON_NAME] [PERSON_NAME] Shyam [PERSON_NAM…" at bounding box center [235, 422] width 103 height 26
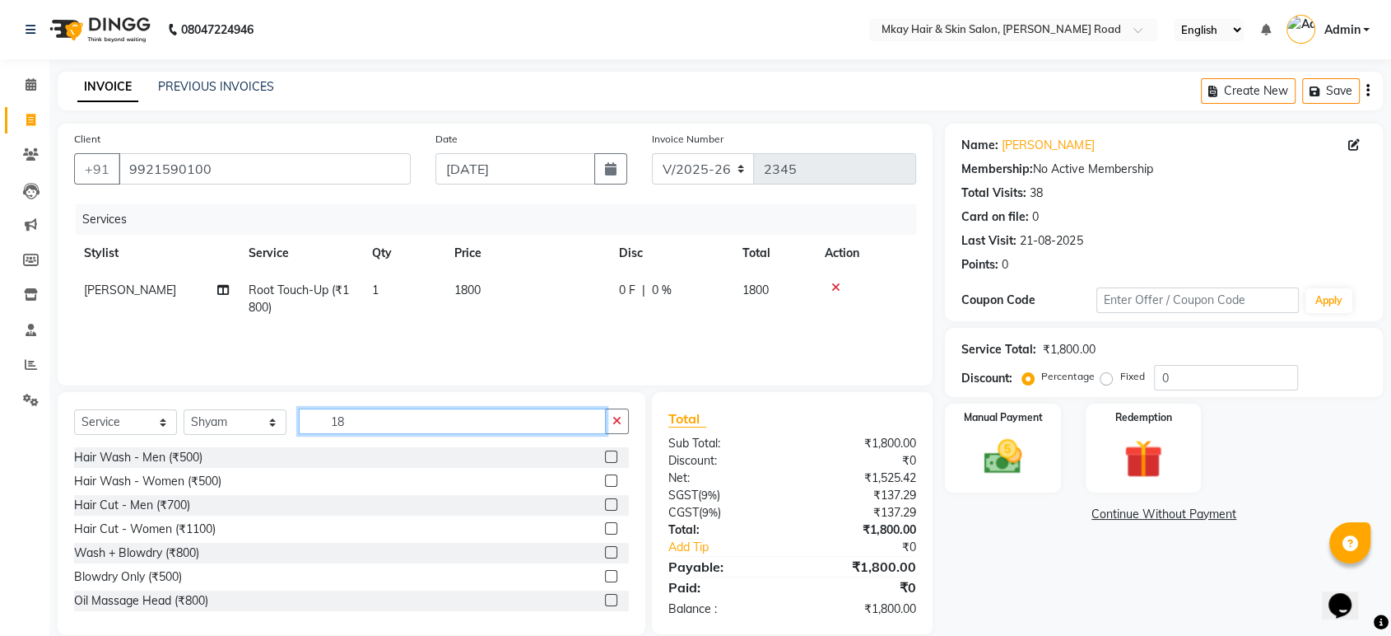
click at [379, 422] on input "18" at bounding box center [452, 421] width 307 height 26
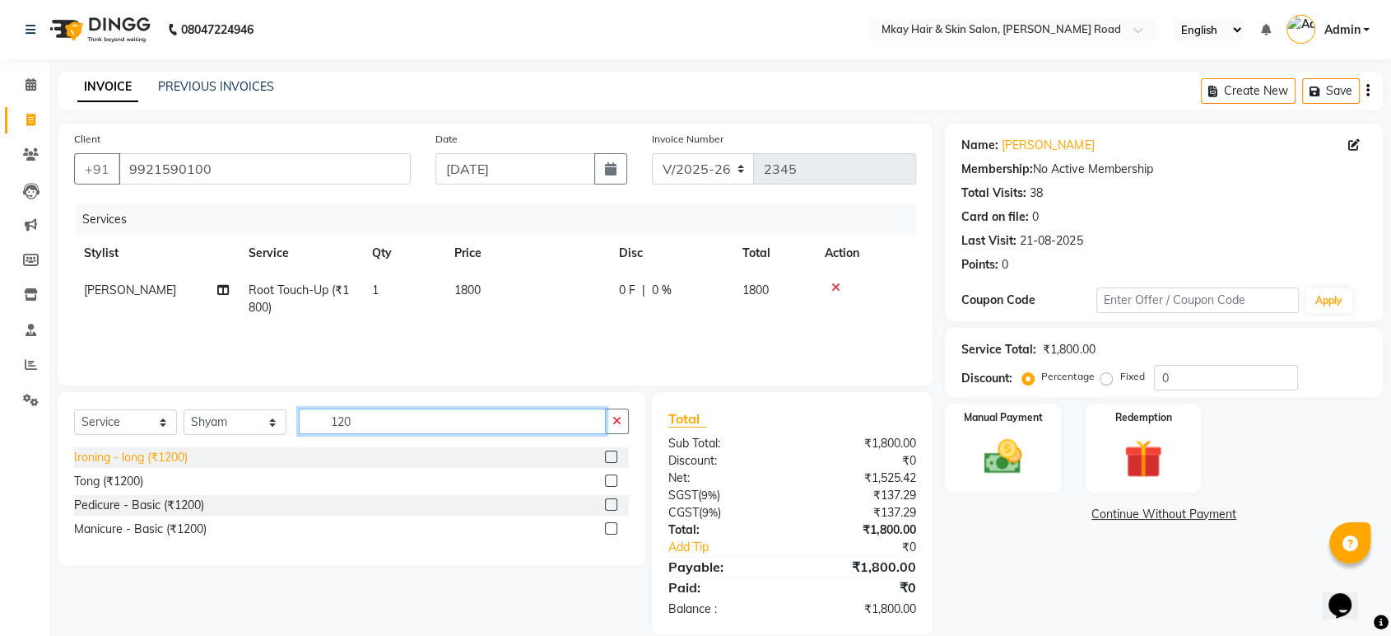
type input "120"
click at [160, 463] on div "Ironing - long (₹1200)" at bounding box center [131, 457] width 114 height 17
checkbox input "false"
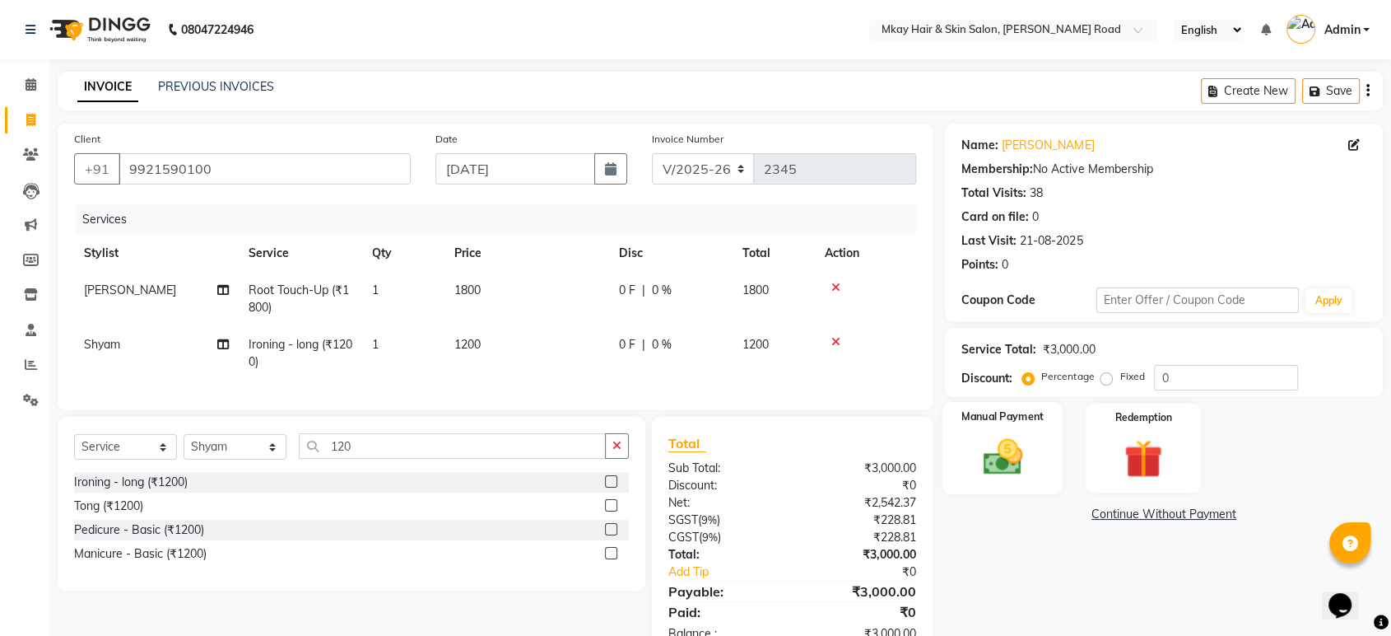
click at [1043, 452] on div "Manual Payment" at bounding box center [1004, 448] width 120 height 92
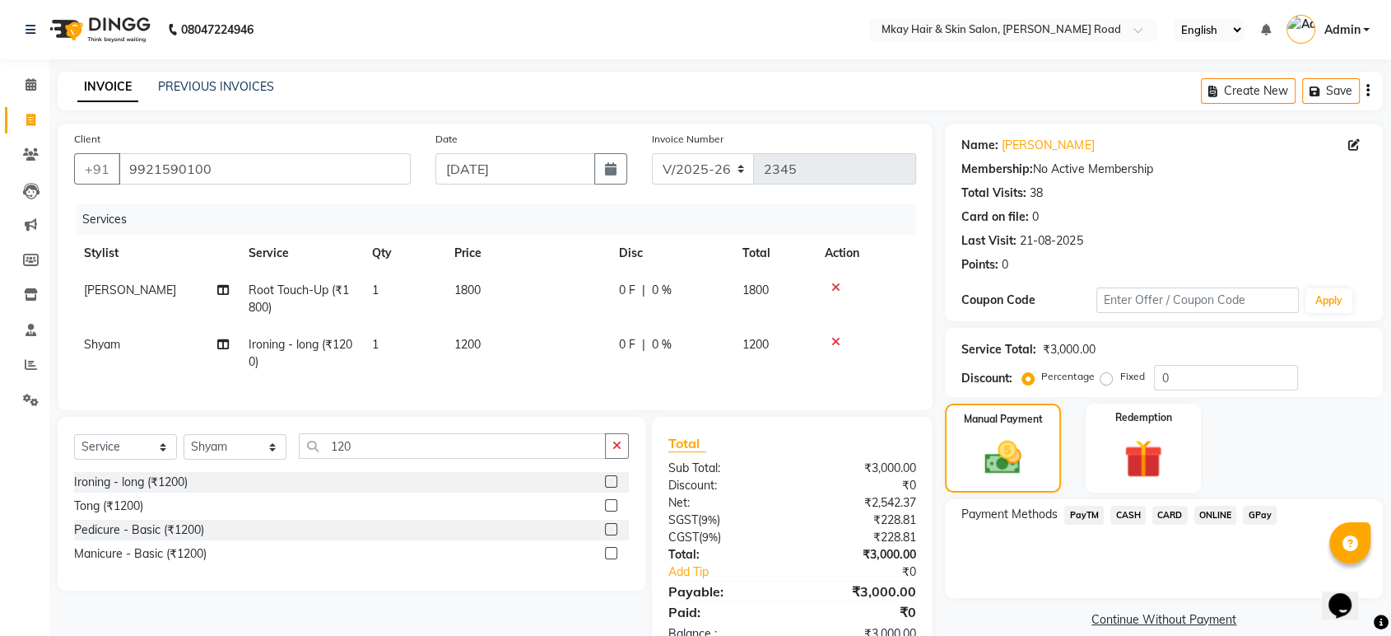
click at [1124, 513] on span "CASH" at bounding box center [1128, 515] width 35 height 19
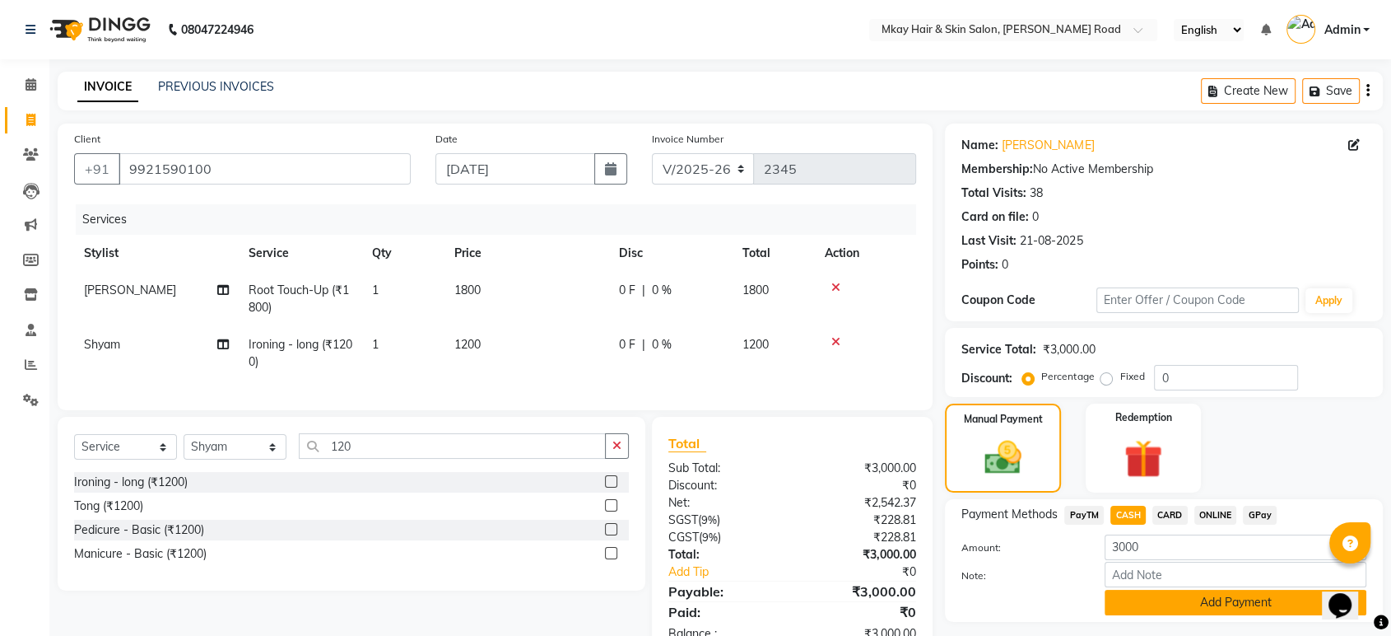
click at [1175, 600] on button "Add Payment" at bounding box center [1236, 603] width 262 height 26
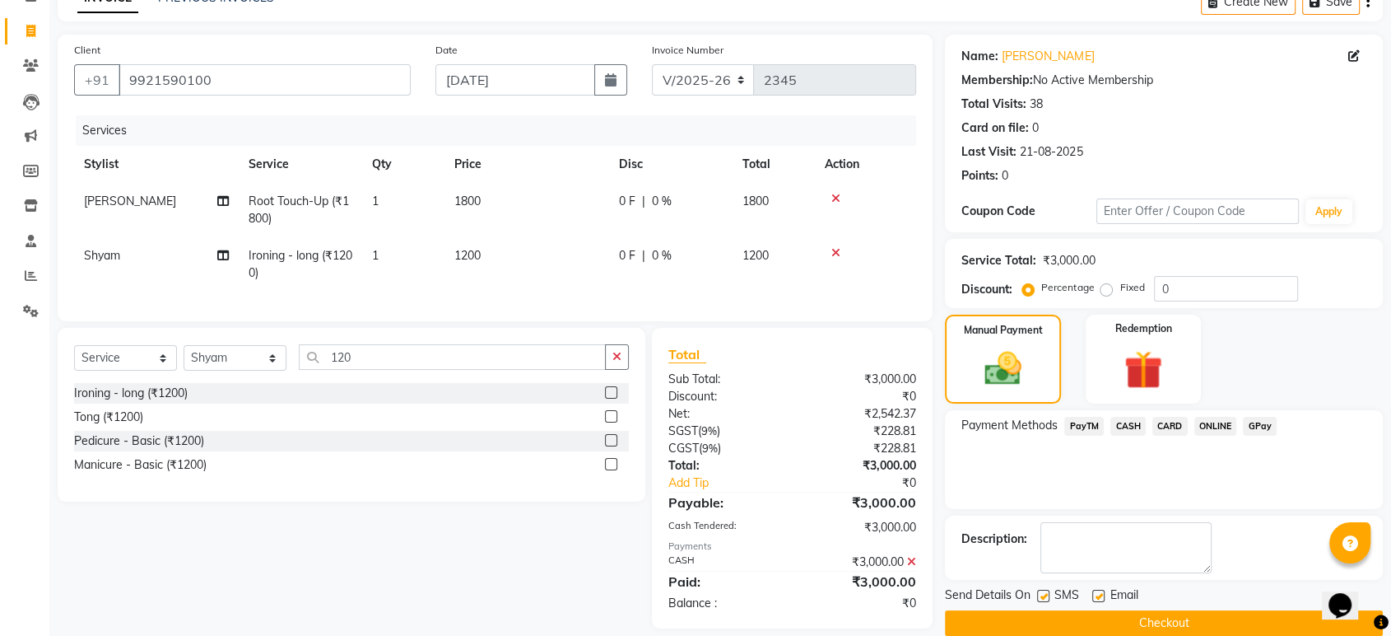
scroll to position [119, 0]
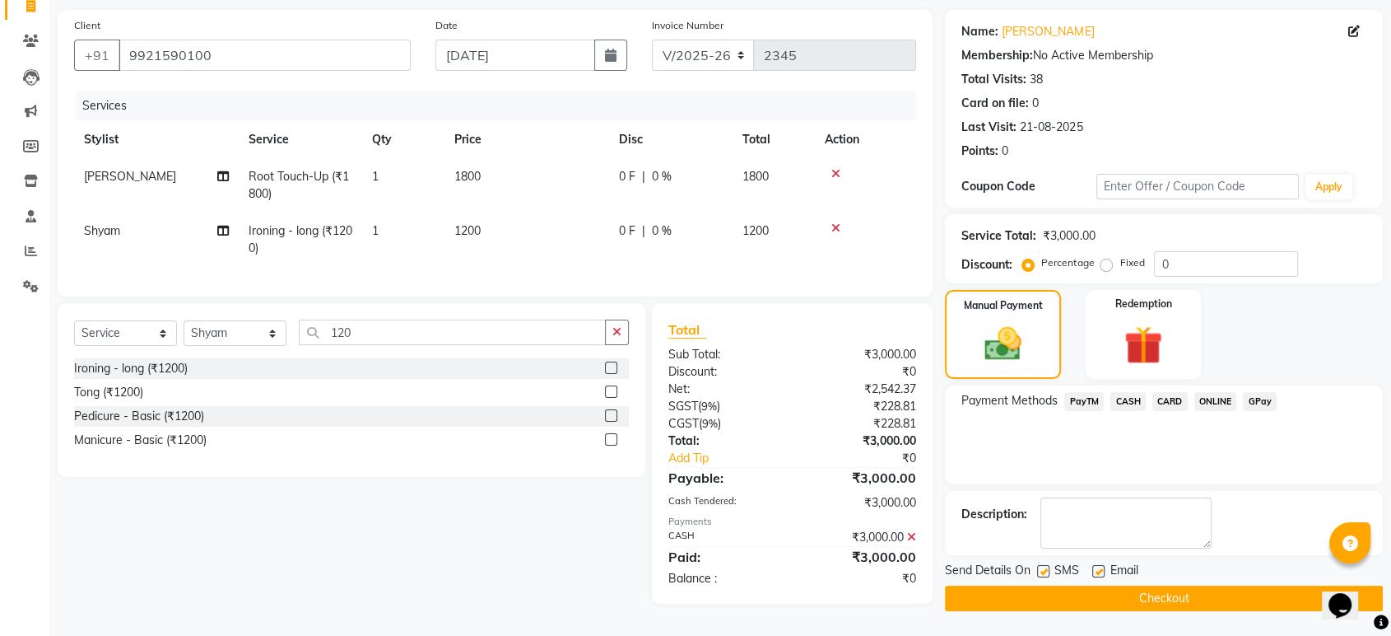
click at [1046, 568] on label at bounding box center [1043, 571] width 12 height 12
click at [1046, 568] on input "checkbox" at bounding box center [1042, 571] width 11 height 11
checkbox input "false"
click at [1095, 565] on label at bounding box center [1099, 571] width 12 height 12
click at [1095, 566] on input "checkbox" at bounding box center [1098, 571] width 11 height 11
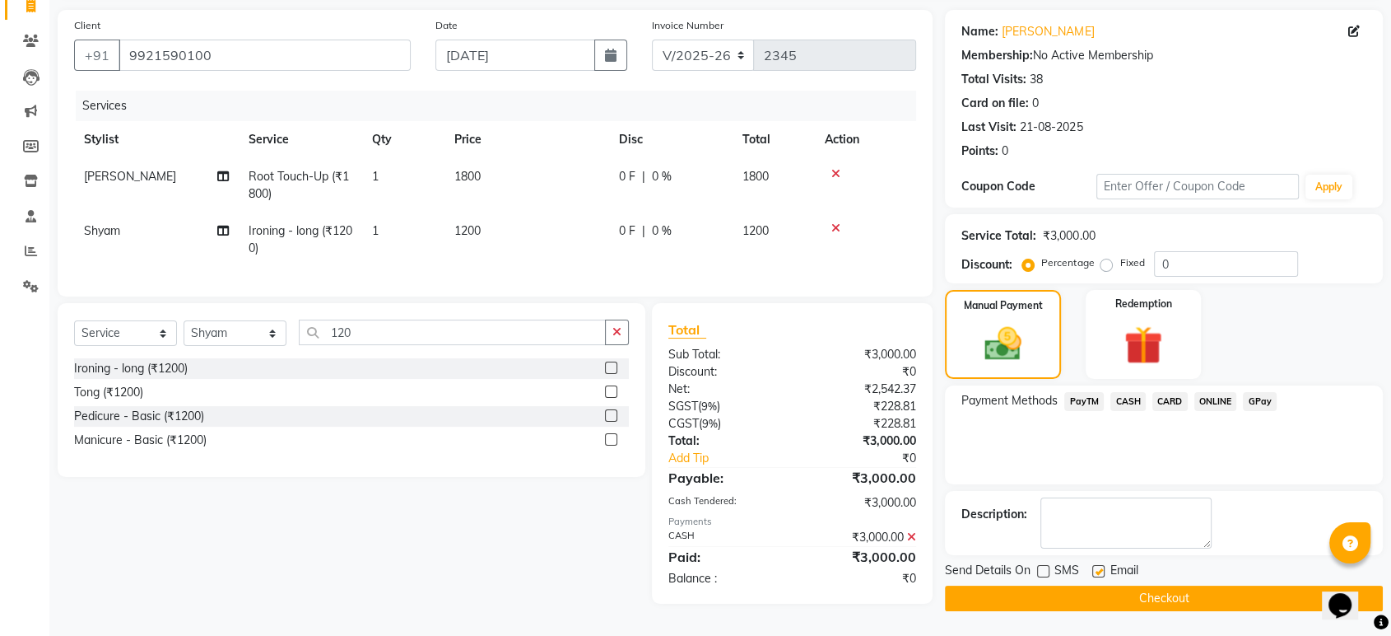
checkbox input "false"
click at [1076, 597] on button "Checkout" at bounding box center [1164, 598] width 438 height 26
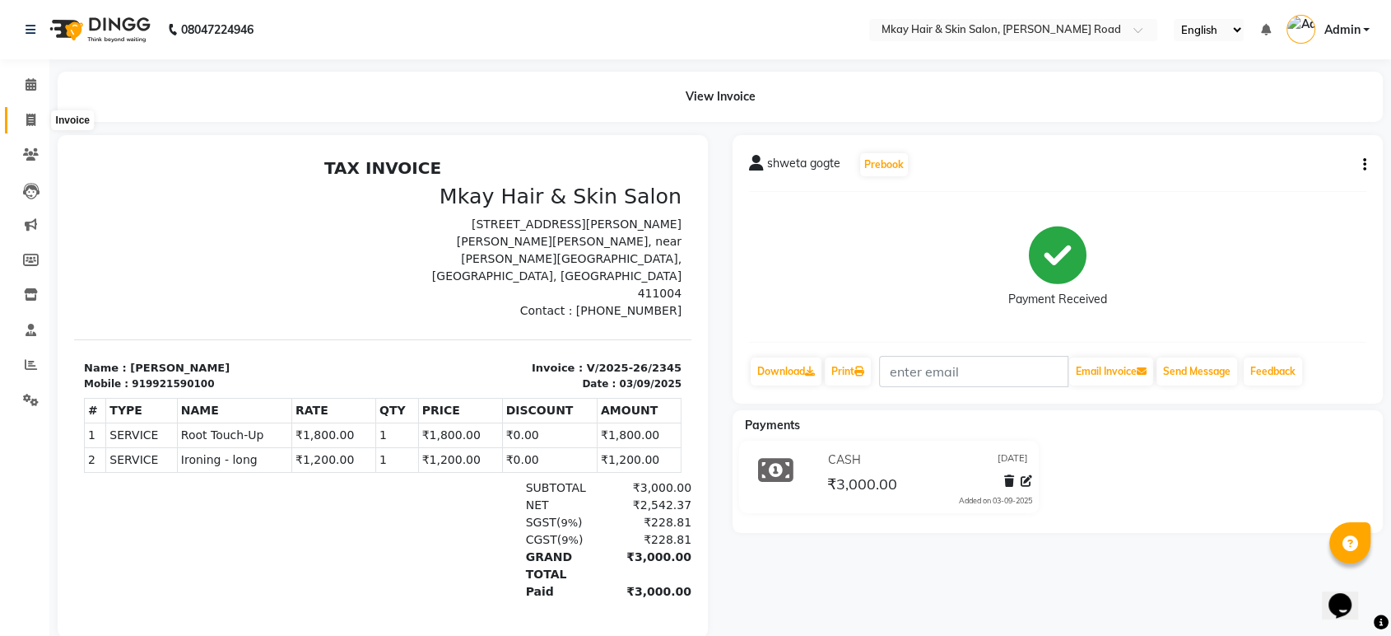
click at [31, 117] on icon at bounding box center [30, 120] width 9 height 12
select select "service"
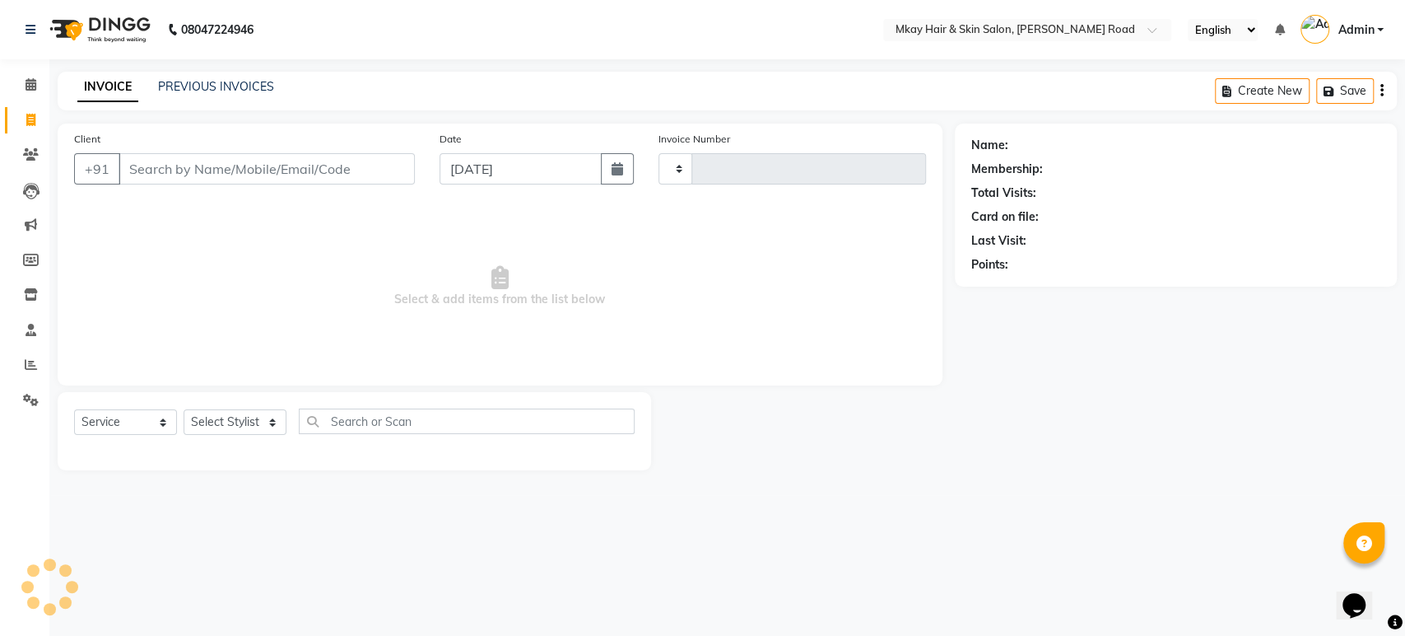
type input "2346"
select select "5258"
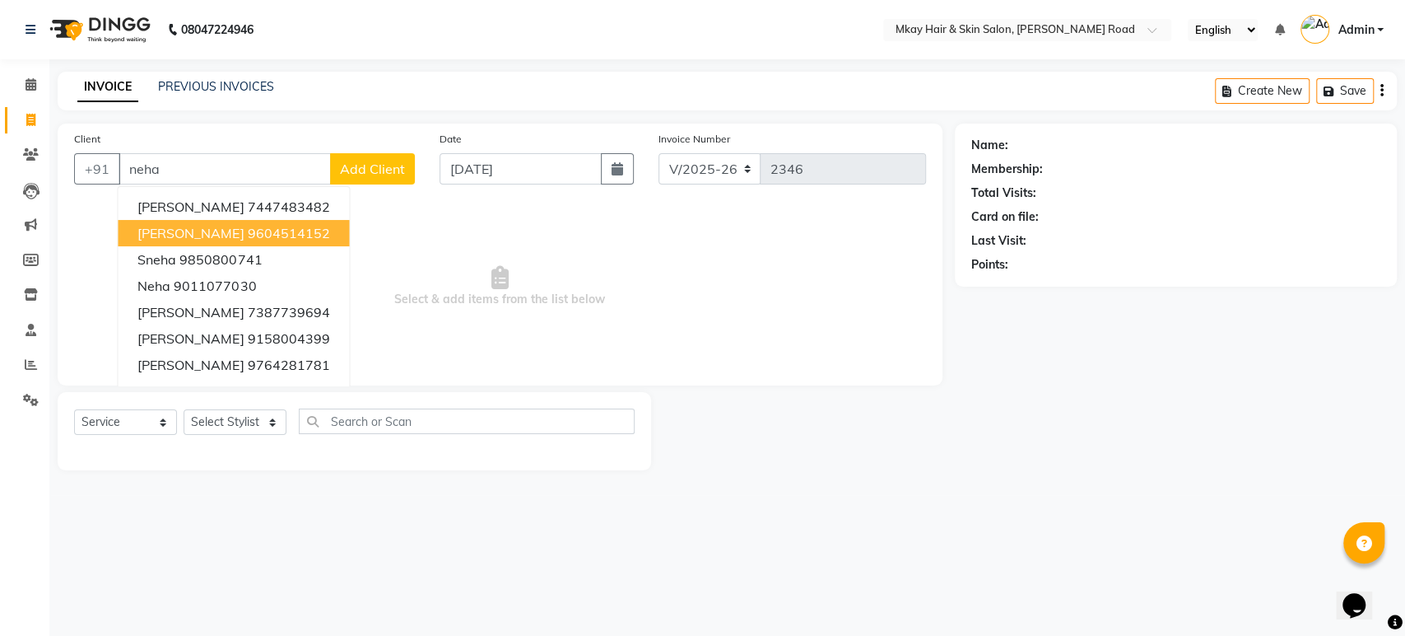
click at [253, 226] on ngb-highlight "9604514152" at bounding box center [288, 233] width 82 height 16
type input "9604514152"
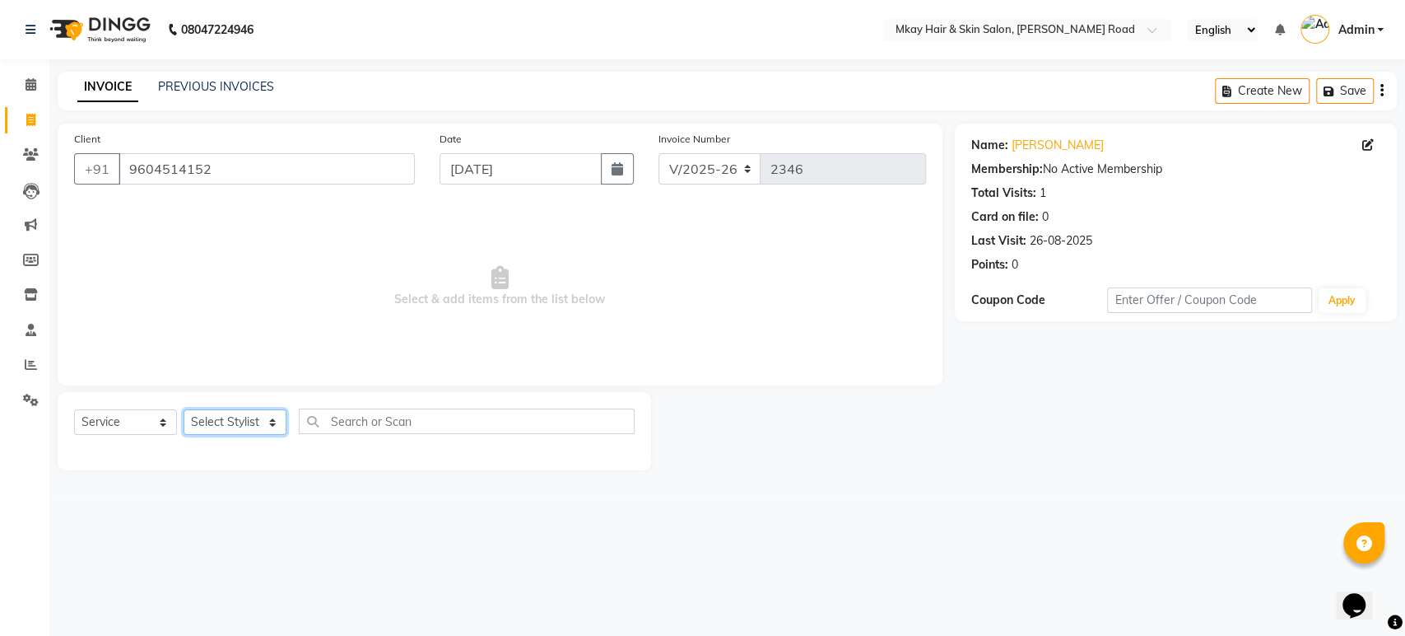
click at [226, 420] on select "Select Stylist [PERSON_NAME] Isha [PERSON_NAME] [PERSON_NAME] Shyam [PERSON_NAM…" at bounding box center [235, 422] width 103 height 26
click at [184, 409] on select "Select Stylist [PERSON_NAME] Isha [PERSON_NAME] [PERSON_NAME] Shyam [PERSON_NAM…" at bounding box center [235, 422] width 103 height 26
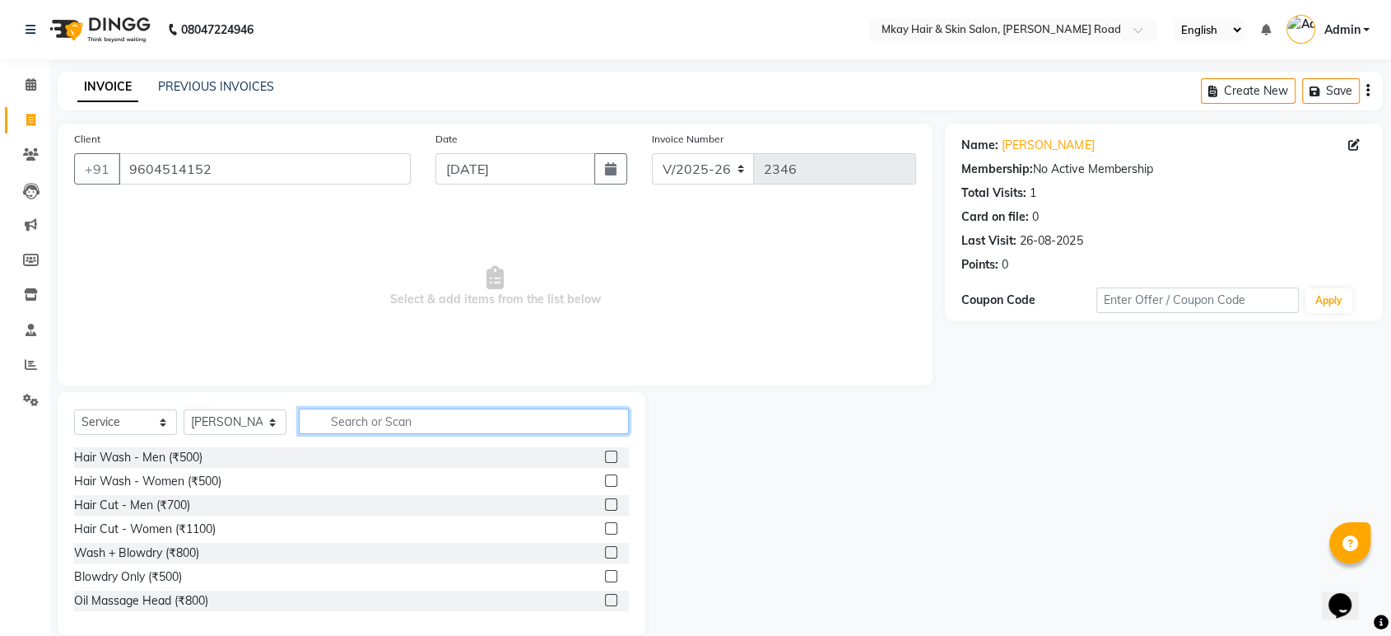
click at [395, 422] on input "text" at bounding box center [464, 421] width 330 height 26
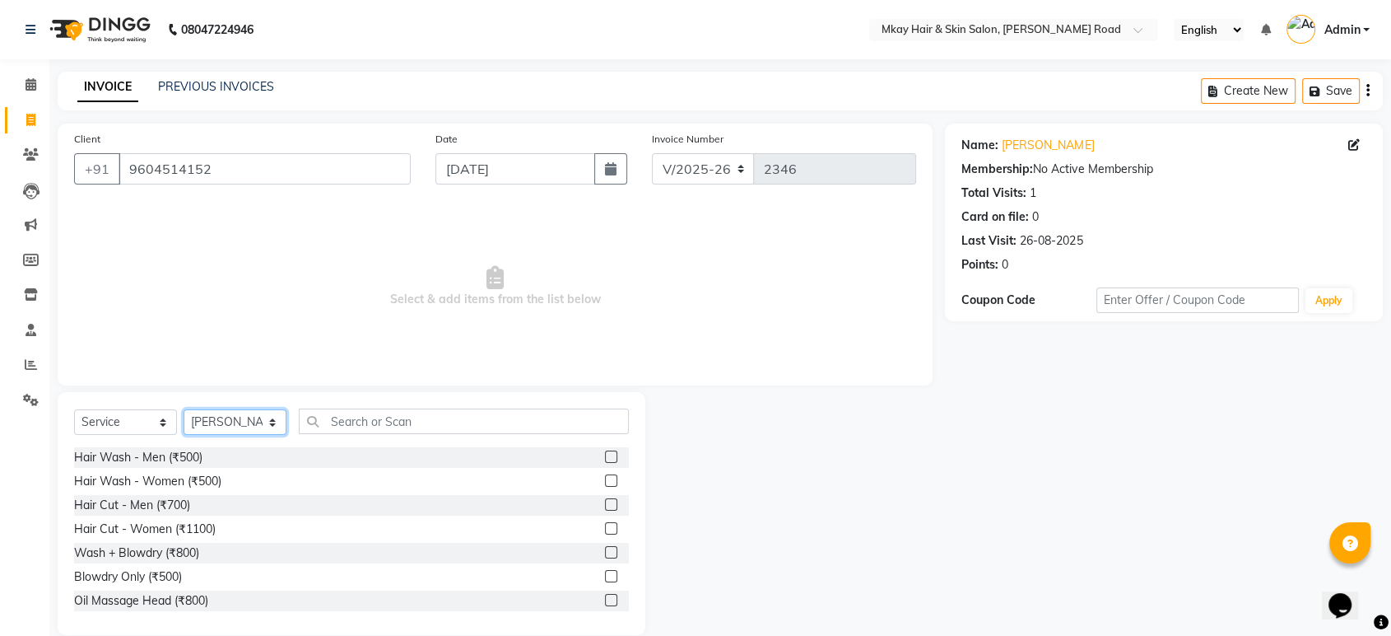
click at [253, 426] on select "Select Stylist [PERSON_NAME] Isha [PERSON_NAME] [PERSON_NAME] Shyam [PERSON_NAM…" at bounding box center [235, 422] width 103 height 26
select select "38227"
click at [184, 409] on select "Select Stylist [PERSON_NAME] Isha [PERSON_NAME] [PERSON_NAME] Shyam [PERSON_NAM…" at bounding box center [235, 422] width 103 height 26
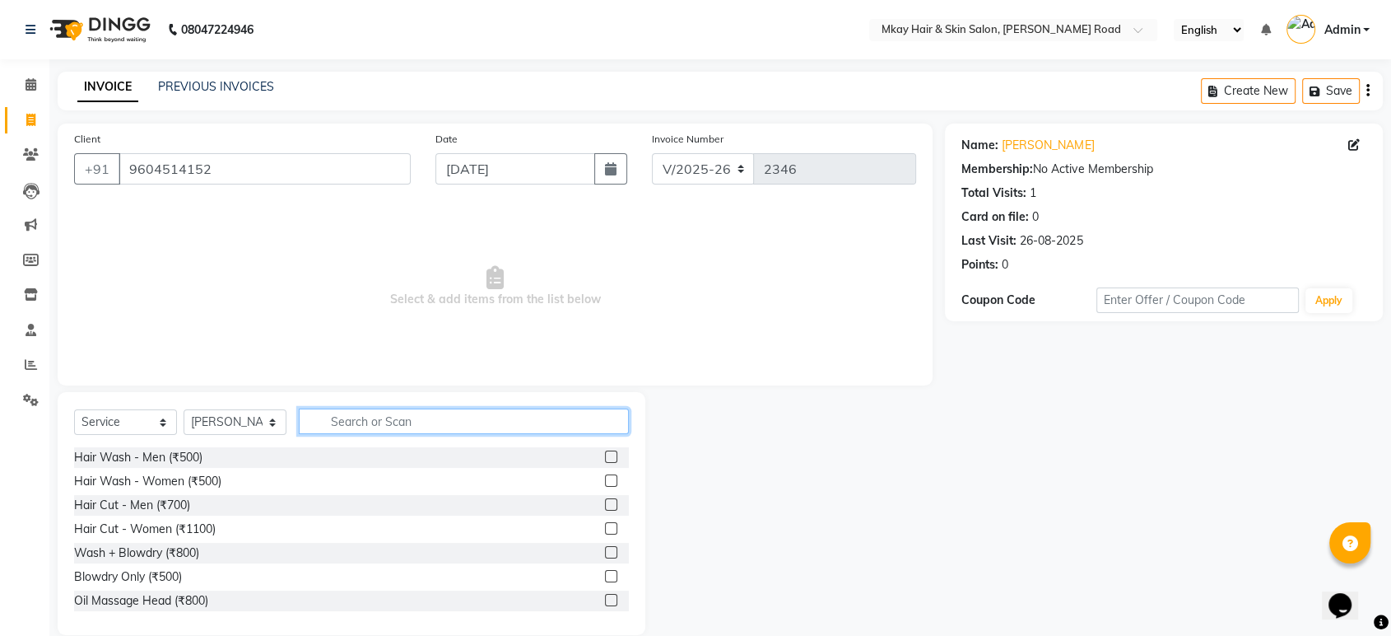
click at [354, 413] on input "text" at bounding box center [464, 421] width 330 height 26
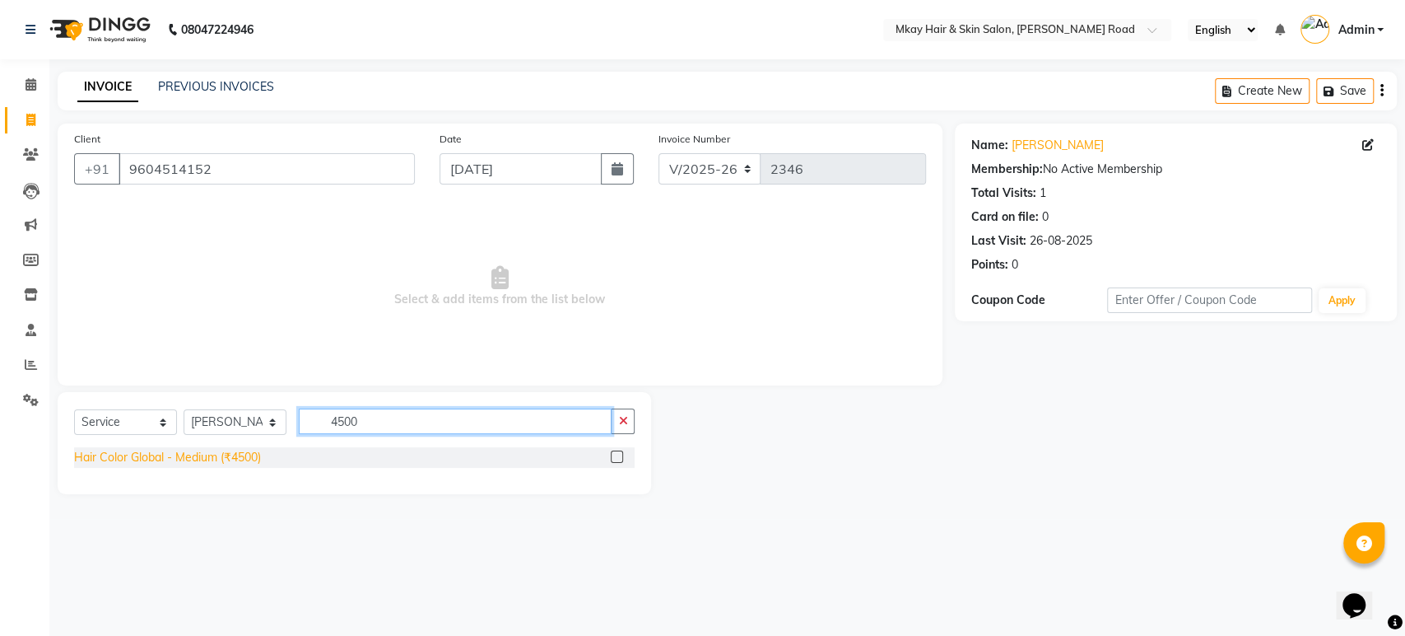
type input "4500"
click at [226, 459] on div "Hair Color Global - Medium (₹4500)" at bounding box center [167, 457] width 187 height 17
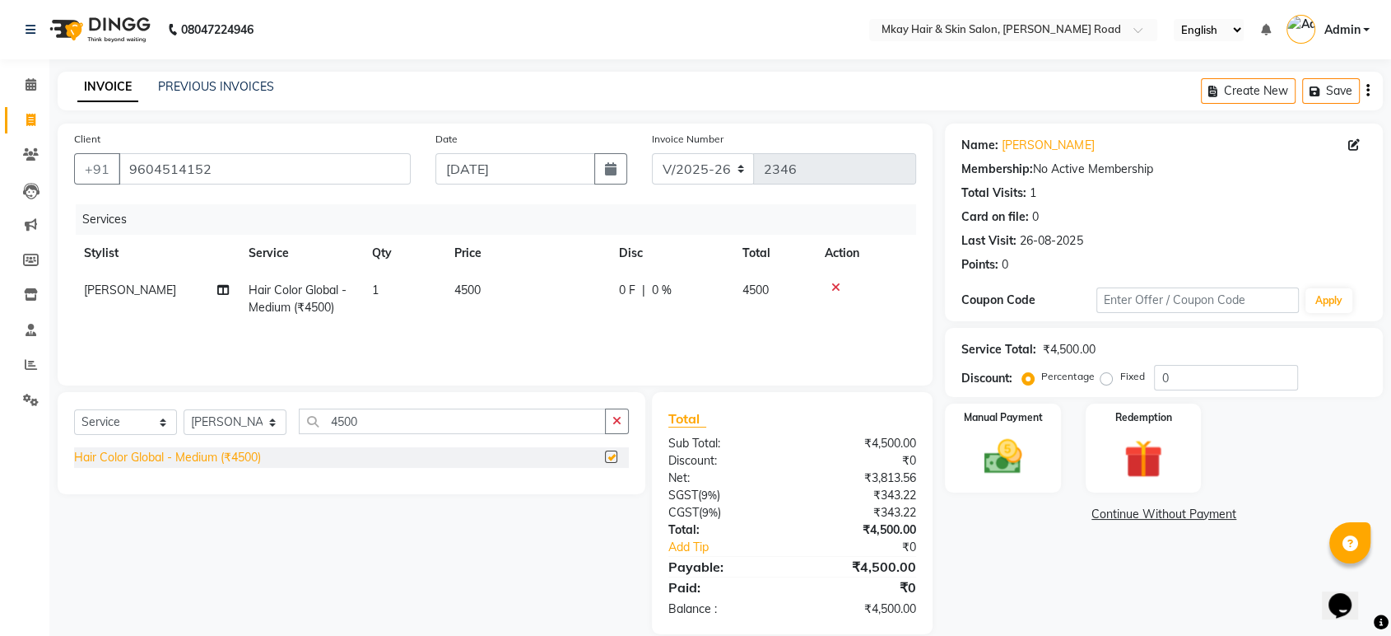
checkbox input "false"
click at [240, 427] on select "Select Stylist [PERSON_NAME] Isha [PERSON_NAME] [PERSON_NAME] Shyam [PERSON_NAM…" at bounding box center [235, 422] width 103 height 26
select select "38228"
click at [184, 409] on select "Select Stylist [PERSON_NAME] Isha [PERSON_NAME] [PERSON_NAME] Shyam [PERSON_NAM…" at bounding box center [235, 422] width 103 height 26
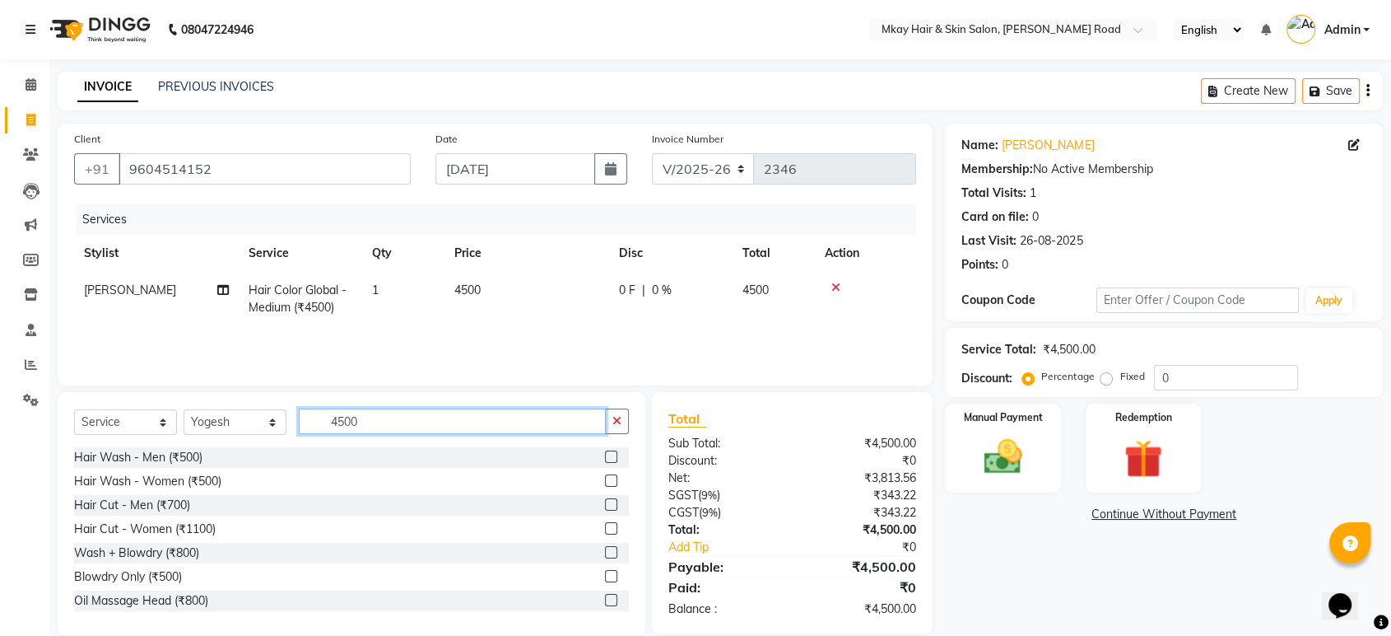
click at [370, 417] on input "4500" at bounding box center [452, 421] width 307 height 26
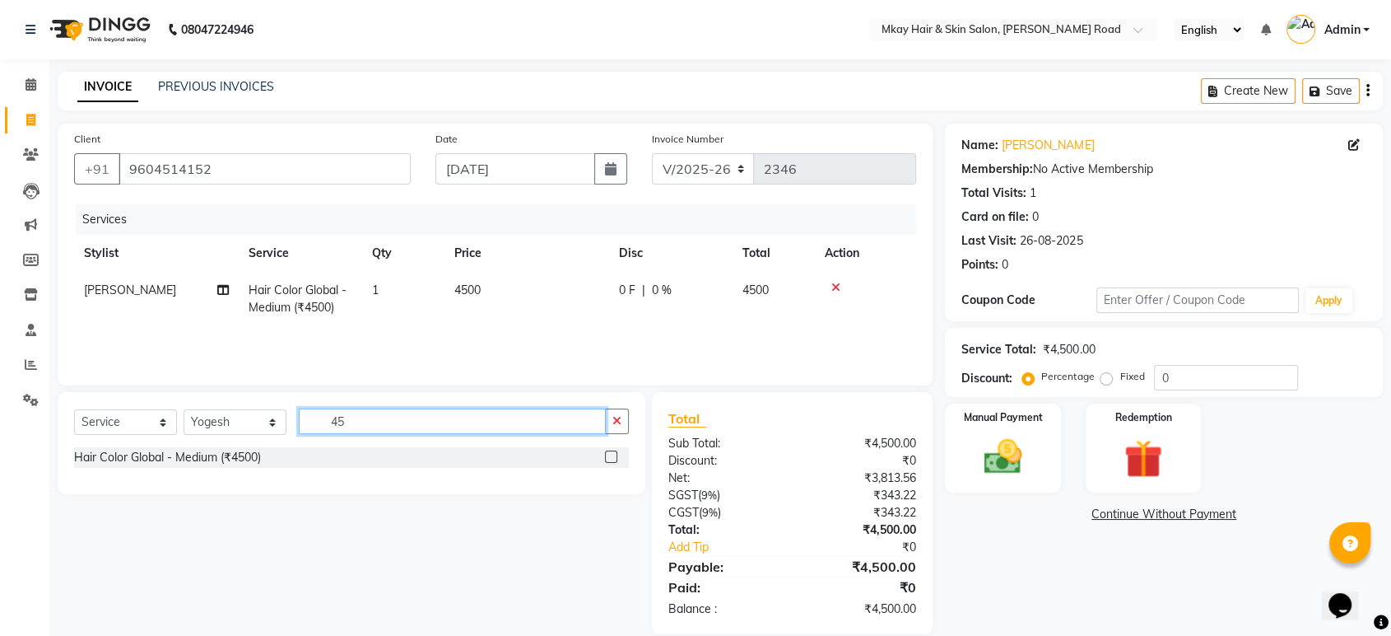
type input "4"
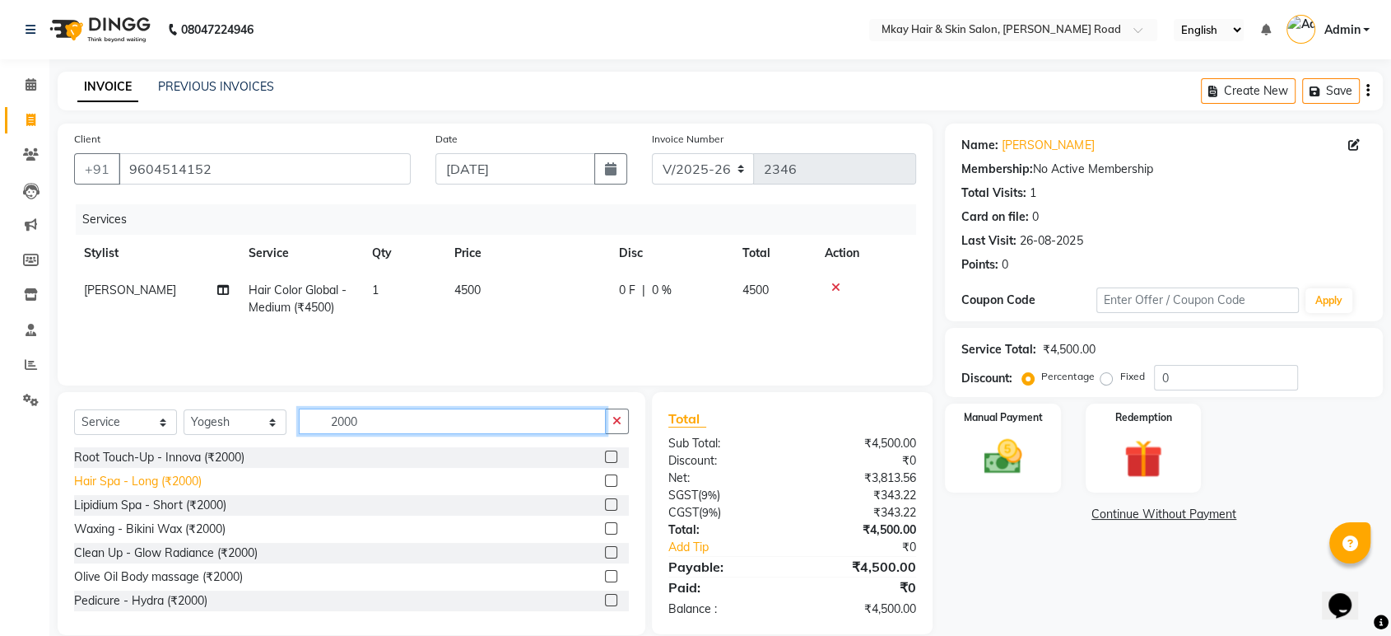
type input "2000"
click at [200, 483] on div "Hair Spa - Long (₹2000)" at bounding box center [138, 481] width 128 height 17
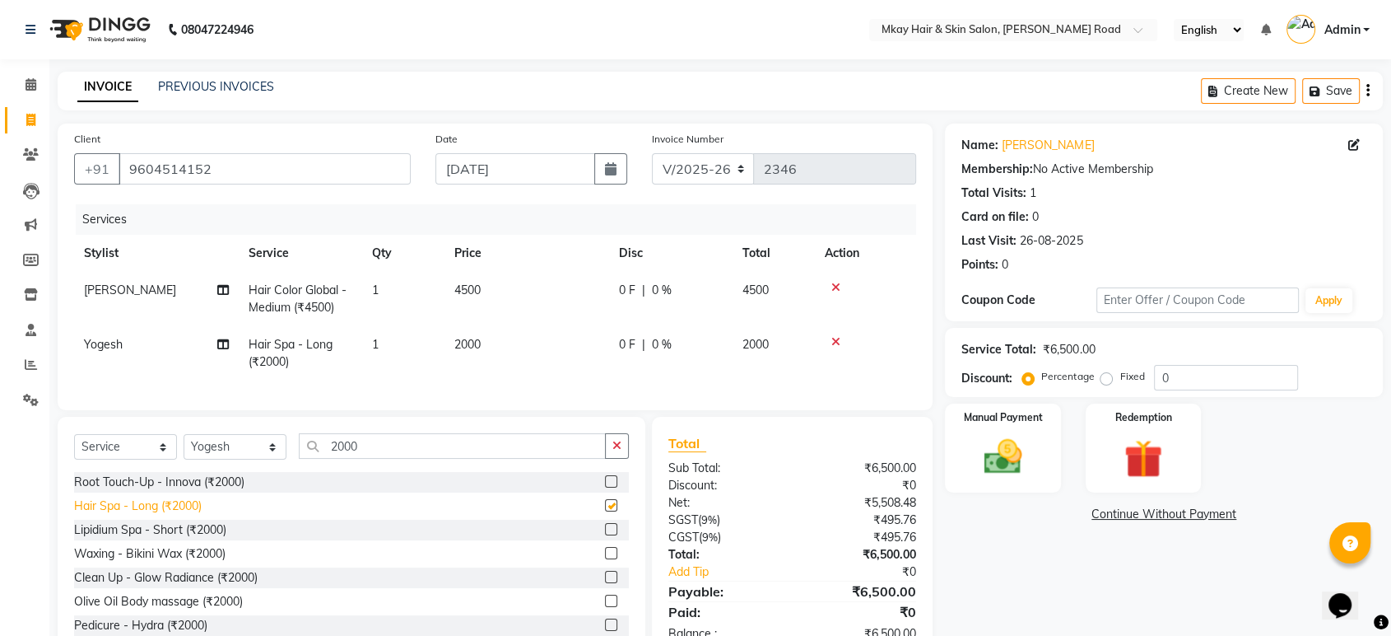
checkbox input "false"
click at [1186, 378] on input "0" at bounding box center [1226, 378] width 144 height 26
type input "10"
click at [1042, 378] on label "Percentage" at bounding box center [1068, 376] width 53 height 15
click at [1027, 378] on input "Percentage" at bounding box center [1032, 377] width 12 height 12
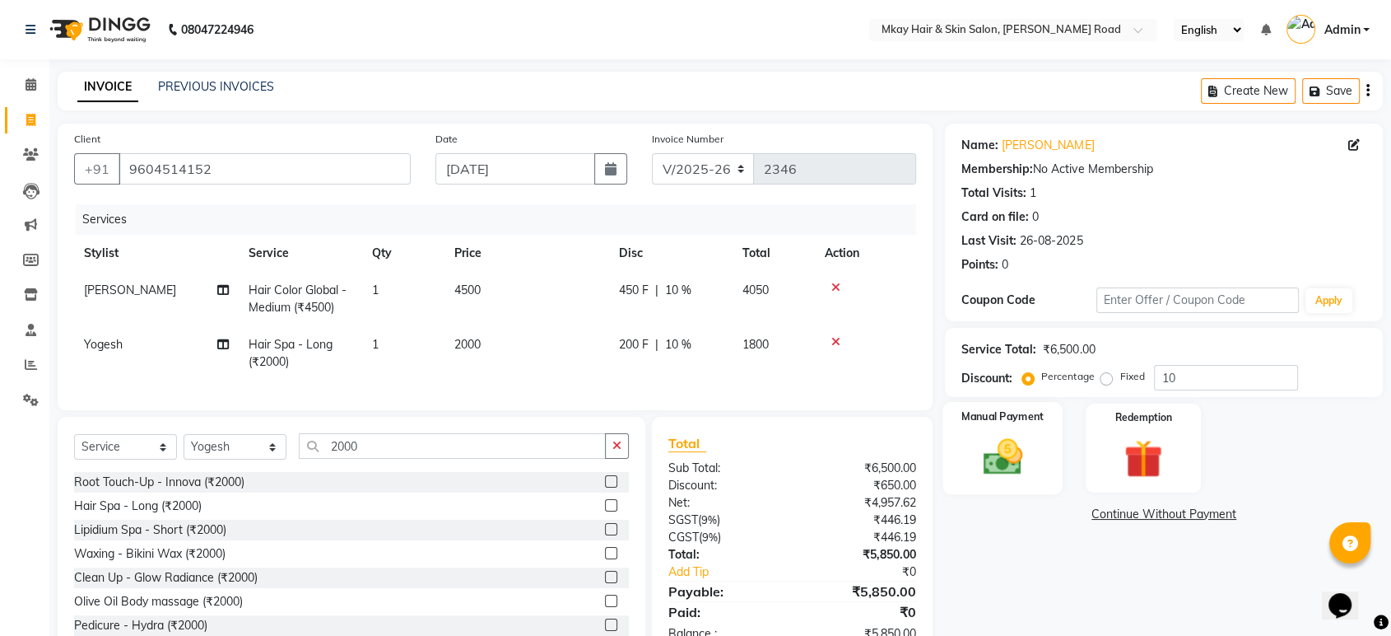
click at [1042, 457] on div "Manual Payment" at bounding box center [1004, 448] width 120 height 92
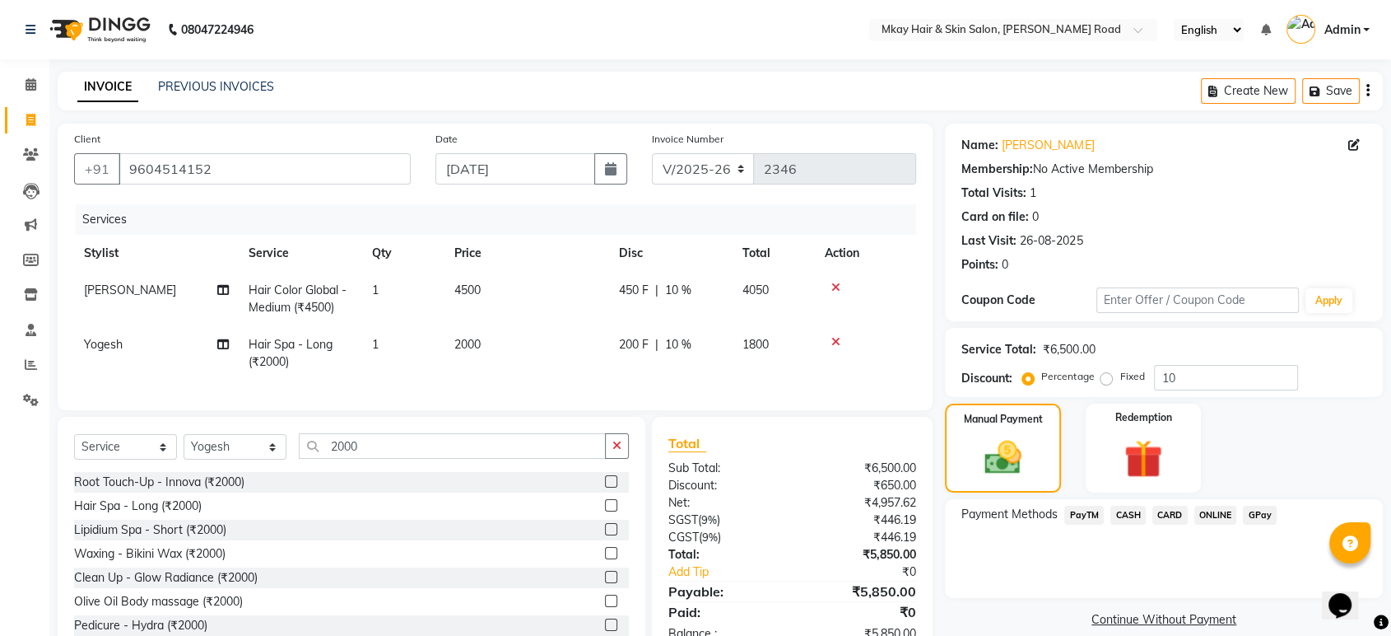
click at [1131, 511] on span "CASH" at bounding box center [1128, 515] width 35 height 19
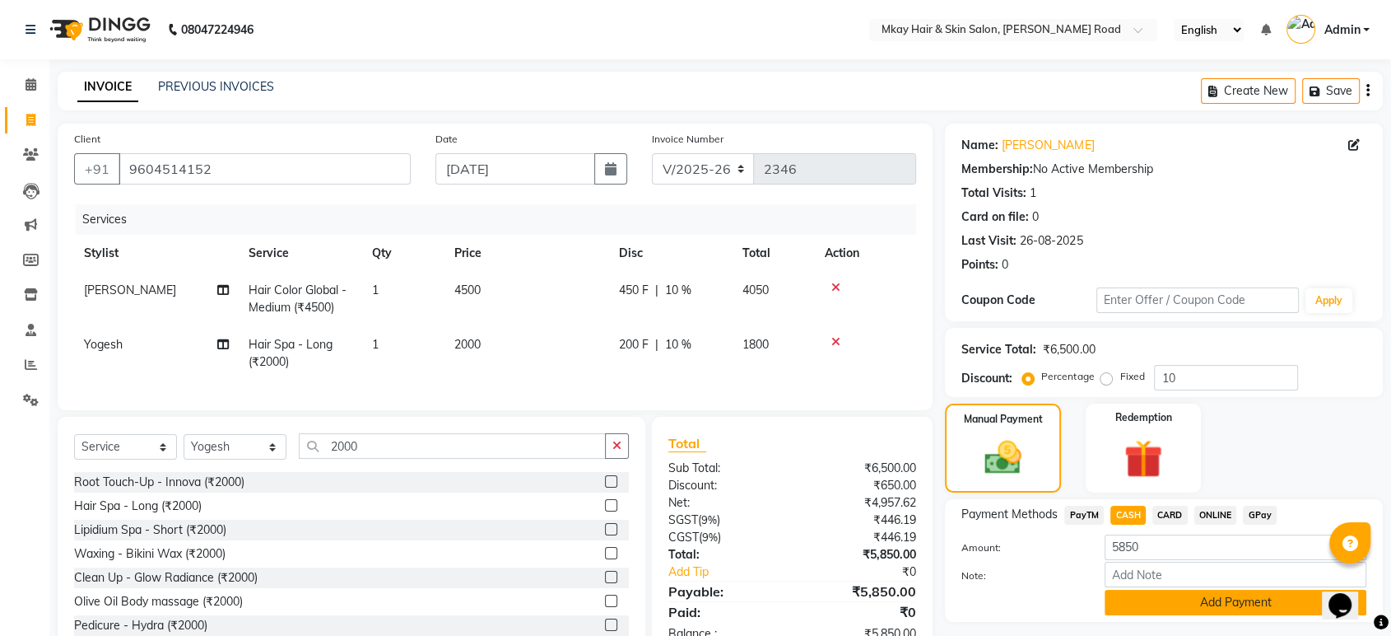
click at [1220, 604] on button "Add Payment" at bounding box center [1236, 603] width 262 height 26
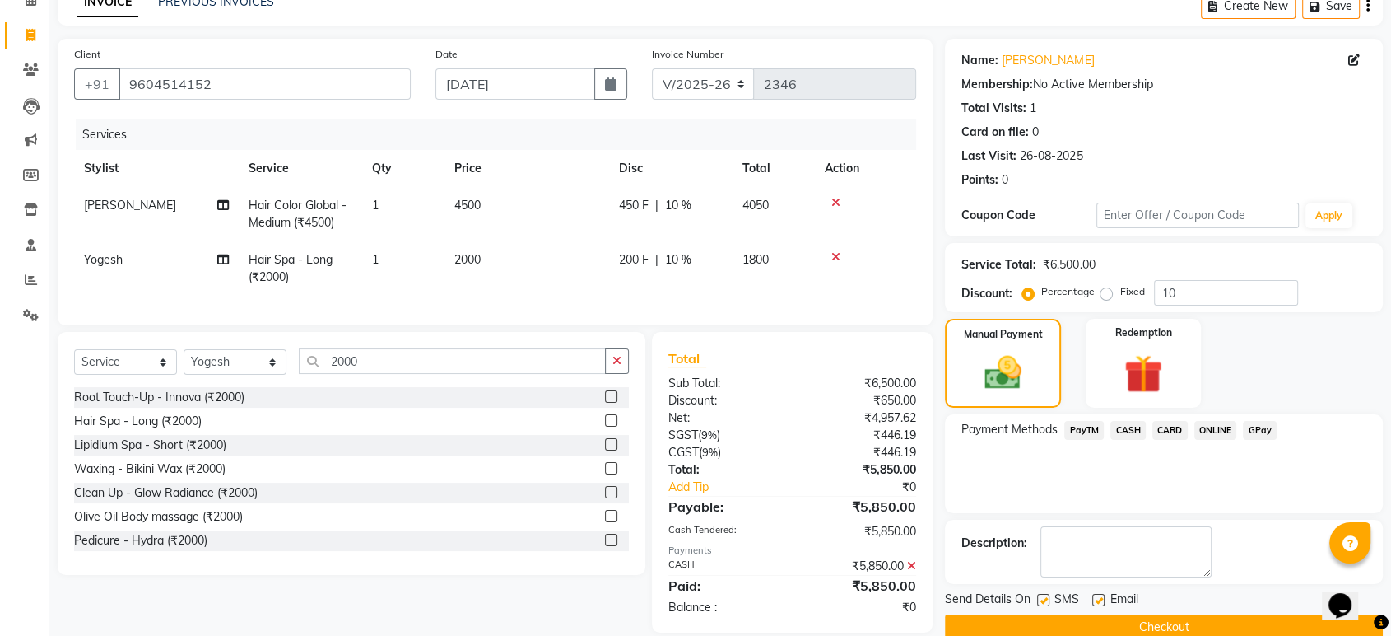
scroll to position [119, 0]
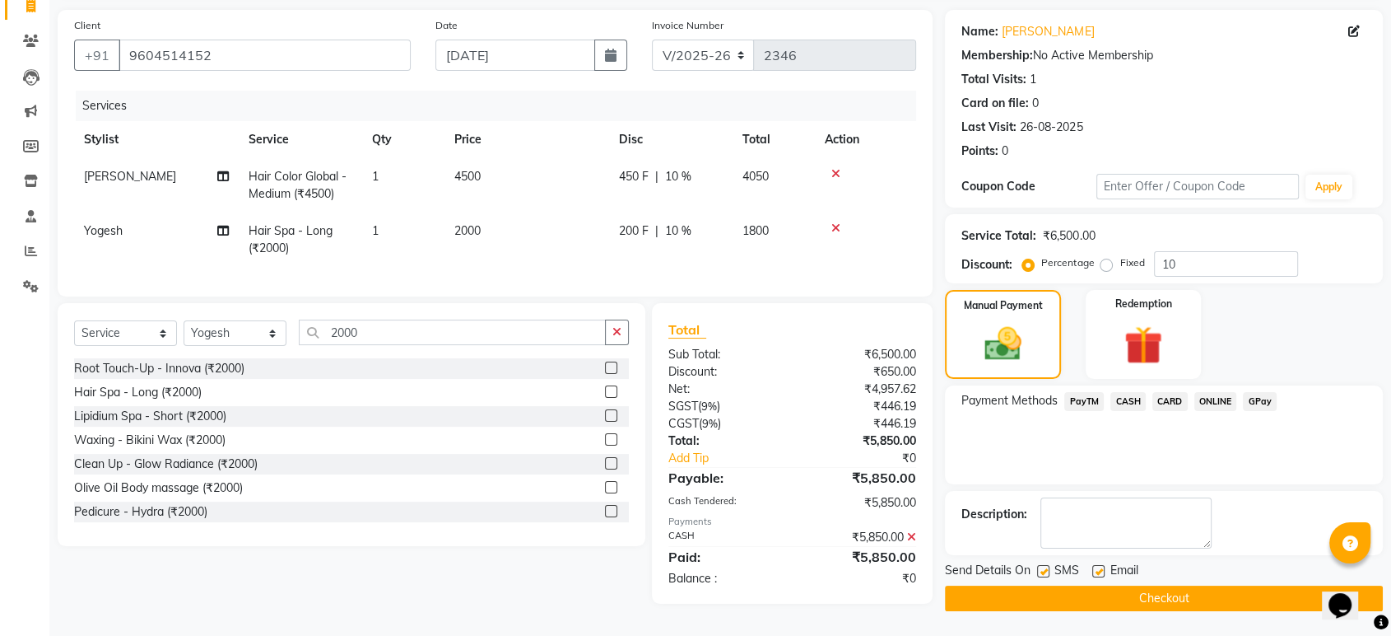
click at [1042, 569] on label at bounding box center [1043, 571] width 12 height 12
click at [1042, 569] on input "checkbox" at bounding box center [1042, 571] width 11 height 11
checkbox input "false"
click at [1102, 565] on label at bounding box center [1099, 571] width 12 height 12
click at [1102, 566] on input "checkbox" at bounding box center [1098, 571] width 11 height 11
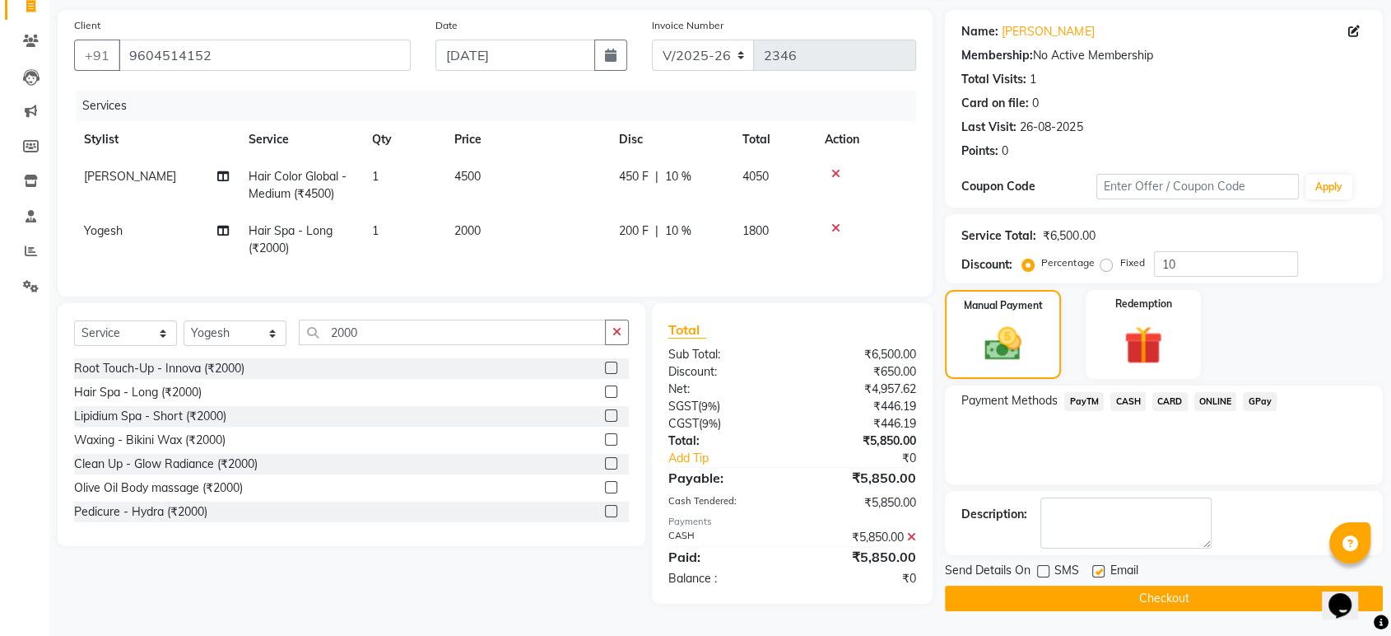
checkbox input "false"
click at [1112, 590] on button "Checkout" at bounding box center [1164, 598] width 438 height 26
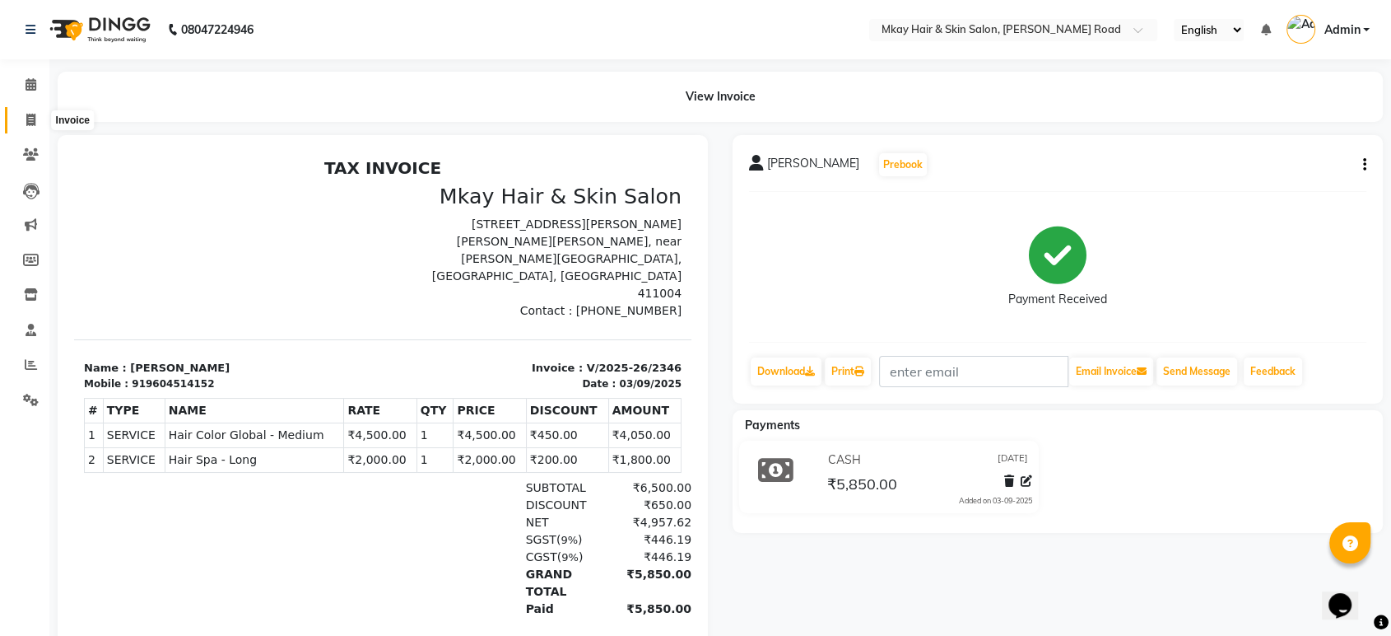
click at [31, 114] on icon at bounding box center [30, 120] width 9 height 12
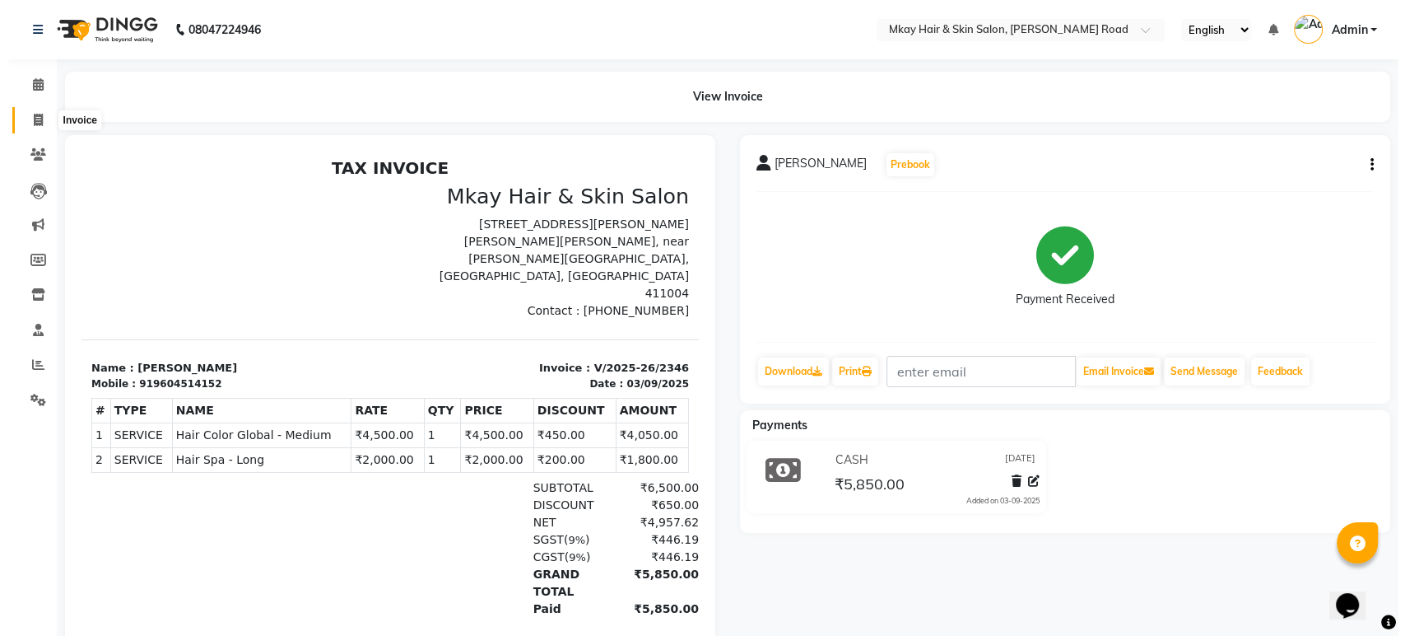
select select "service"
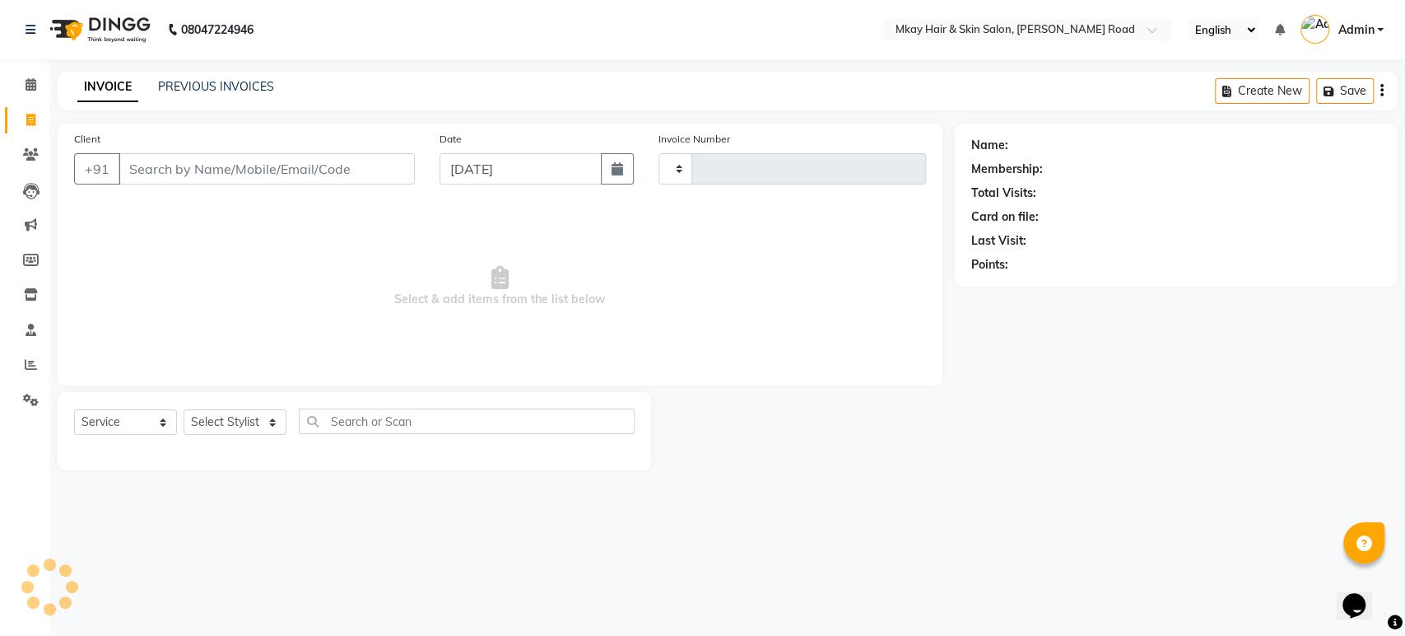
type input "2347"
select select "5258"
click at [172, 84] on link "PREVIOUS INVOICES" at bounding box center [216, 86] width 116 height 15
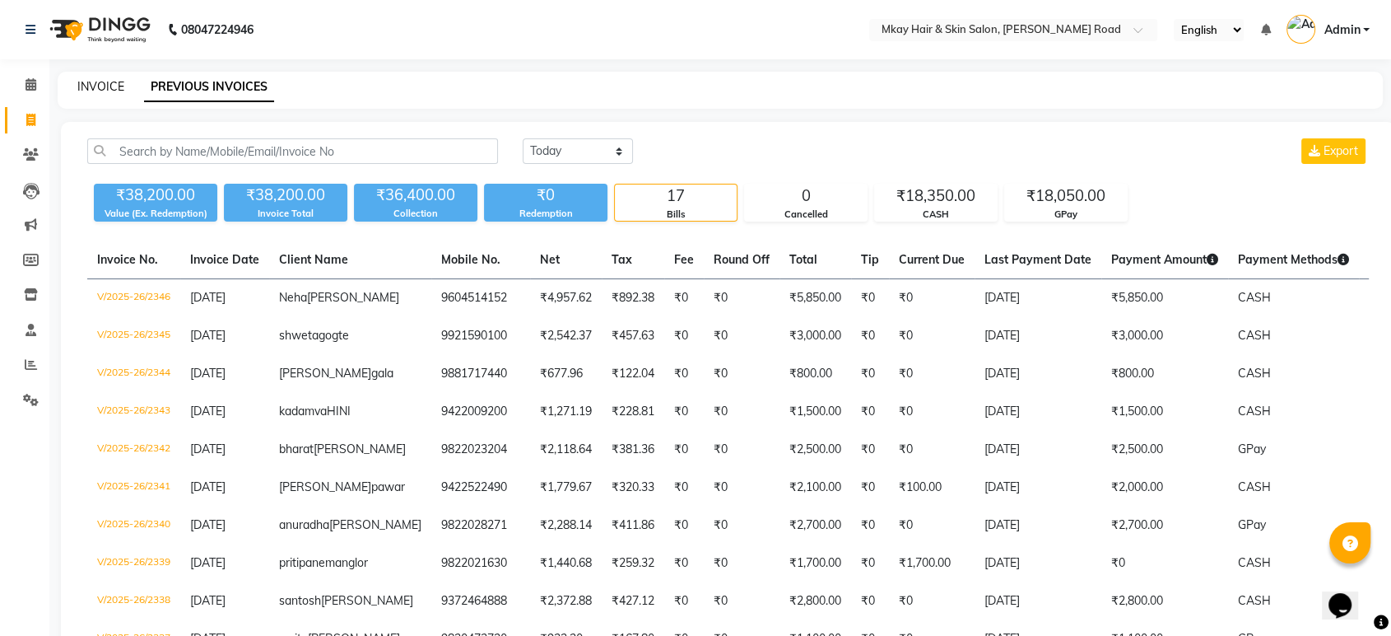
click at [110, 84] on link "INVOICE" at bounding box center [100, 86] width 47 height 15
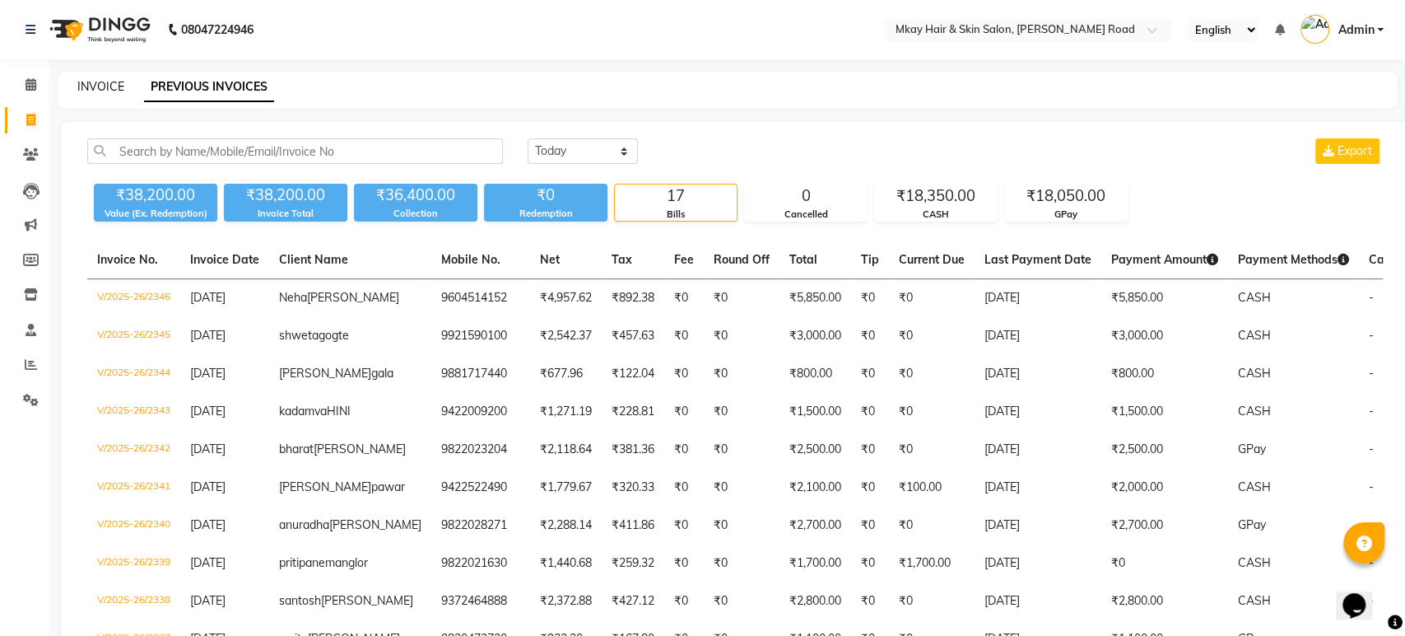
select select "5258"
select select "service"
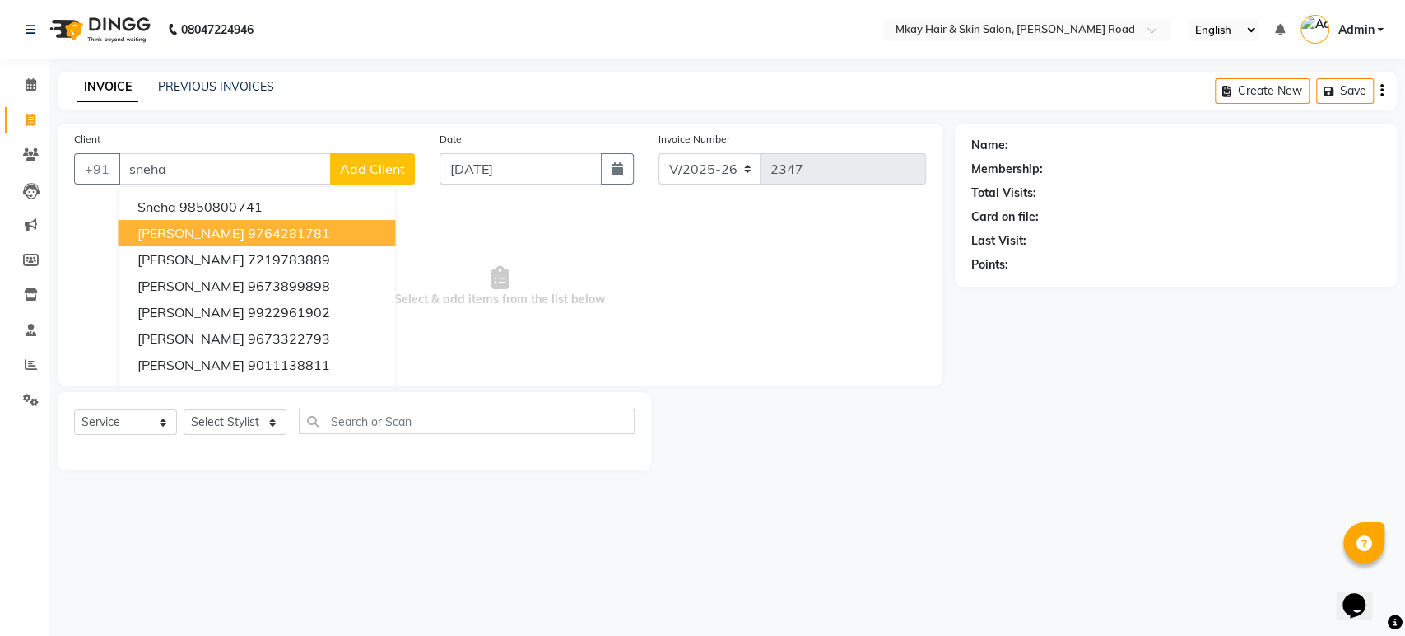
click at [270, 229] on ngb-highlight "9764281781" at bounding box center [288, 233] width 82 height 16
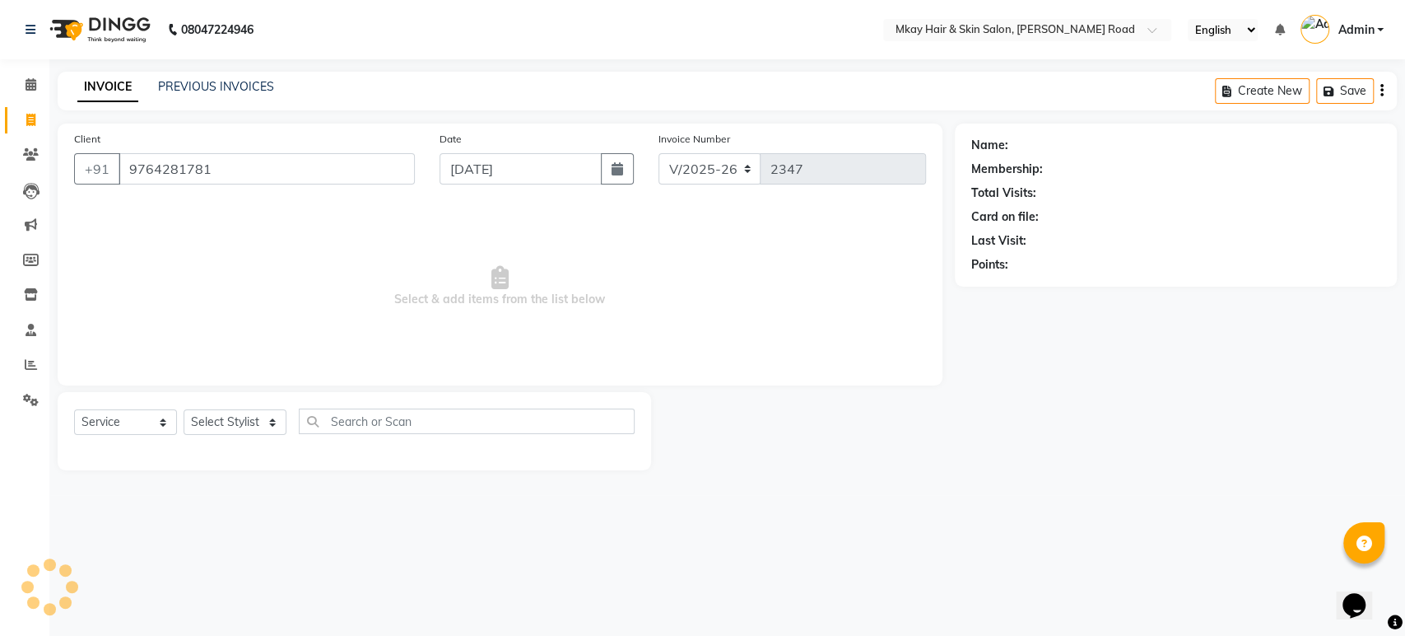
type input "9764281781"
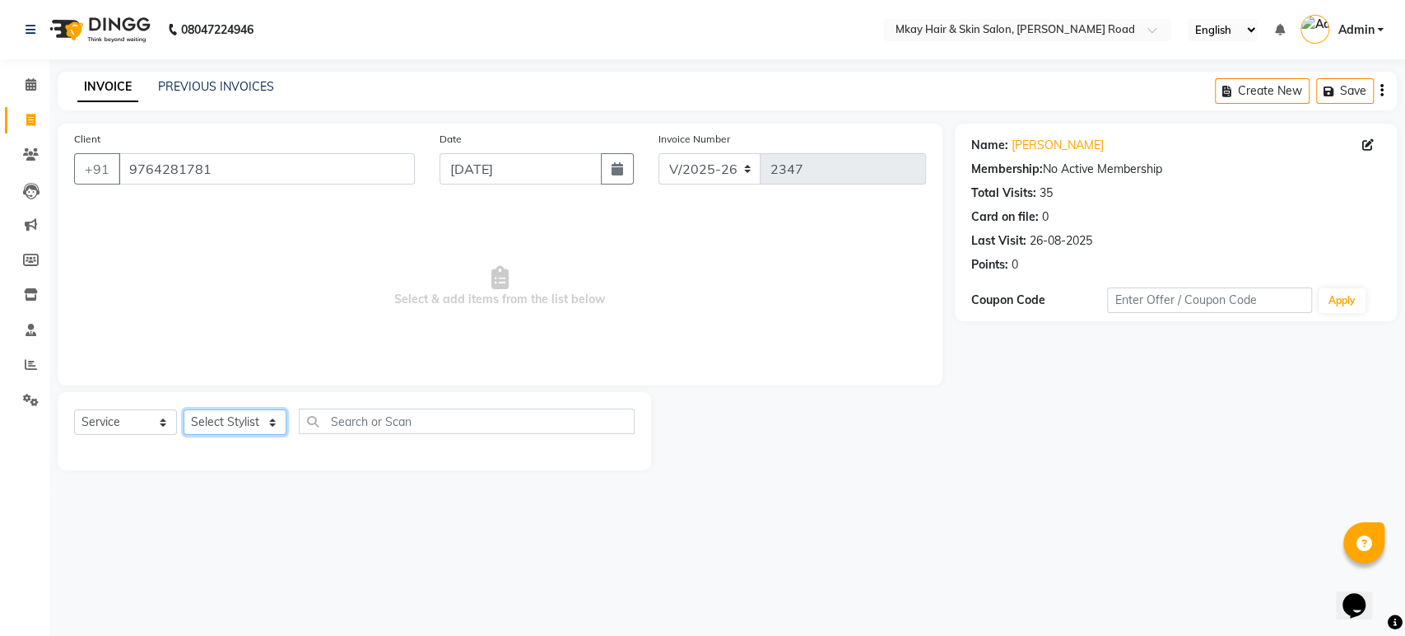
click at [232, 422] on select "Select Stylist [PERSON_NAME] Isha [PERSON_NAME] [PERSON_NAME] Shyam [PERSON_NAM…" at bounding box center [235, 422] width 103 height 26
select select "38228"
click at [184, 409] on select "Select Stylist [PERSON_NAME] Isha [PERSON_NAME] [PERSON_NAME] Shyam [PERSON_NAM…" at bounding box center [235, 422] width 103 height 26
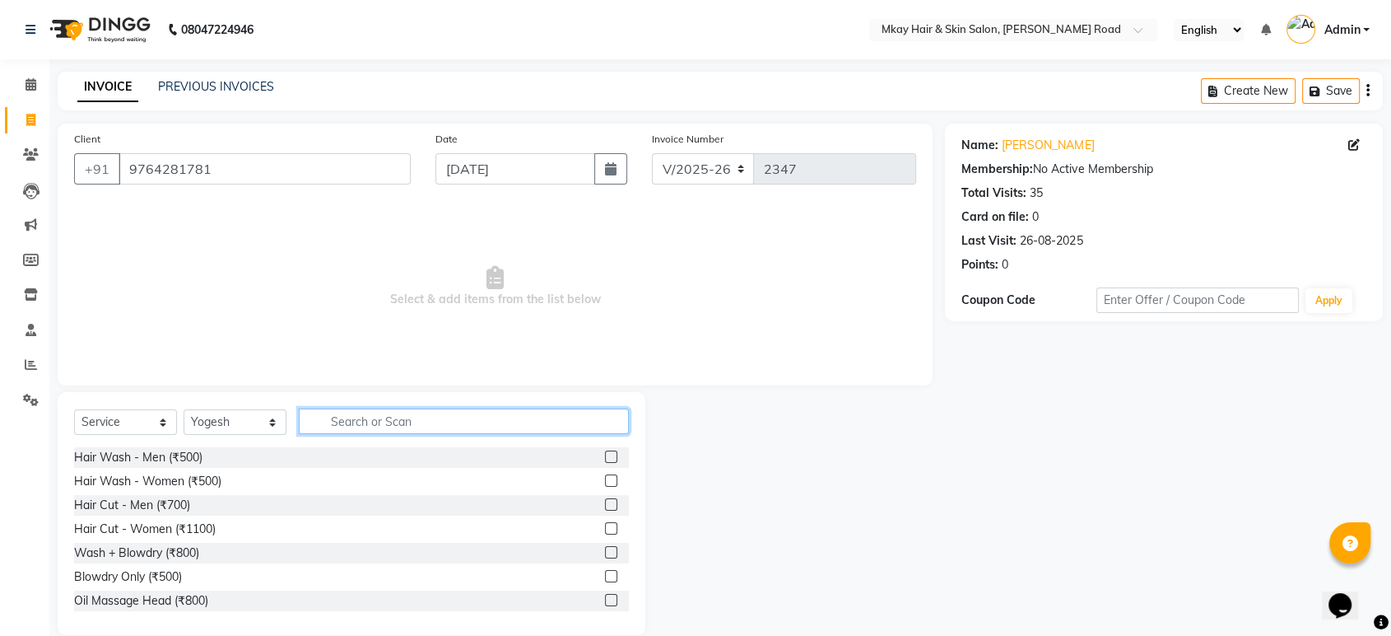
click at [381, 431] on input "text" at bounding box center [464, 421] width 330 height 26
type input "2000"
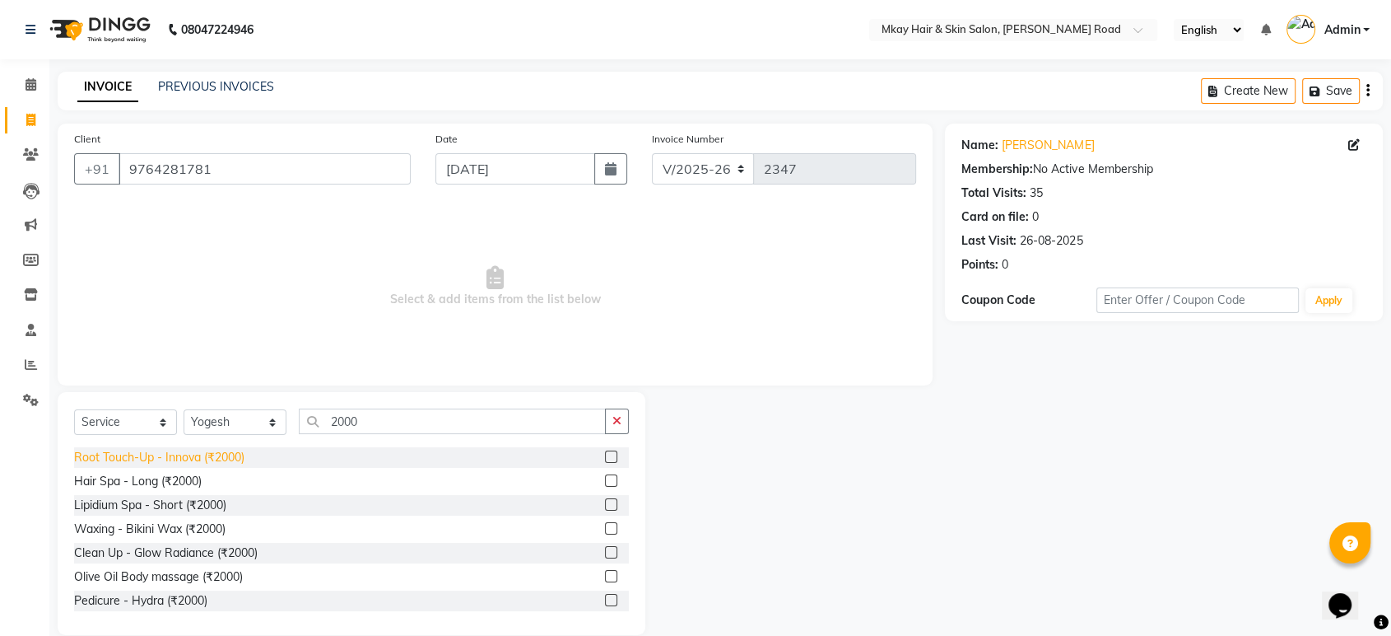
click at [233, 459] on div "Root Touch-Up - Innova (₹2000)" at bounding box center [159, 457] width 170 height 17
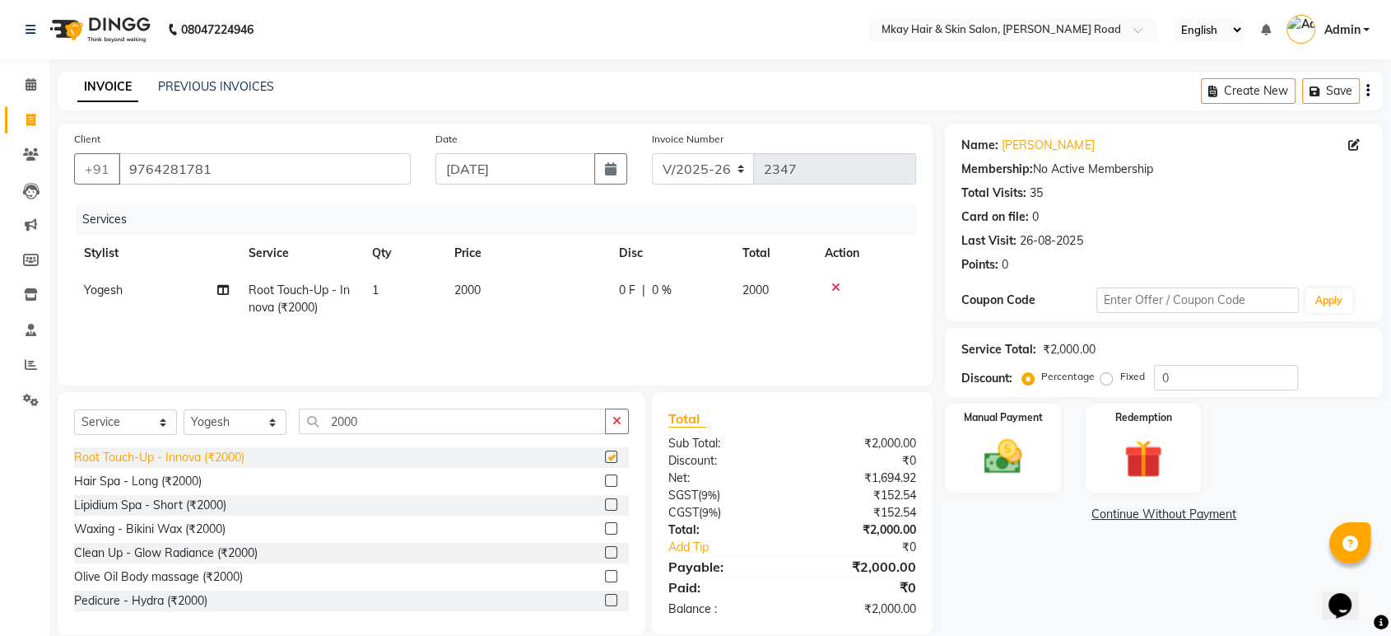
checkbox input "false"
click at [1045, 454] on div "Manual Payment" at bounding box center [1004, 448] width 120 height 92
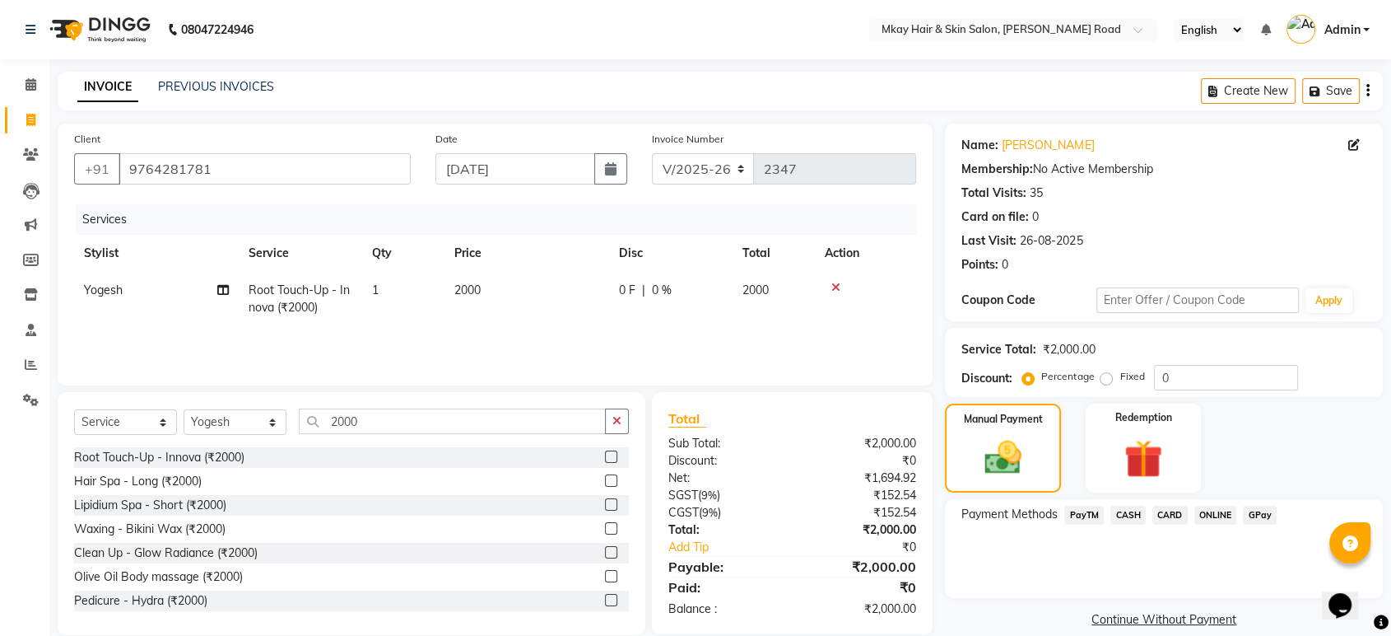
click at [1256, 513] on span "GPay" at bounding box center [1260, 515] width 34 height 19
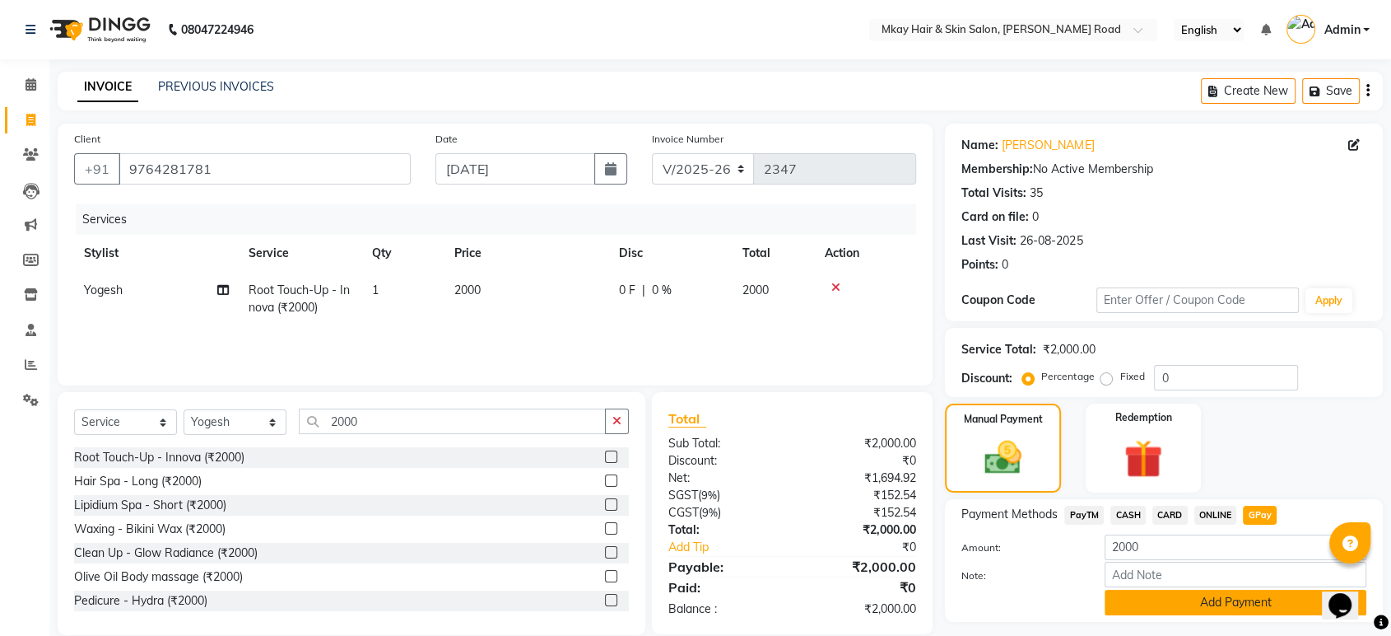
click at [1200, 608] on button "Add Payment" at bounding box center [1236, 603] width 262 height 26
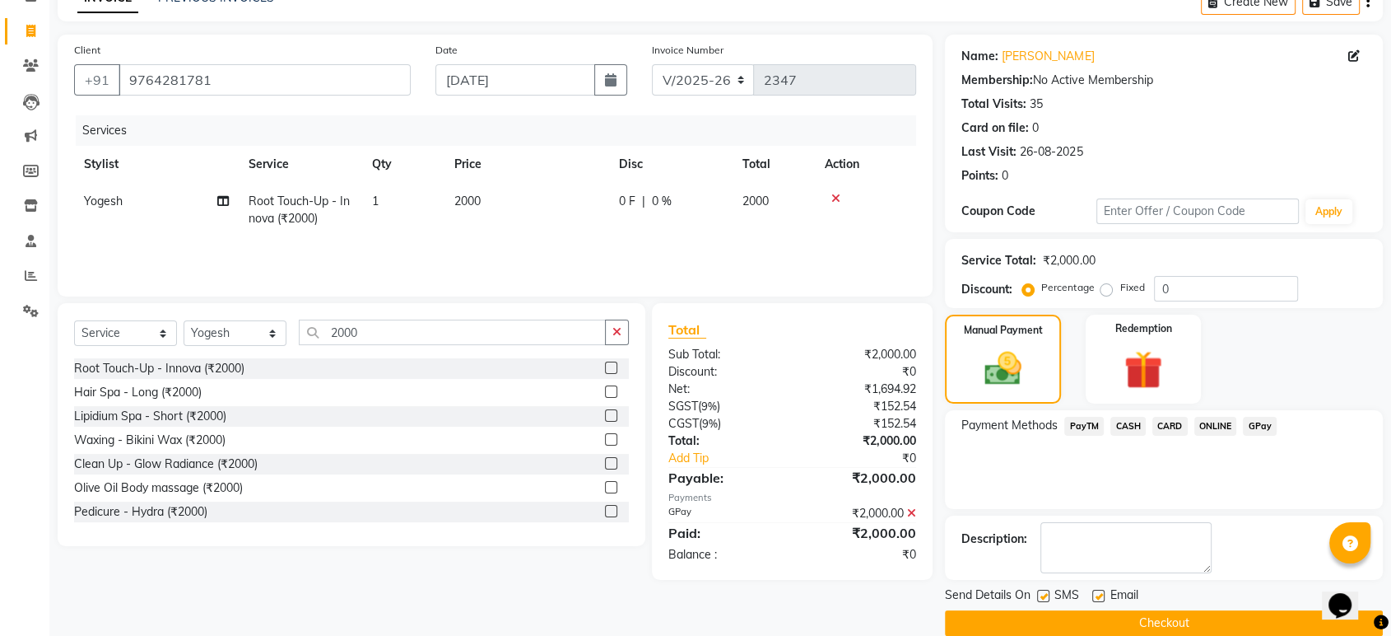
scroll to position [112, 0]
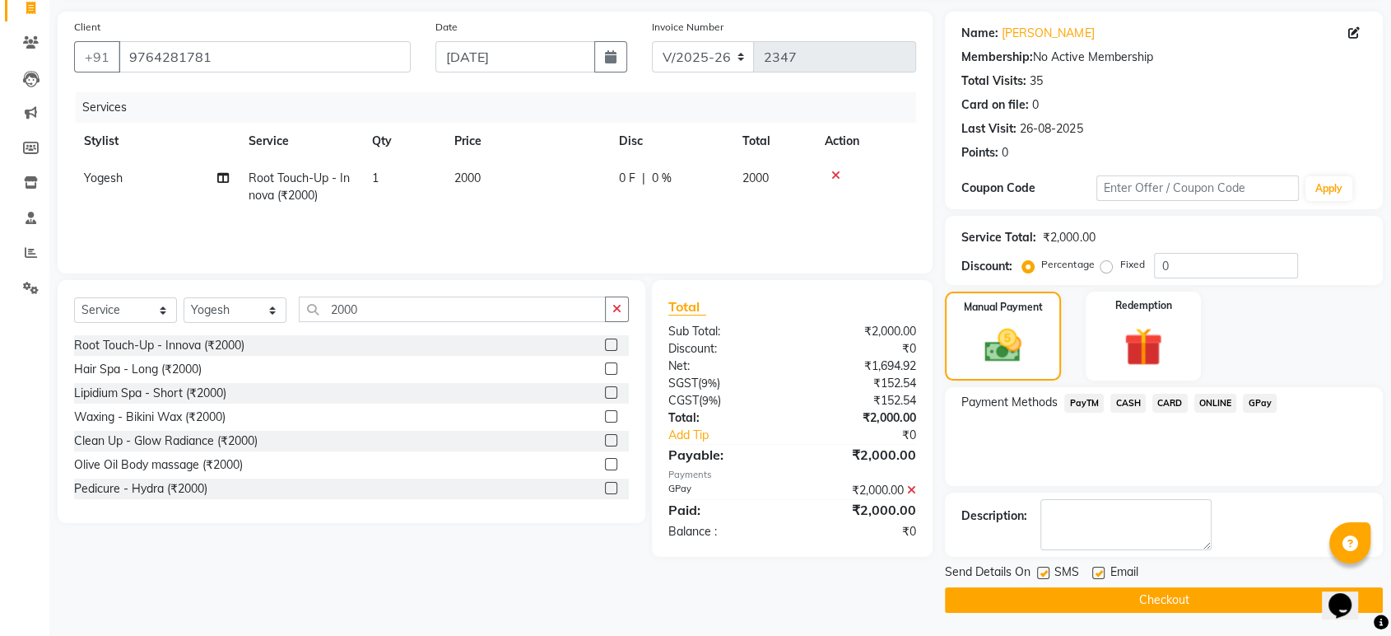
click at [1042, 571] on label at bounding box center [1043, 572] width 12 height 12
click at [1042, 571] on input "checkbox" at bounding box center [1042, 573] width 11 height 11
checkbox input "false"
click at [1095, 571] on label at bounding box center [1099, 572] width 12 height 12
click at [1095, 571] on input "checkbox" at bounding box center [1098, 573] width 11 height 11
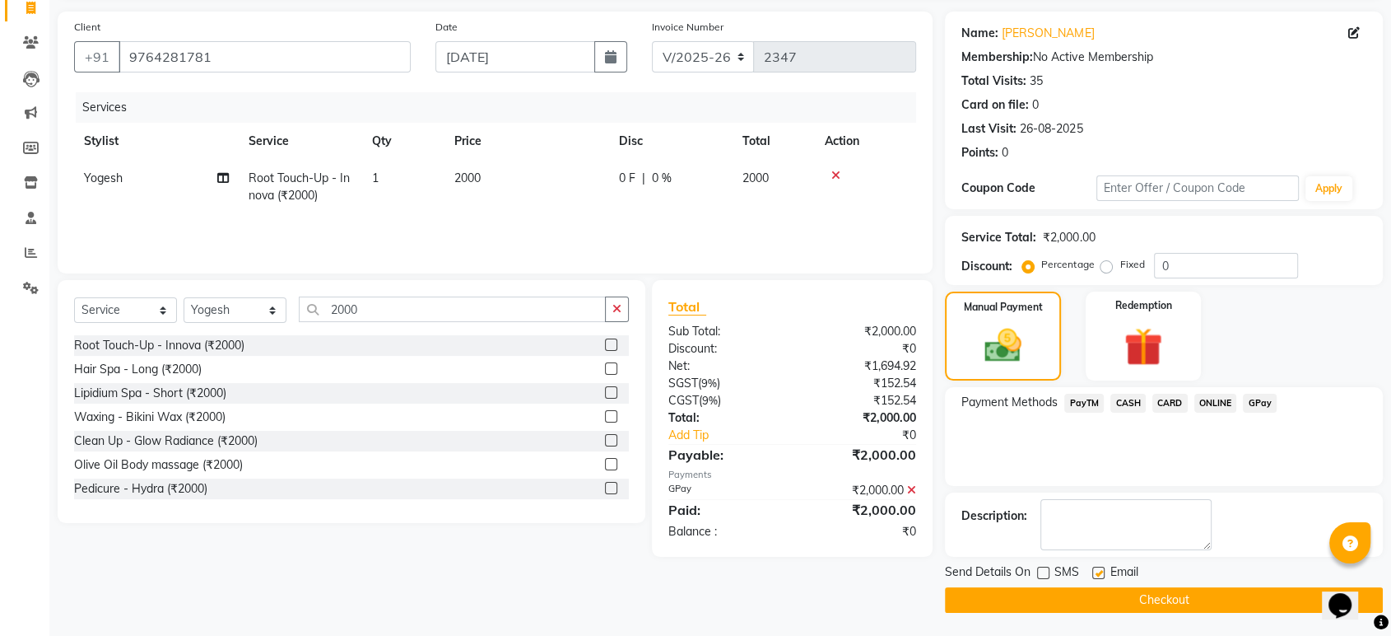
checkbox input "false"
click at [1093, 595] on button "Checkout" at bounding box center [1164, 600] width 438 height 26
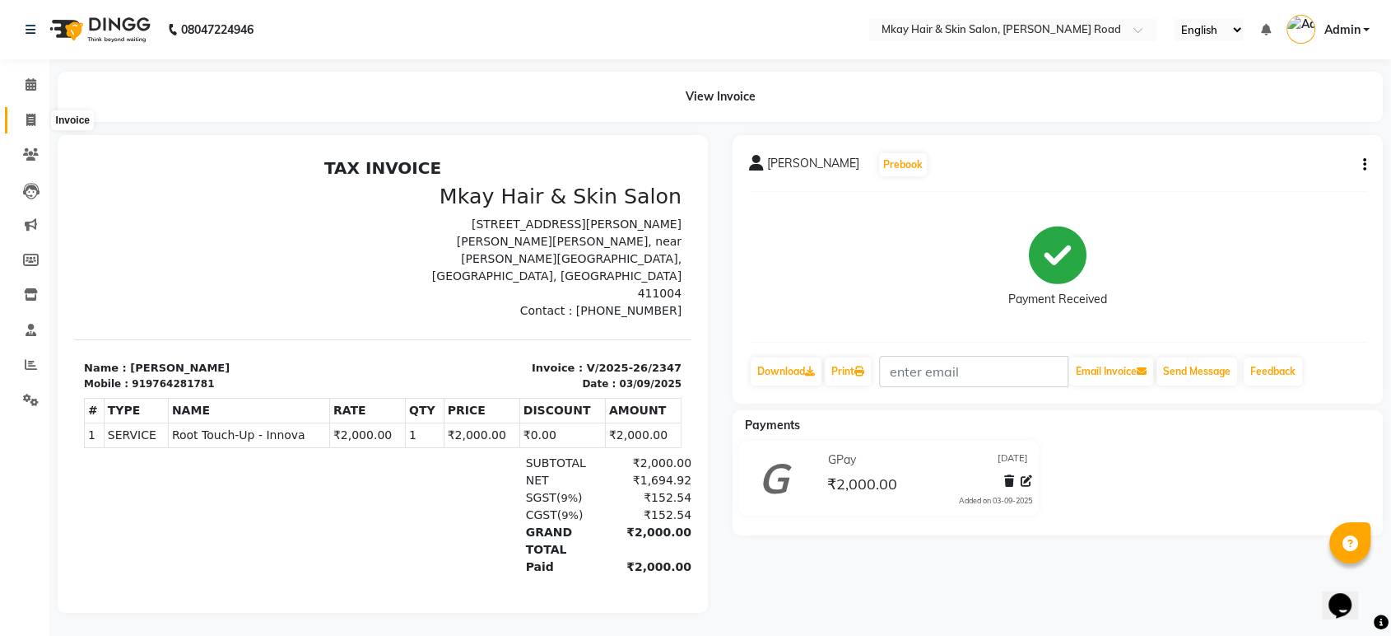
click at [30, 120] on icon at bounding box center [30, 120] width 9 height 12
select select "5258"
select select "service"
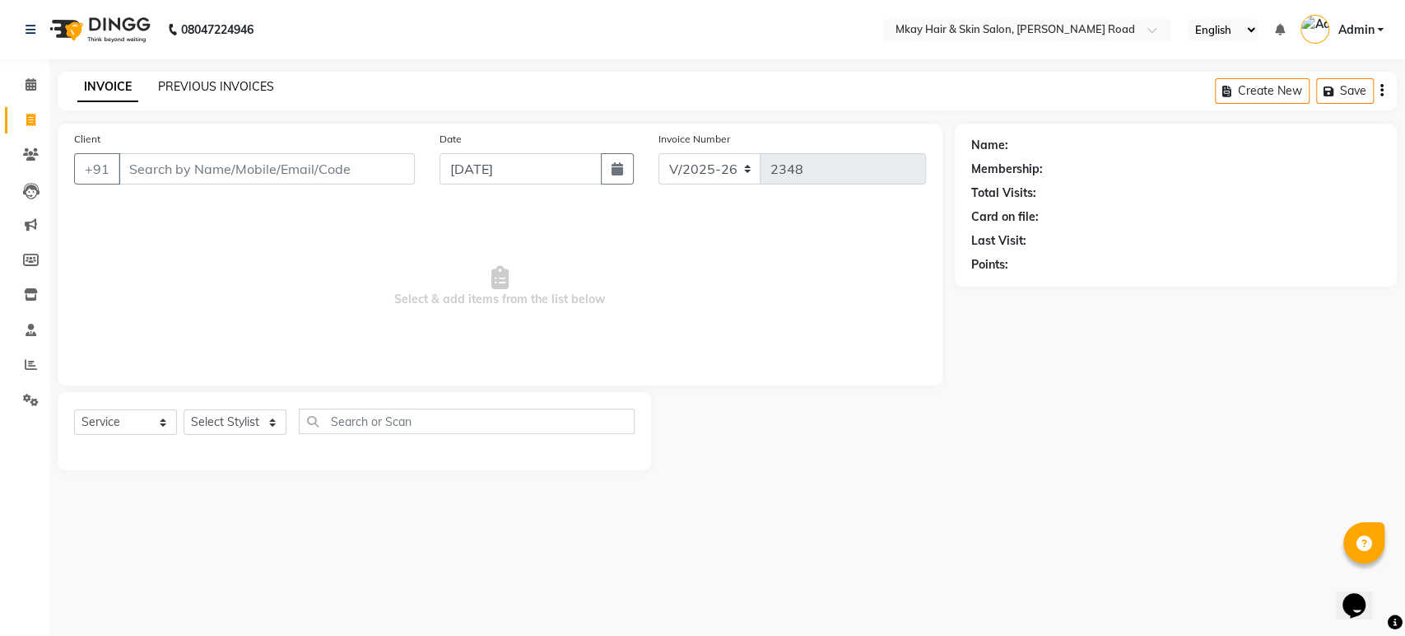
click at [209, 88] on link "PREVIOUS INVOICES" at bounding box center [216, 86] width 116 height 15
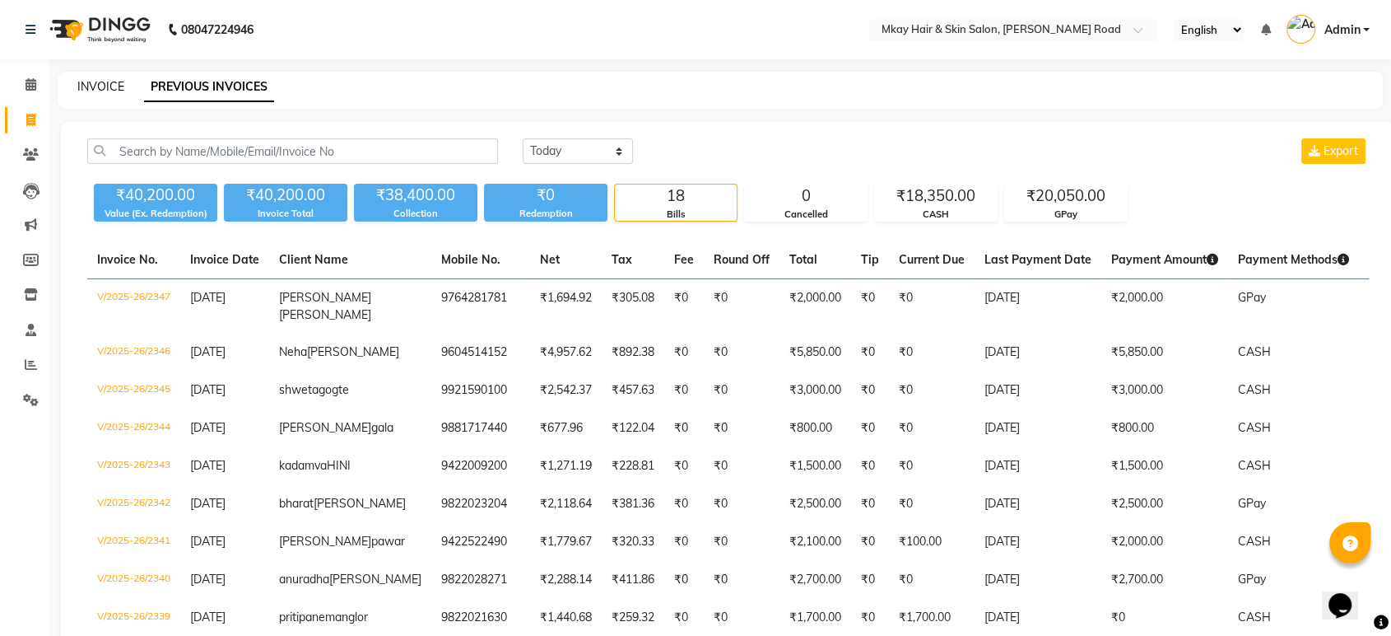
click at [108, 85] on link "INVOICE" at bounding box center [100, 86] width 47 height 15
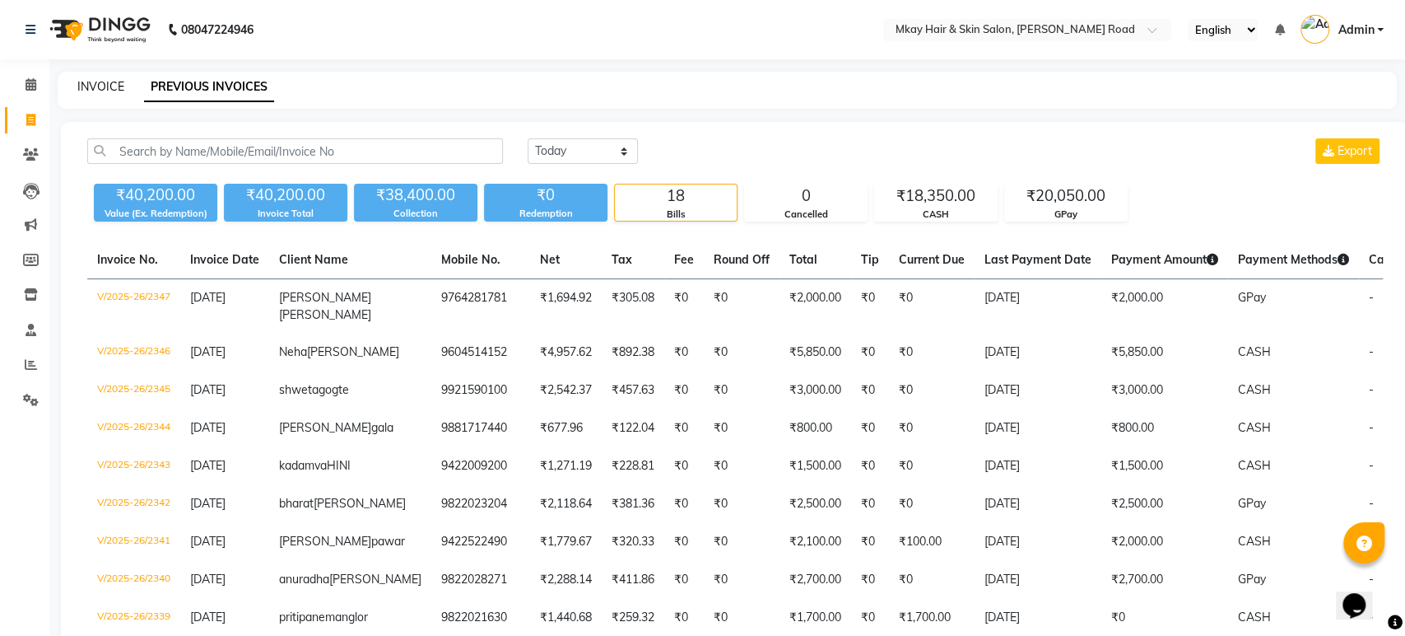
select select "5258"
select select "service"
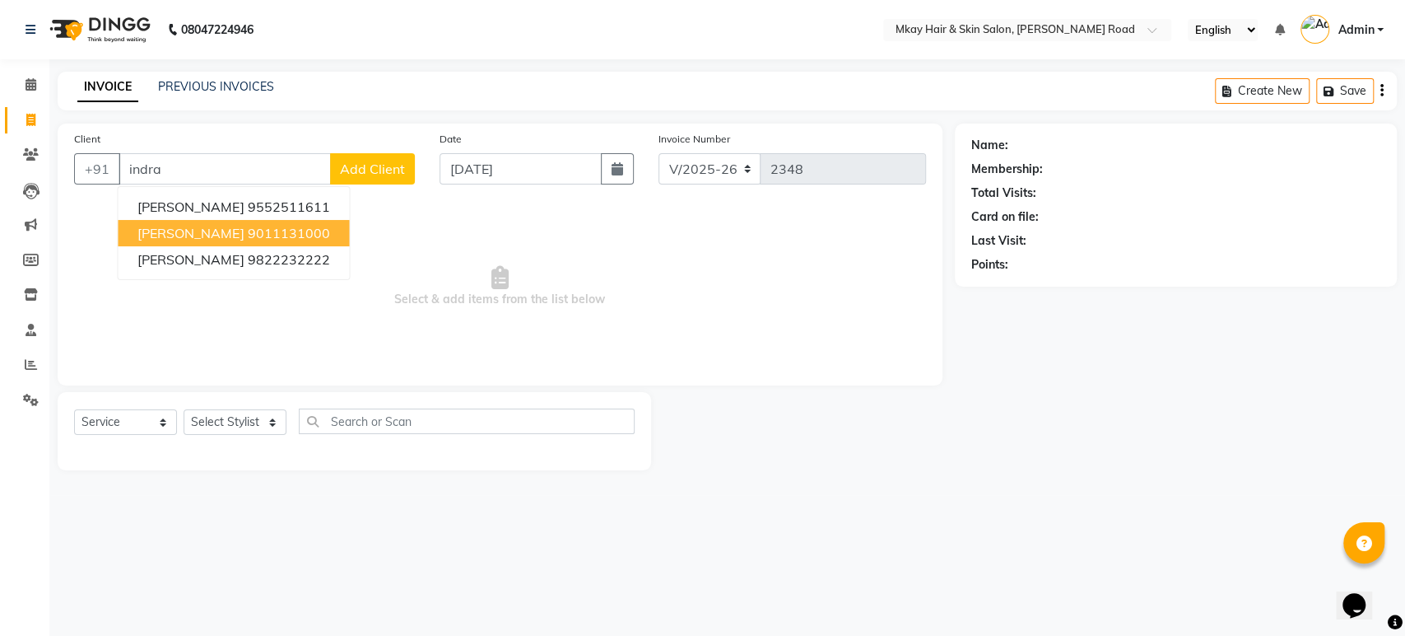
click at [287, 235] on ngb-highlight "9011131000" at bounding box center [288, 233] width 82 height 16
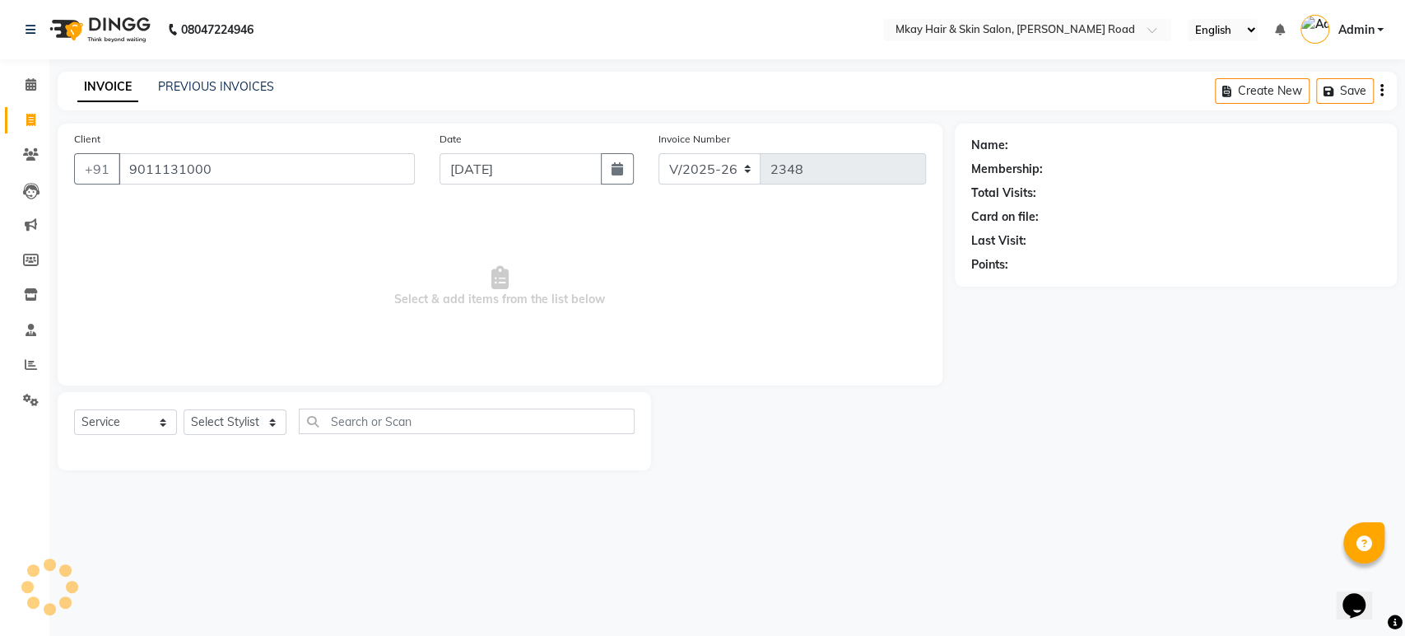
type input "9011131000"
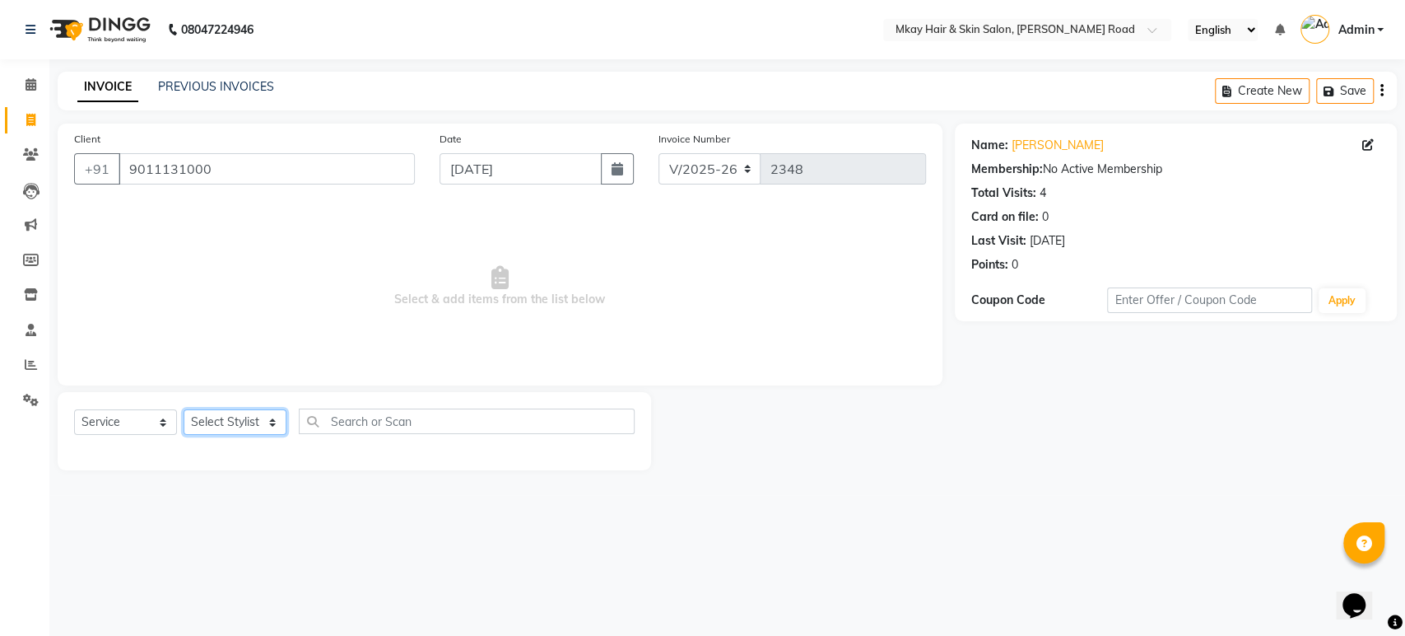
click at [215, 426] on select "Select Stylist [PERSON_NAME] Isha [PERSON_NAME] [PERSON_NAME] Shyam [PERSON_NAM…" at bounding box center [235, 422] width 103 height 26
select select "82666"
click at [184, 409] on select "Select Stylist [PERSON_NAME] Isha [PERSON_NAME] [PERSON_NAME] Shyam [PERSON_NAM…" at bounding box center [235, 422] width 103 height 26
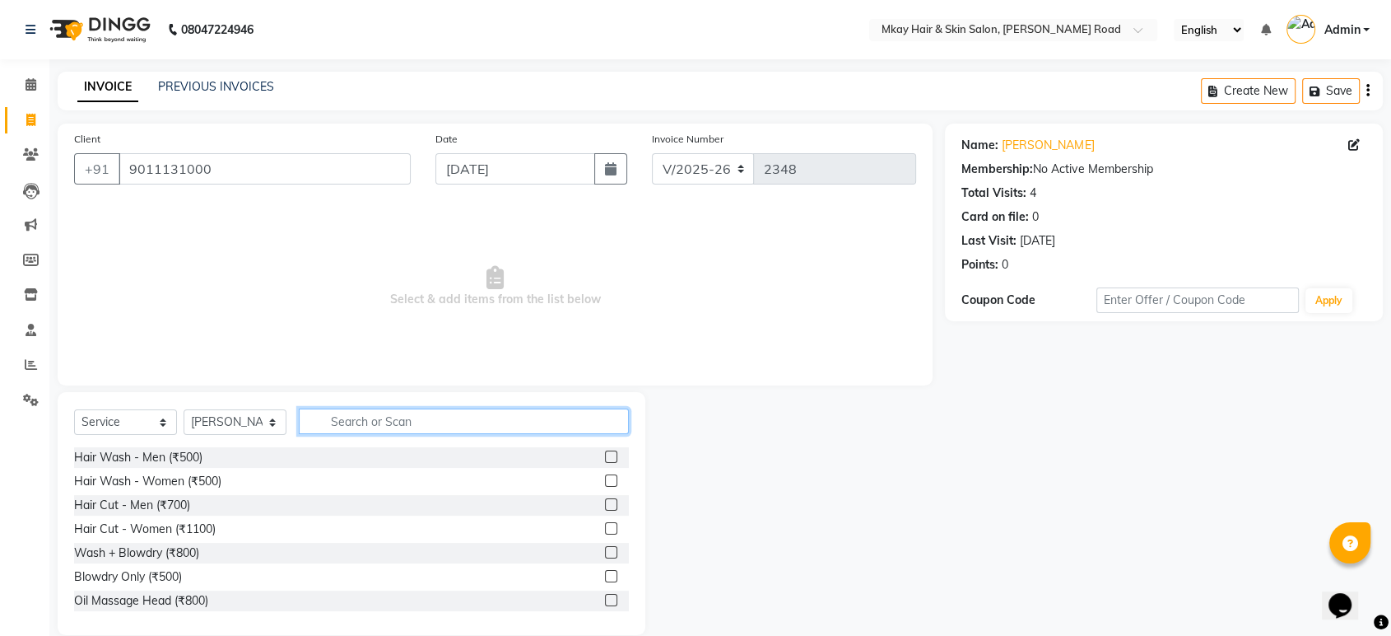
click at [354, 427] on input "text" at bounding box center [464, 421] width 330 height 26
type input "thr"
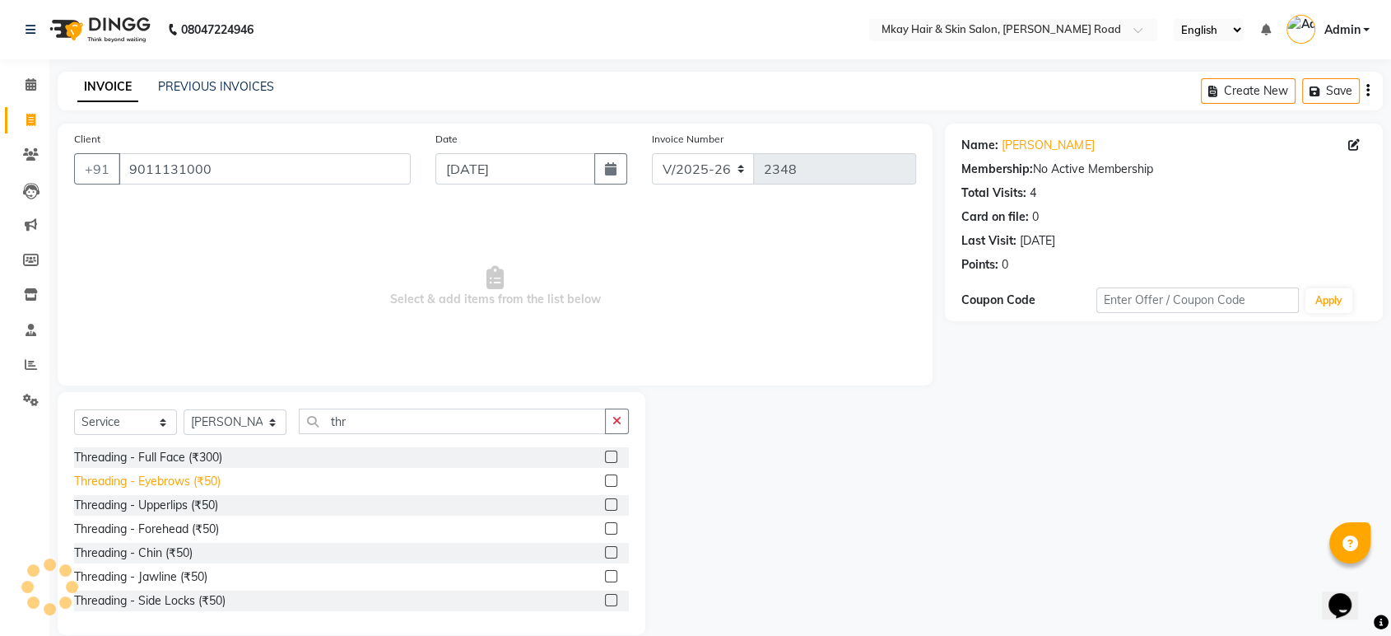
click at [214, 479] on div "Threading - Eyebrows (₹50)" at bounding box center [147, 481] width 147 height 17
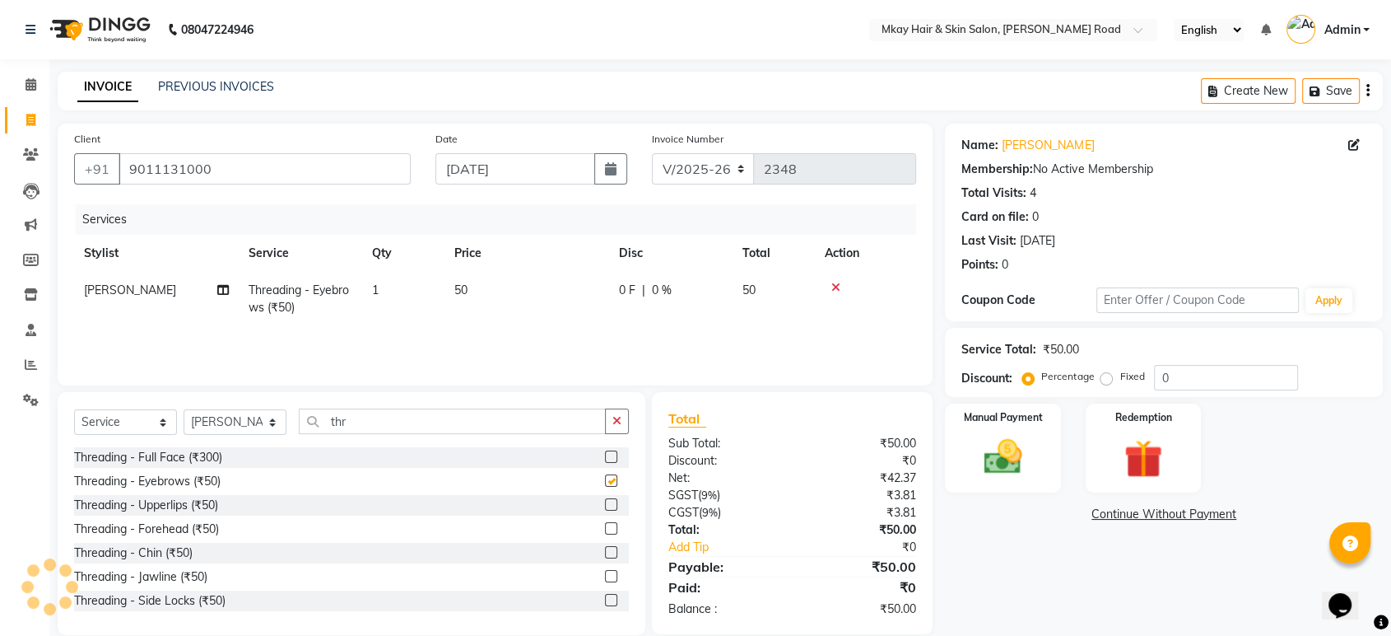
checkbox input "false"
click at [212, 498] on div "Threading - Upperlips (₹50)" at bounding box center [146, 504] width 144 height 17
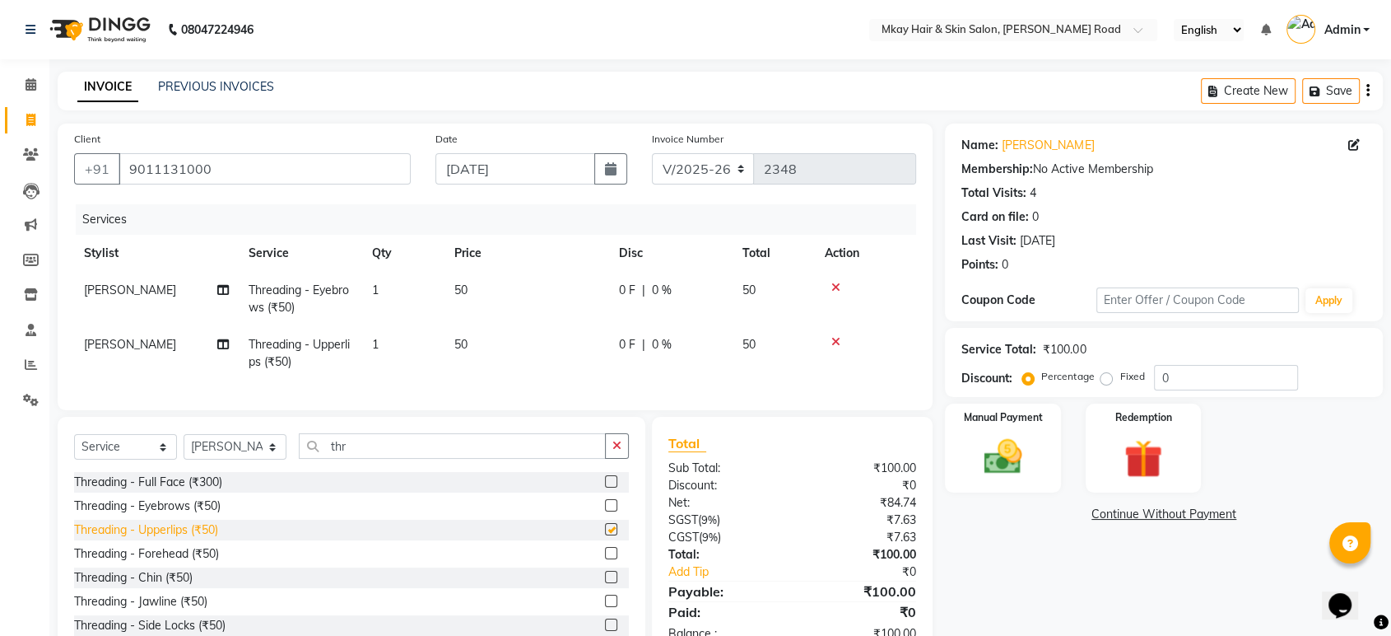
checkbox input "false"
click at [268, 456] on select "Select Stylist [PERSON_NAME] Isha [PERSON_NAME] [PERSON_NAME] Shyam [PERSON_NAM…" at bounding box center [235, 447] width 103 height 26
select select "38226"
click at [184, 448] on select "Select Stylist [PERSON_NAME] Isha [PERSON_NAME] [PERSON_NAME] Shyam [PERSON_NAM…" at bounding box center [235, 447] width 103 height 26
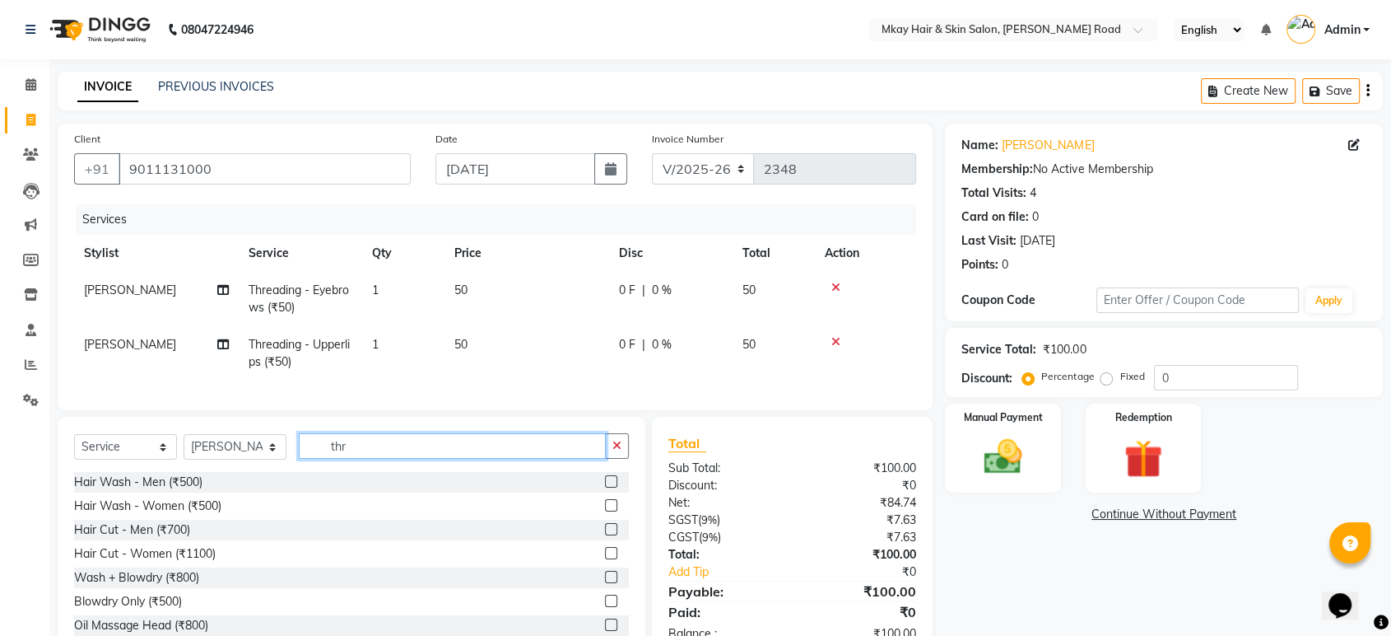
click at [370, 455] on input "thr" at bounding box center [452, 446] width 307 height 26
type input "t"
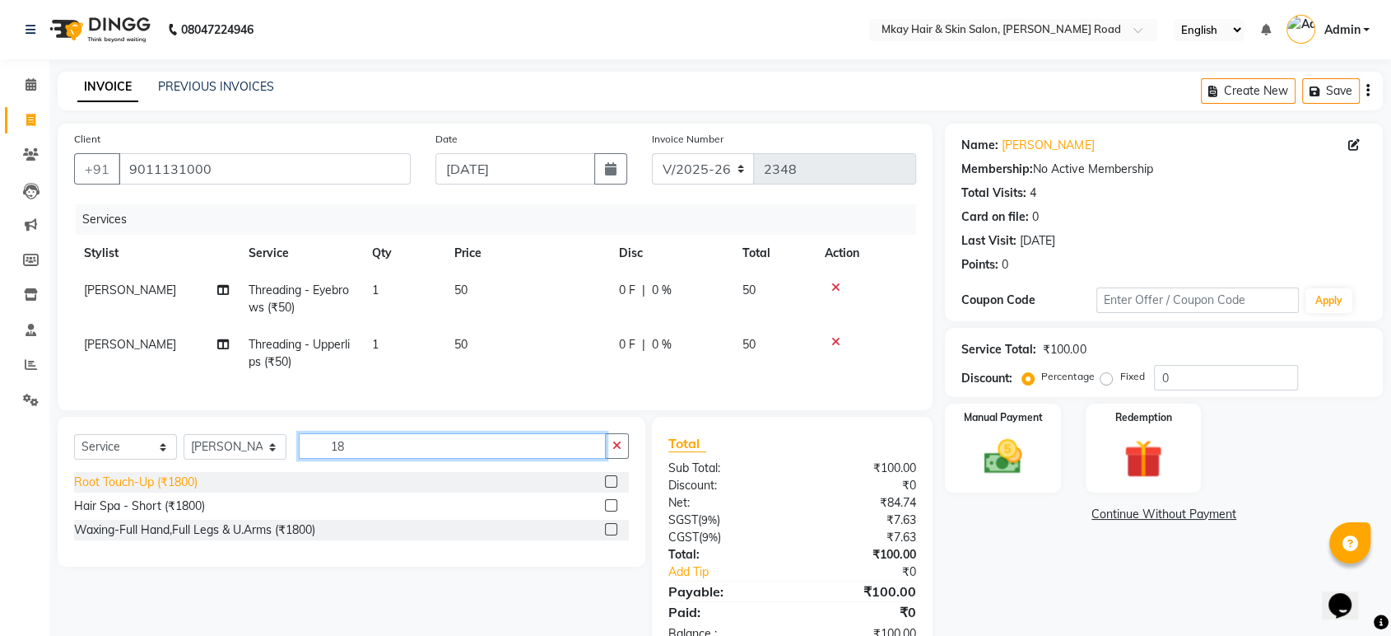
type input "18"
click at [99, 491] on div "Root Touch-Up (₹1800)" at bounding box center [136, 481] width 124 height 17
checkbox input "false"
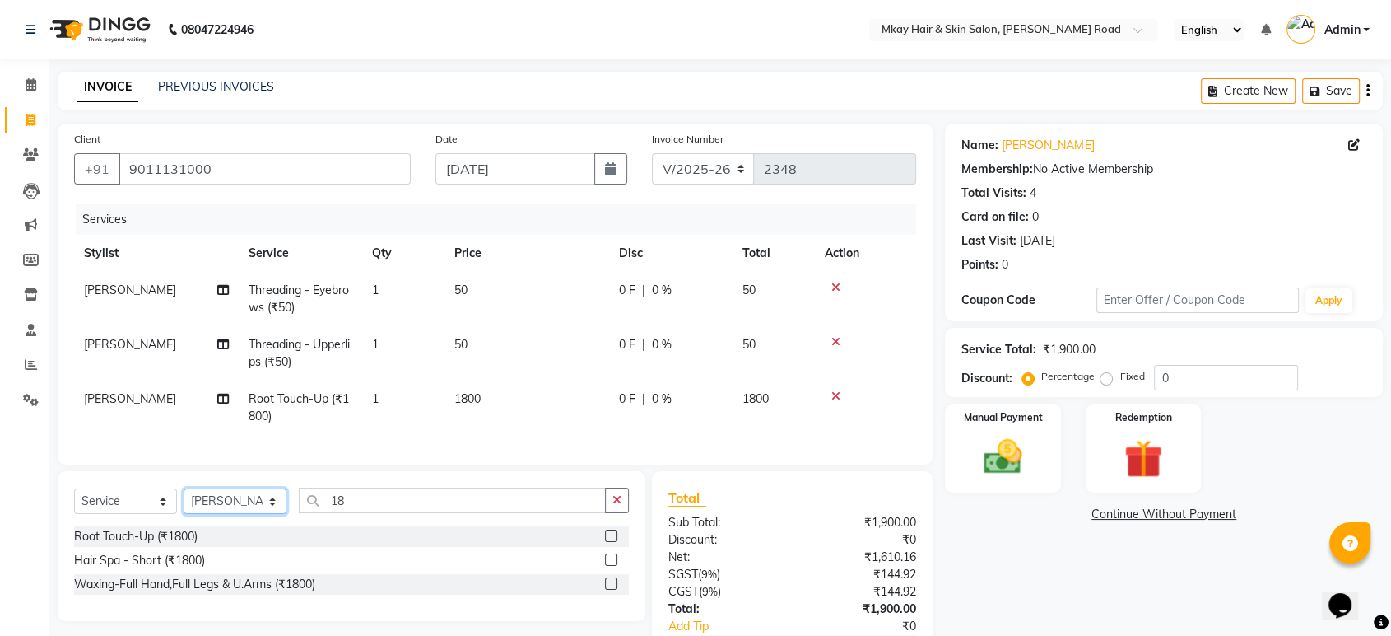
click at [228, 514] on select "Select Stylist [PERSON_NAME] Isha [PERSON_NAME] [PERSON_NAME] Shyam [PERSON_NAM…" at bounding box center [235, 501] width 103 height 26
click at [1041, 468] on div "Manual Payment" at bounding box center [1004, 448] width 120 height 92
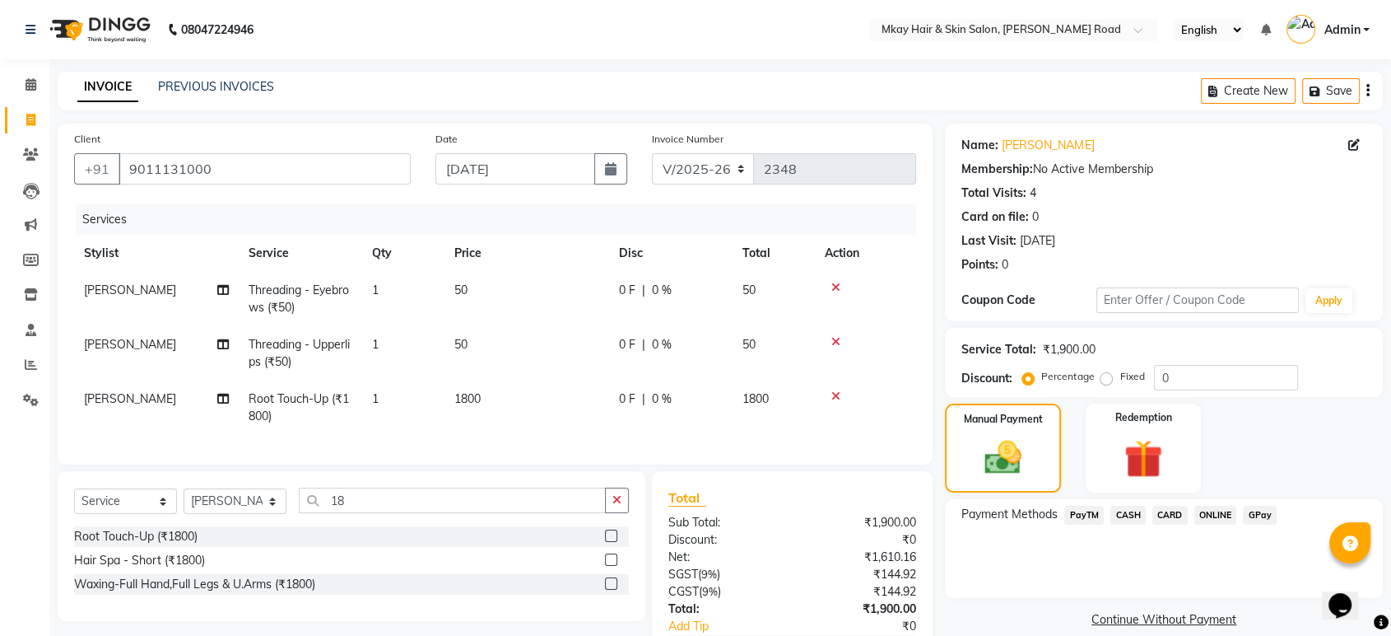
click at [1266, 514] on span "GPay" at bounding box center [1260, 515] width 34 height 19
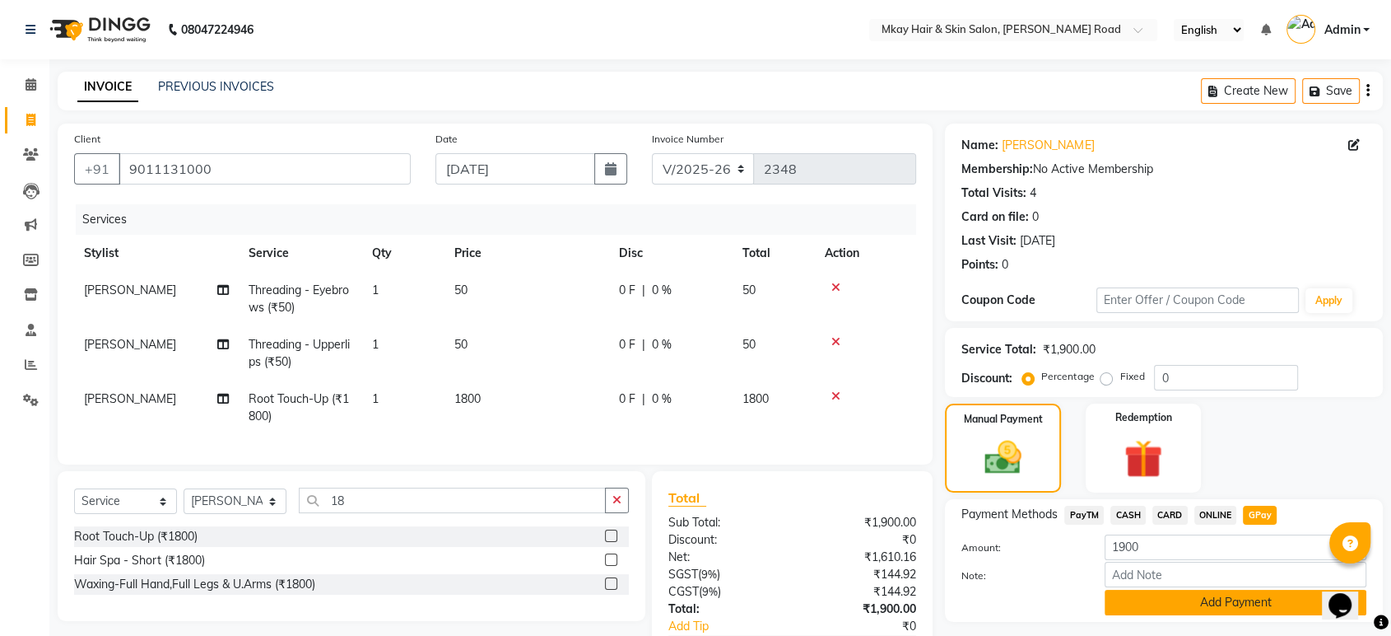
click at [1265, 600] on button "Add Payment" at bounding box center [1236, 603] width 262 height 26
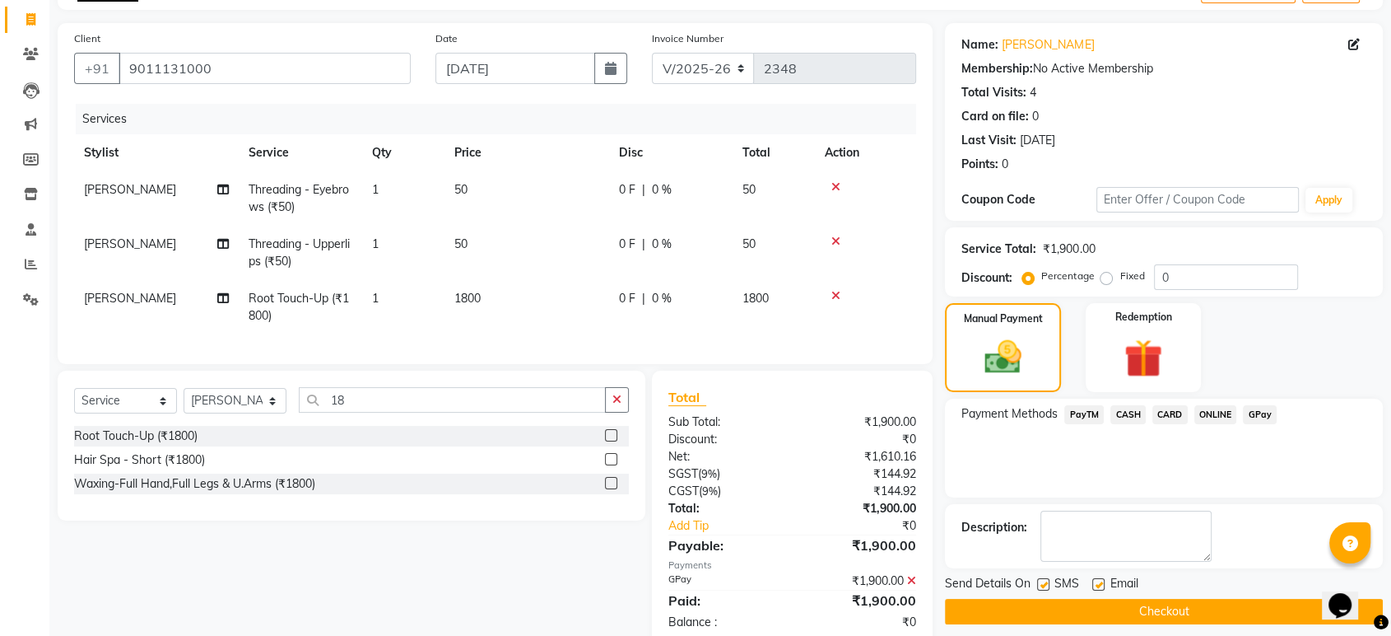
scroll to position [149, 0]
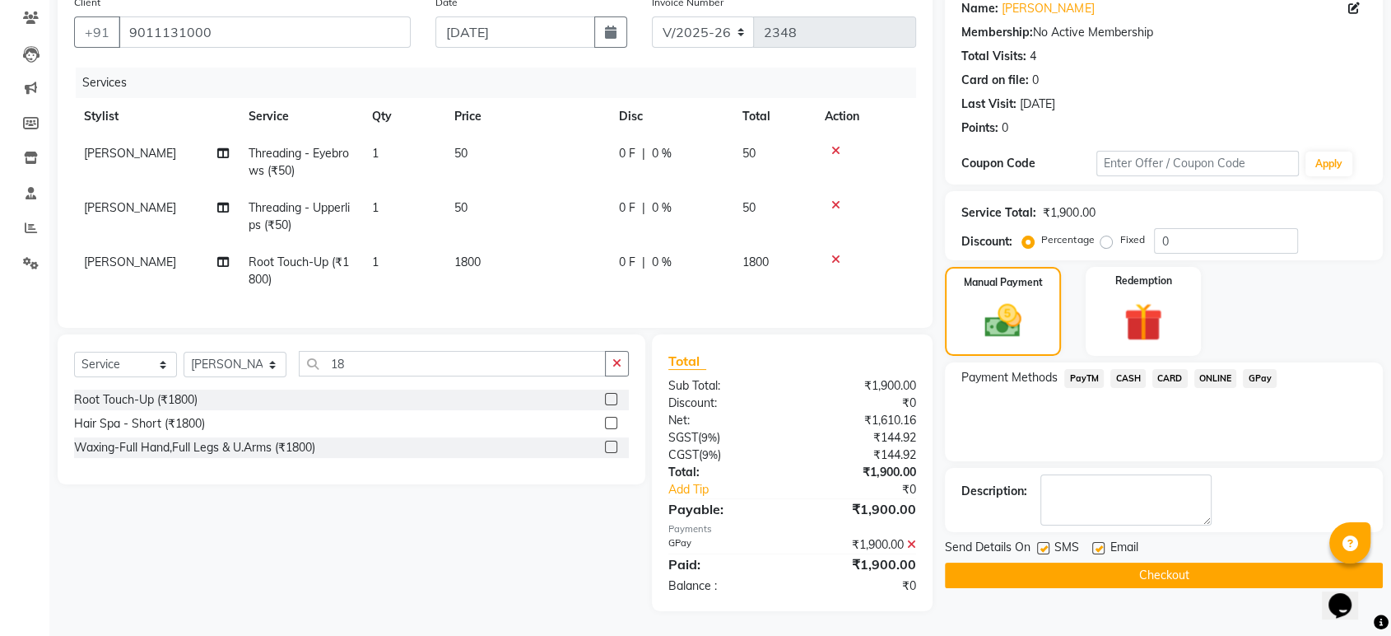
click at [1044, 542] on label at bounding box center [1043, 548] width 12 height 12
click at [1044, 543] on input "checkbox" at bounding box center [1042, 548] width 11 height 11
checkbox input "false"
click at [1101, 542] on label at bounding box center [1099, 548] width 12 height 12
click at [1101, 543] on input "checkbox" at bounding box center [1098, 548] width 11 height 11
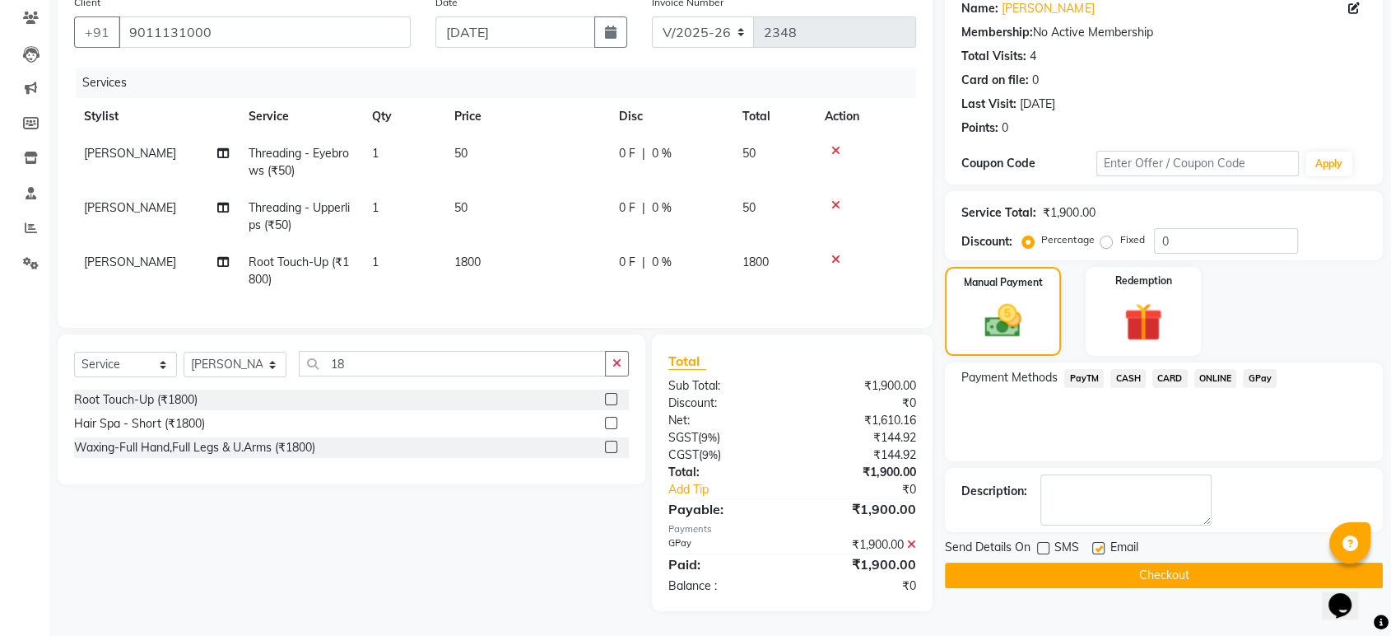
checkbox input "false"
click at [1102, 562] on button "Checkout" at bounding box center [1164, 575] width 438 height 26
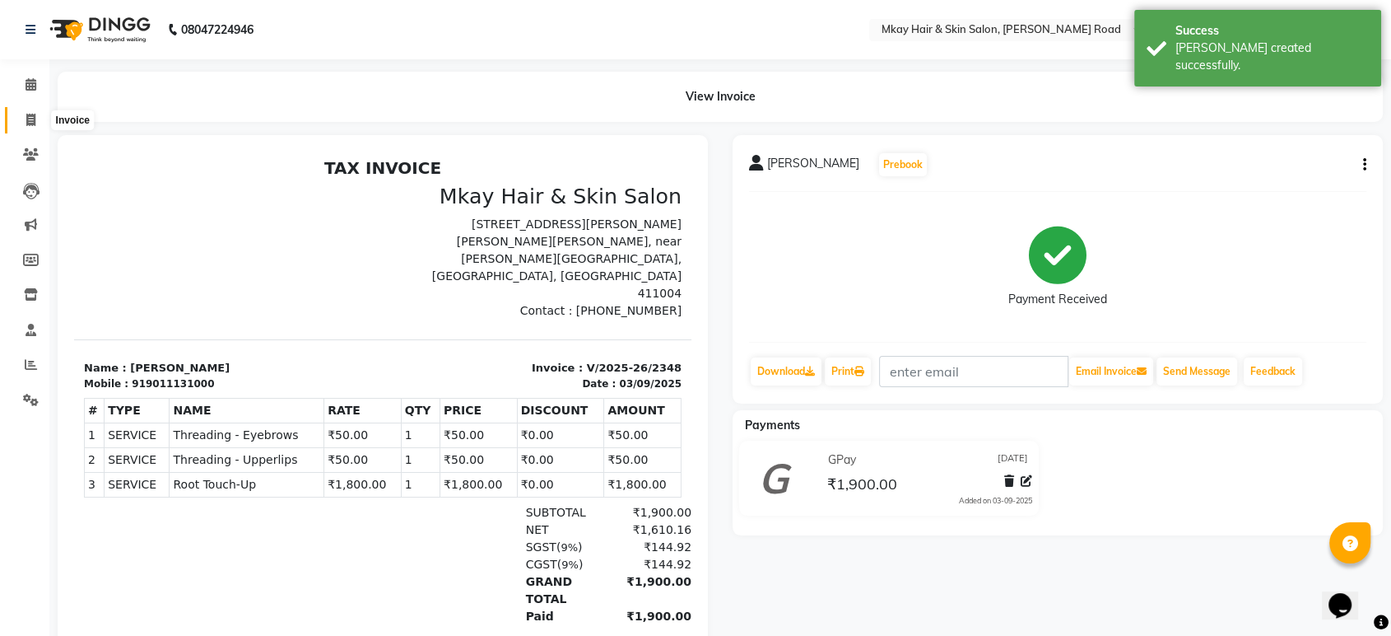
click at [31, 123] on icon at bounding box center [30, 120] width 9 height 12
select select "5258"
select select "service"
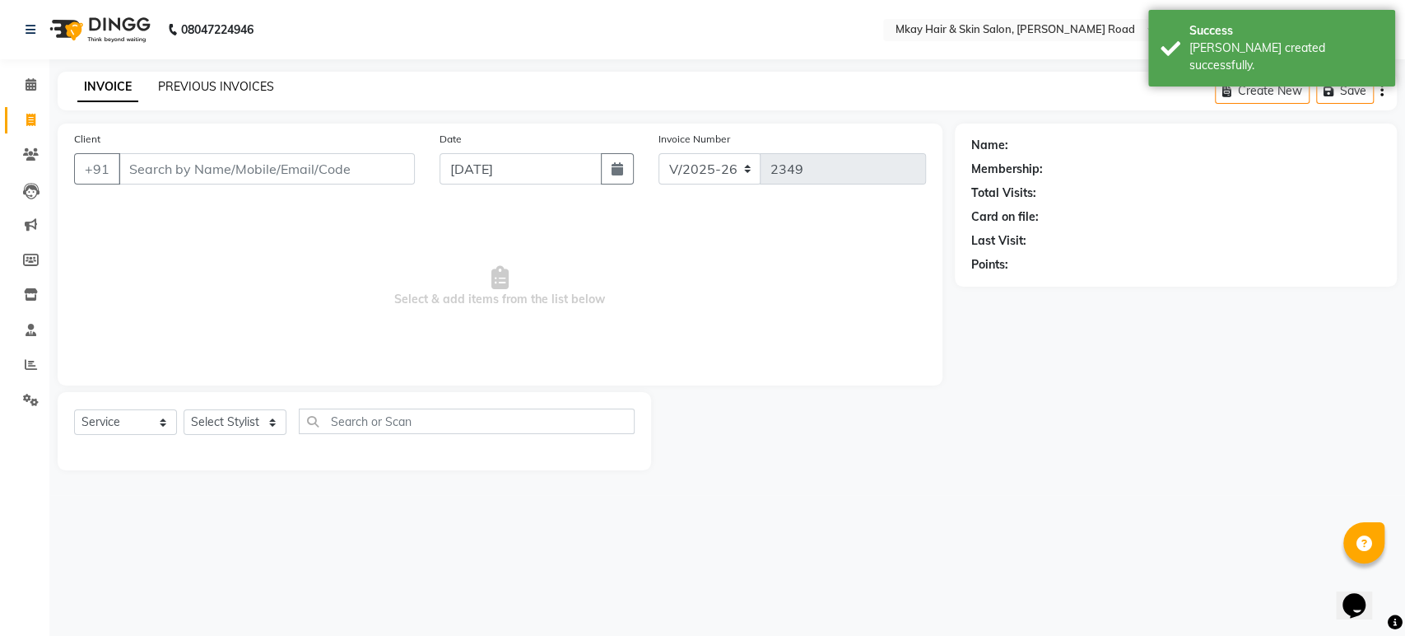
click at [190, 91] on link "PREVIOUS INVOICES" at bounding box center [216, 86] width 116 height 15
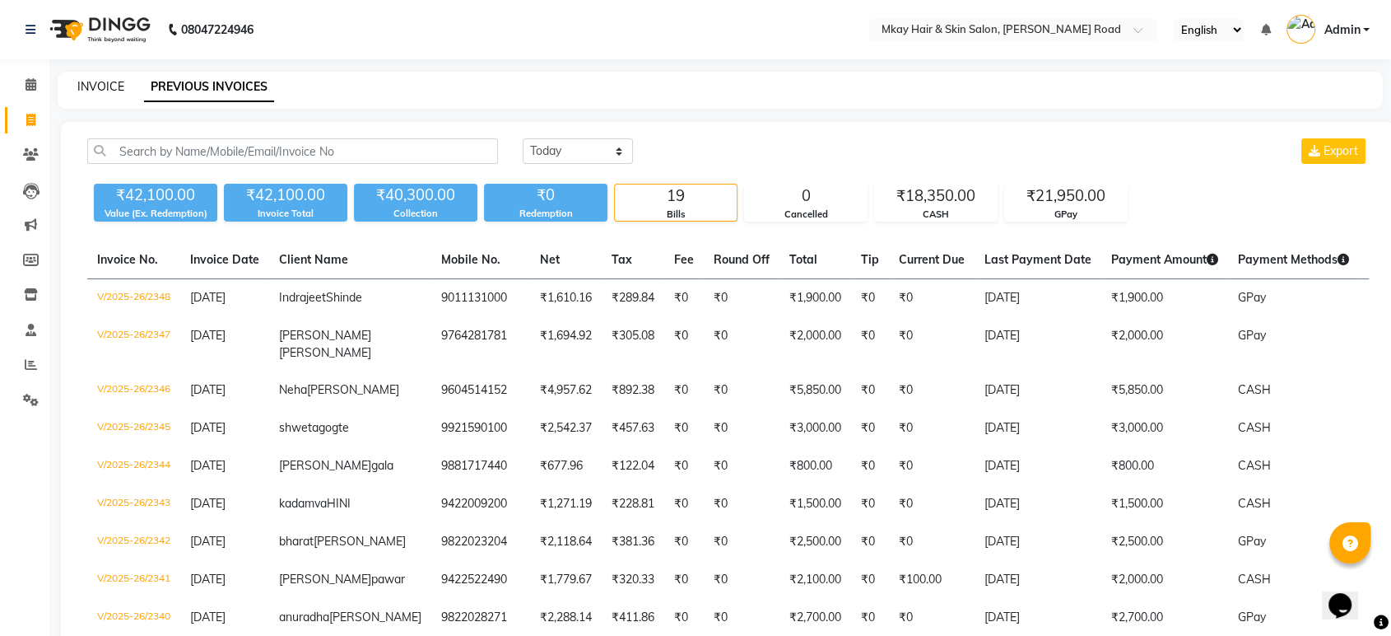
click at [95, 83] on link "INVOICE" at bounding box center [100, 86] width 47 height 15
select select "service"
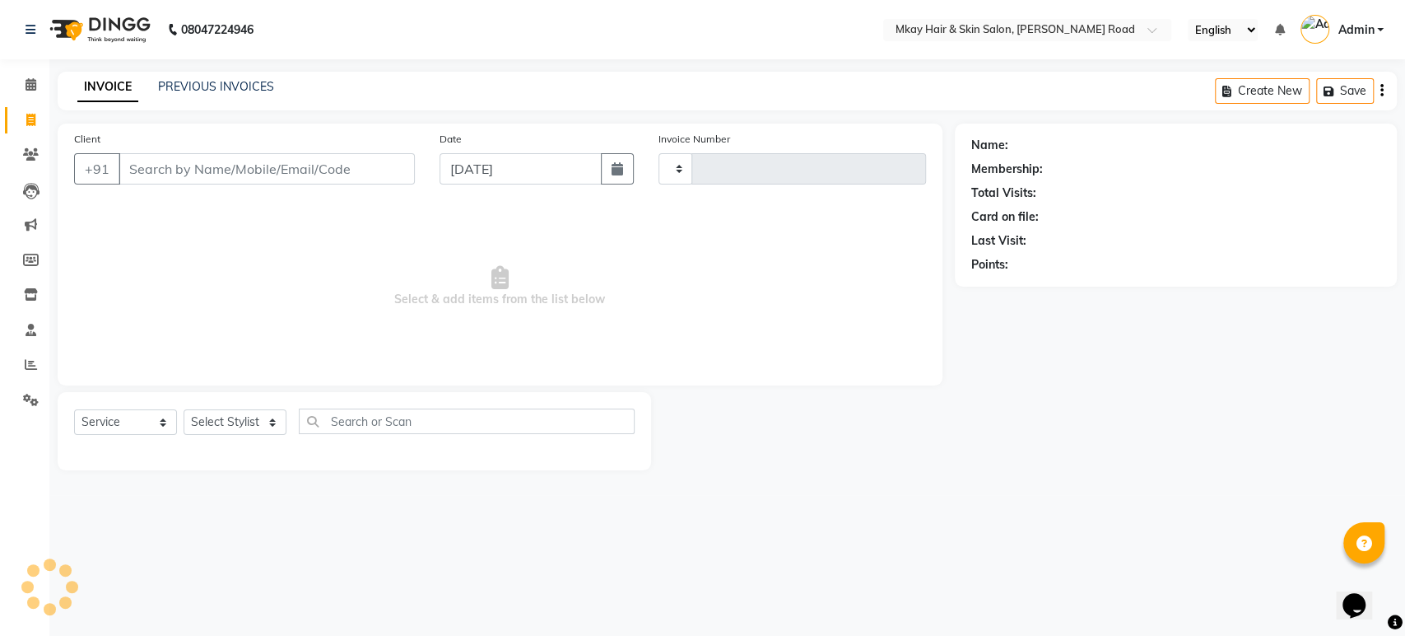
type input "2349"
select select "5258"
